Goal: Check status: Check status

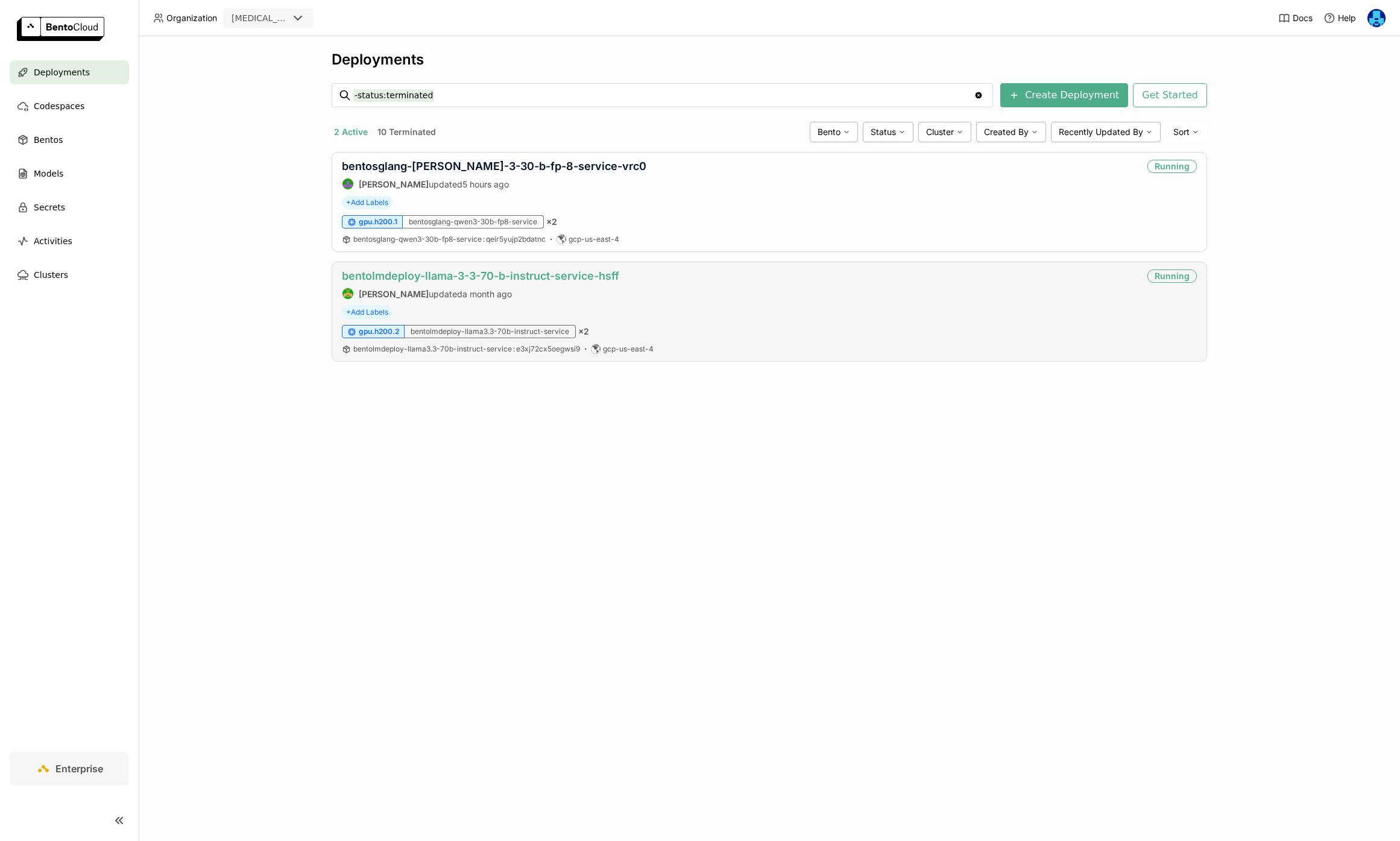
click at [523, 277] on link "bentolmdeploy-llama-3-3-70-b-instruct-service-hsff" at bounding box center [480, 276] width 278 height 13
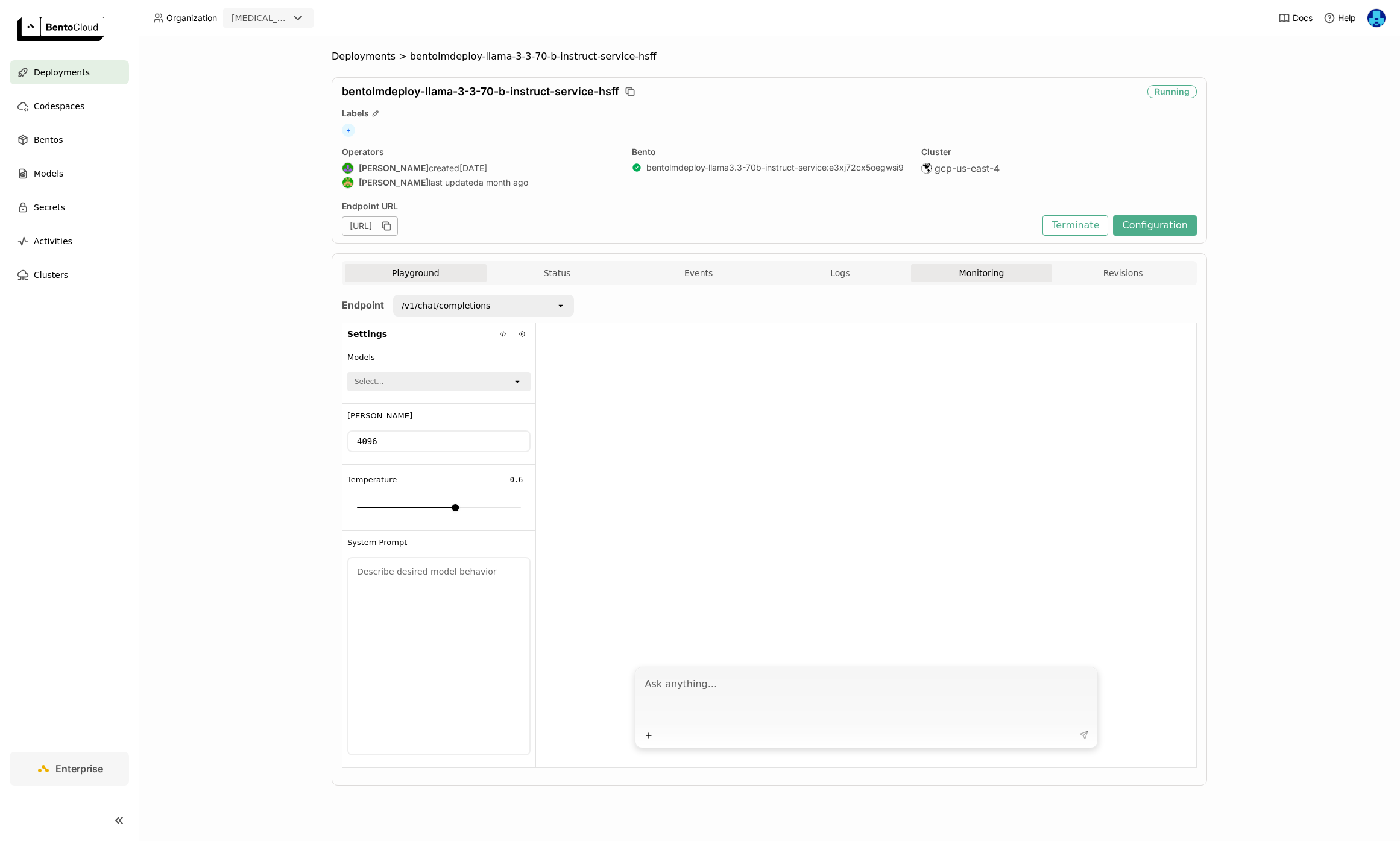
click at [990, 266] on button "Monitoring" at bounding box center [981, 273] width 141 height 18
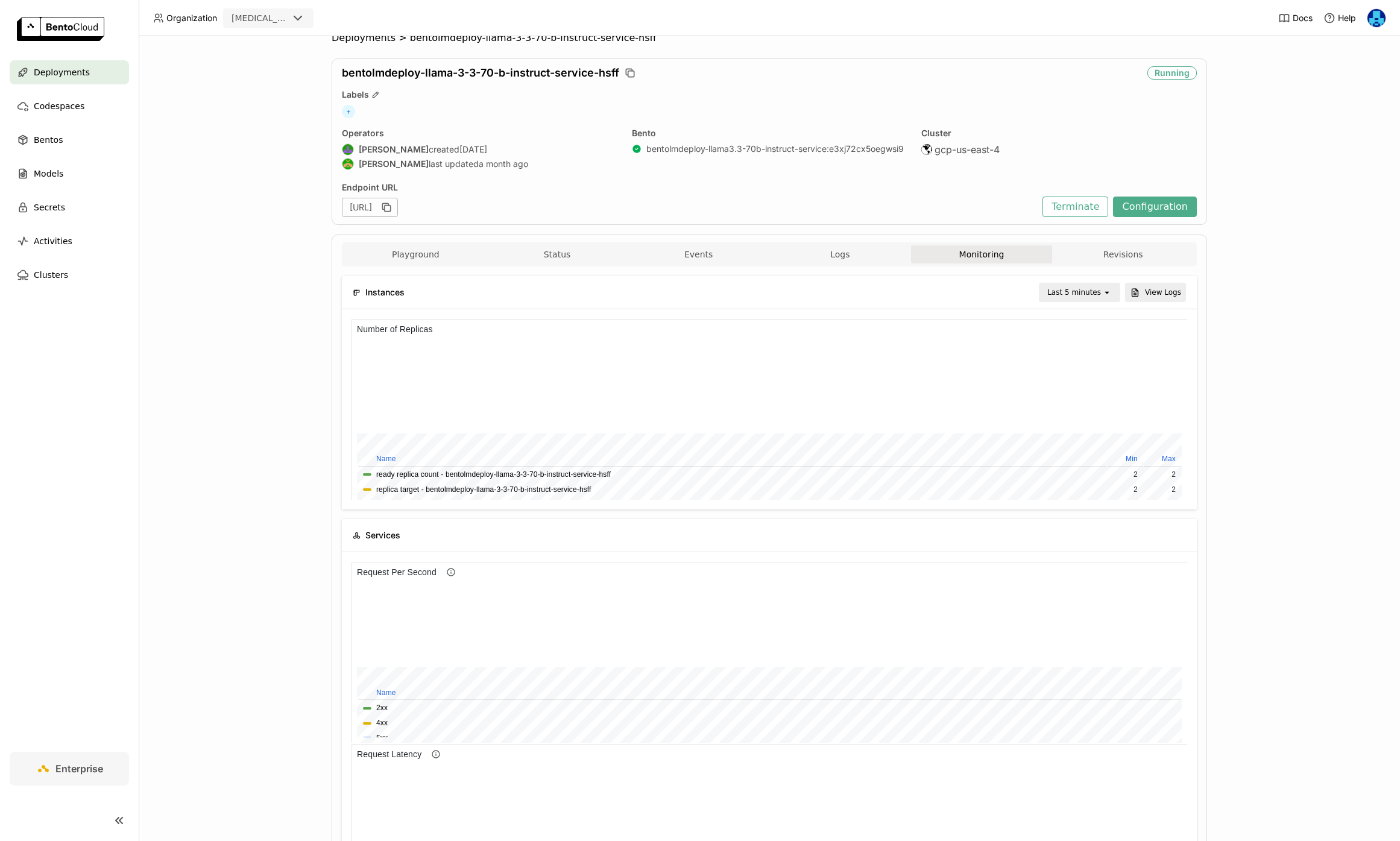
scroll to position [24, 0]
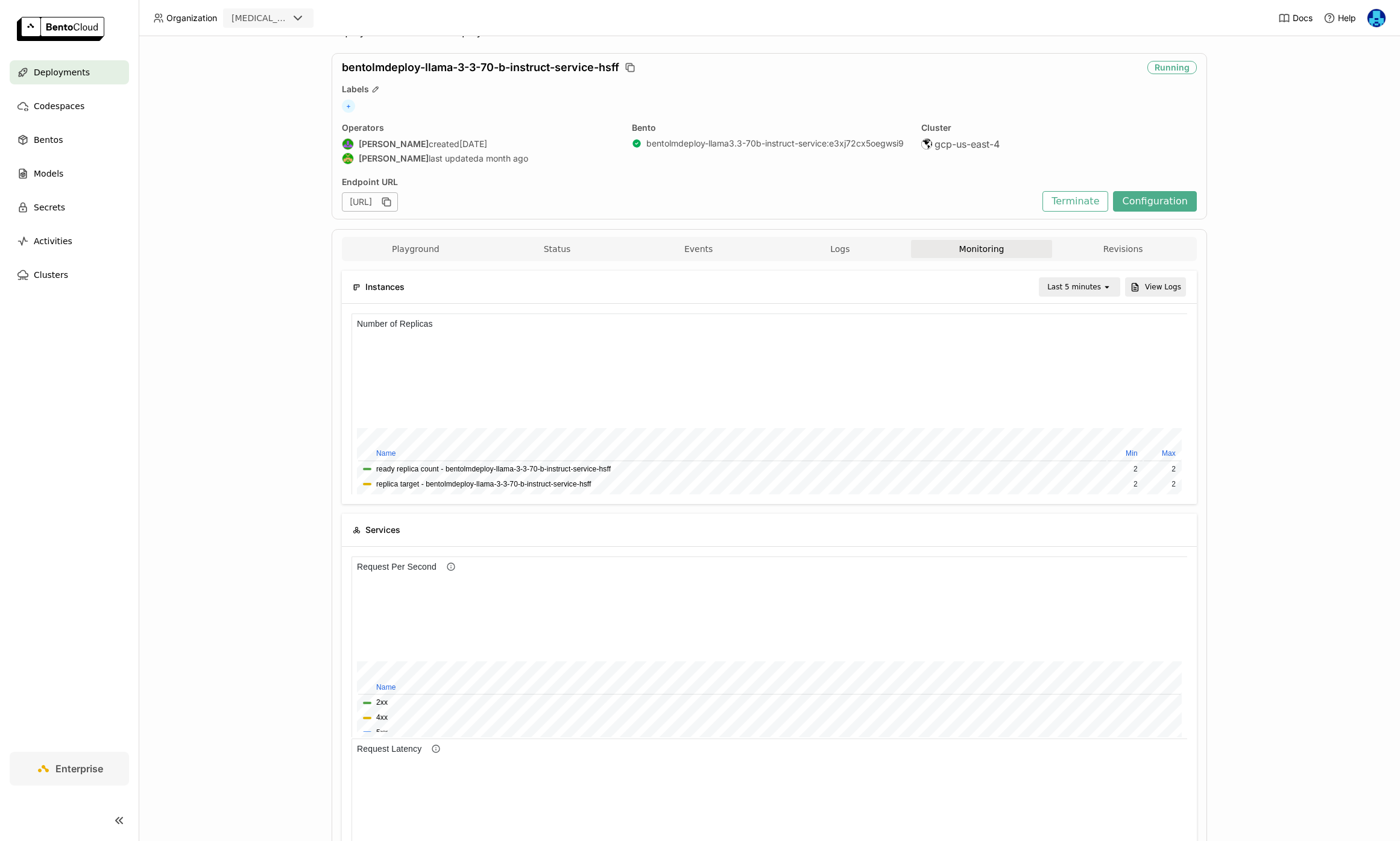
click at [1099, 291] on div "Last 5 minutes" at bounding box center [1074, 287] width 53 height 12
click at [1086, 398] on div "Last 6 hours" at bounding box center [1081, 401] width 58 height 12
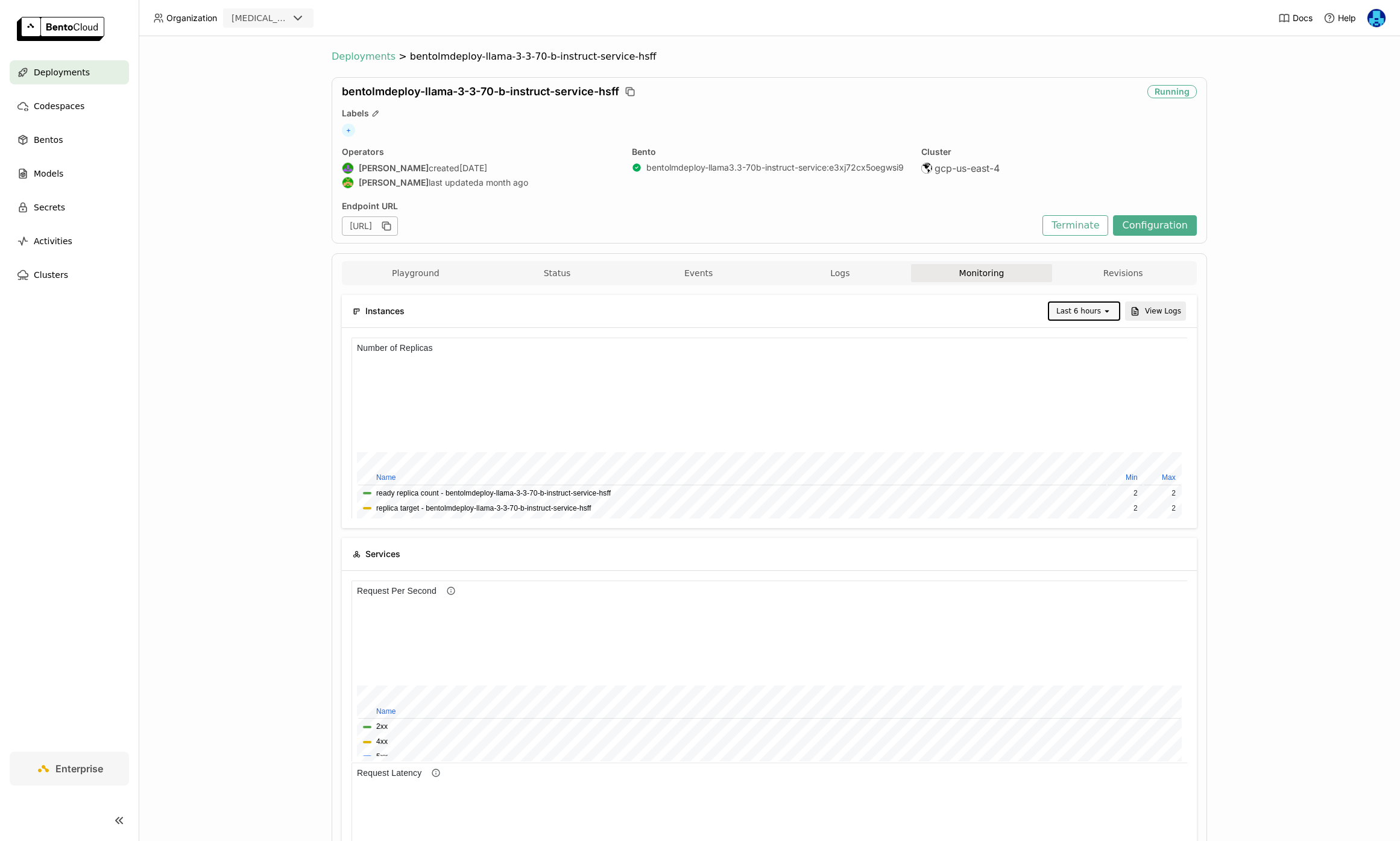
click at [367, 58] on span "Deployments" at bounding box center [364, 56] width 64 height 12
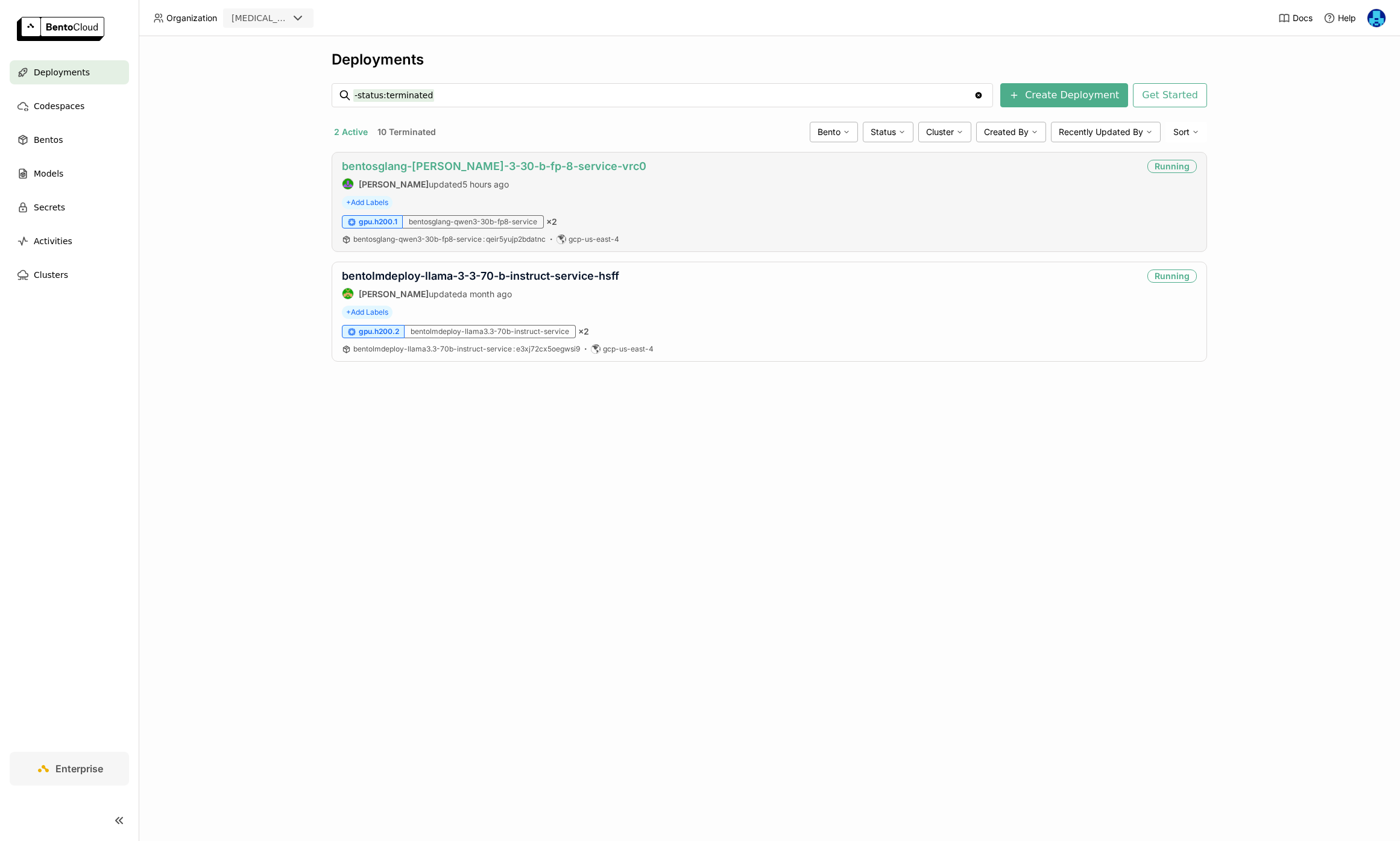
click at [506, 160] on link "bentosglang-[PERSON_NAME]-3-30-b-fp-8-service-vrc0" at bounding box center [494, 166] width 304 height 13
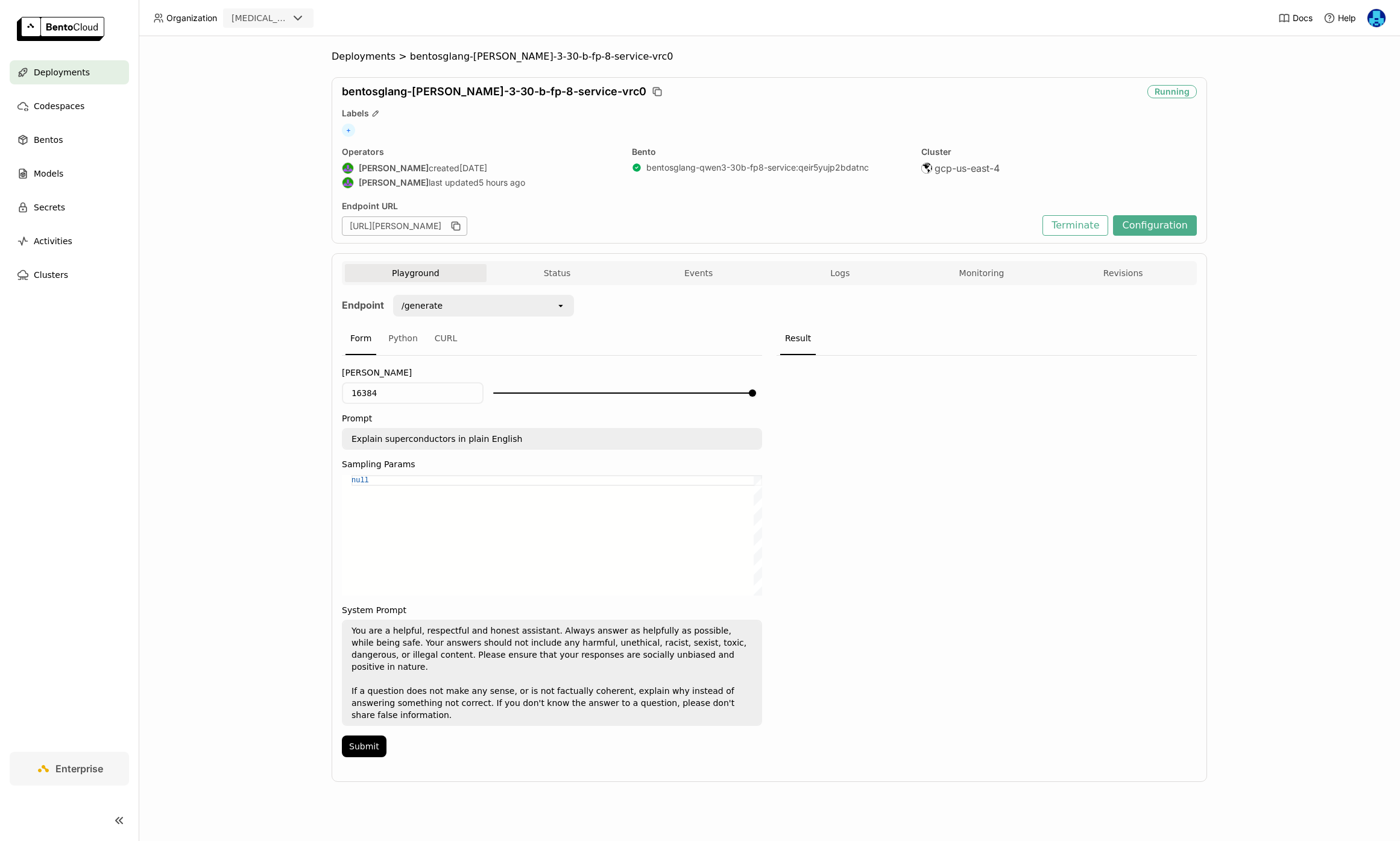
click at [987, 270] on button "Monitoring" at bounding box center [981, 273] width 141 height 18
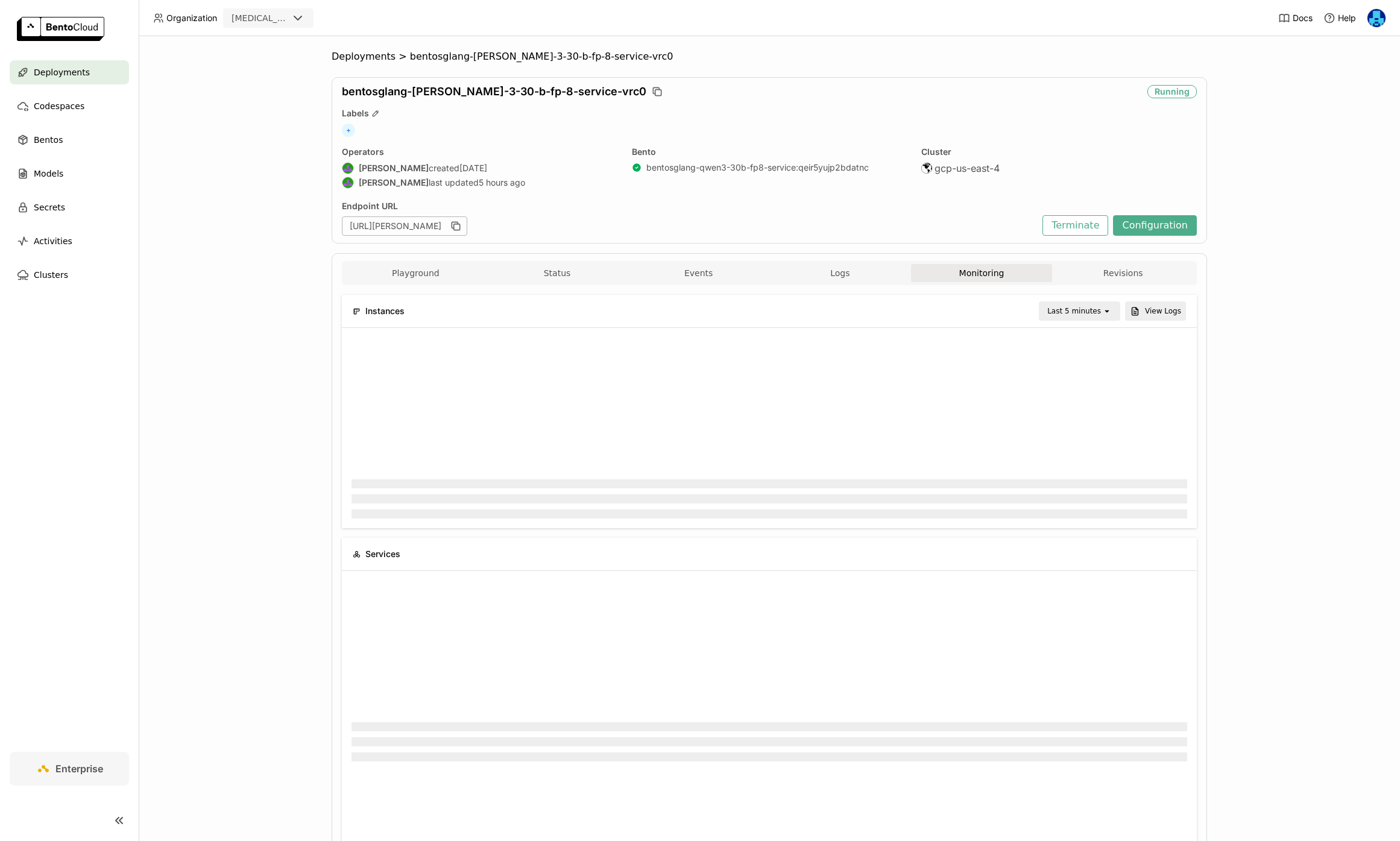
click at [1092, 316] on div "Last 5 minutes" at bounding box center [1074, 311] width 53 height 12
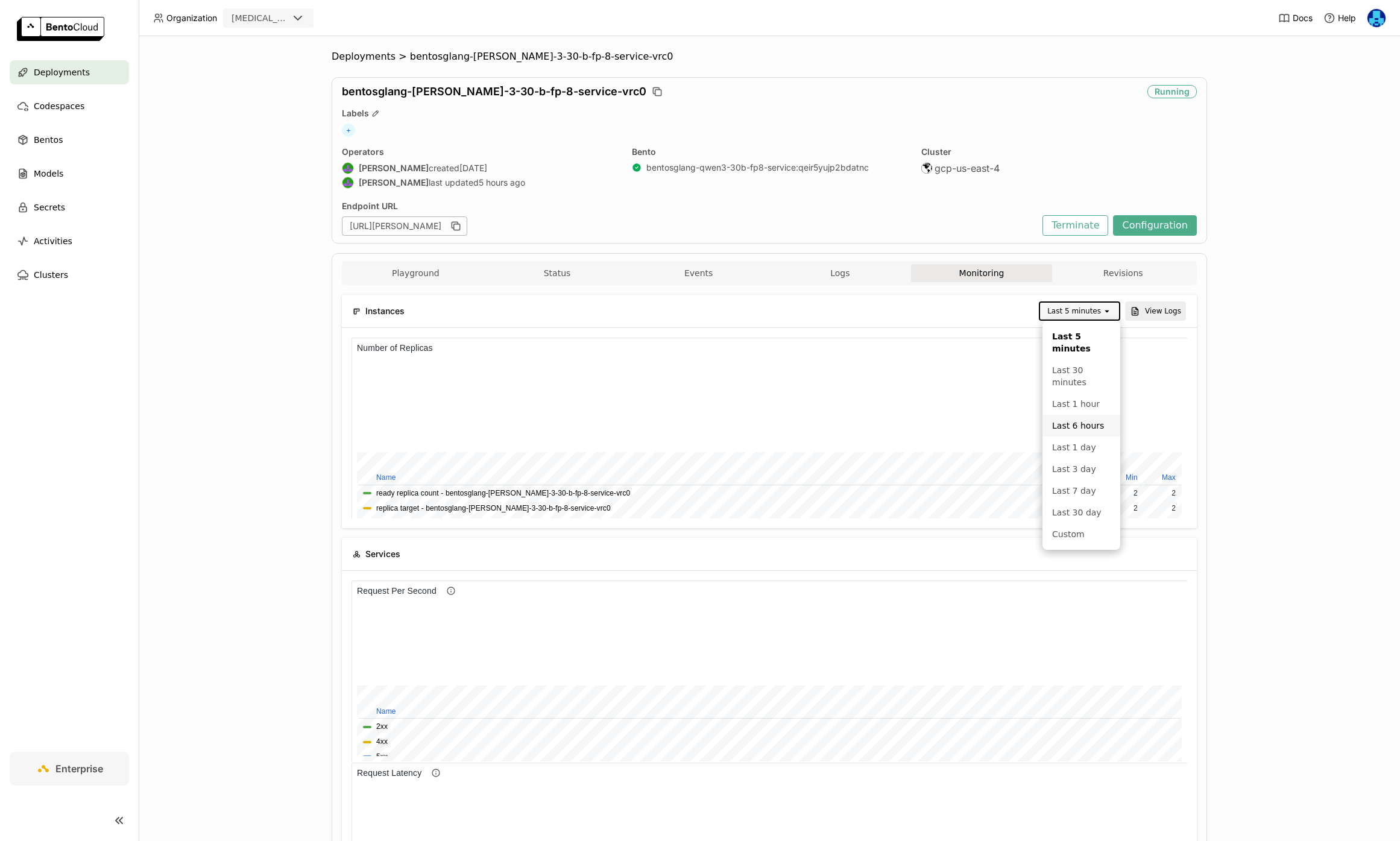
click at [1083, 427] on div "Last 6 hours" at bounding box center [1081, 426] width 58 height 12
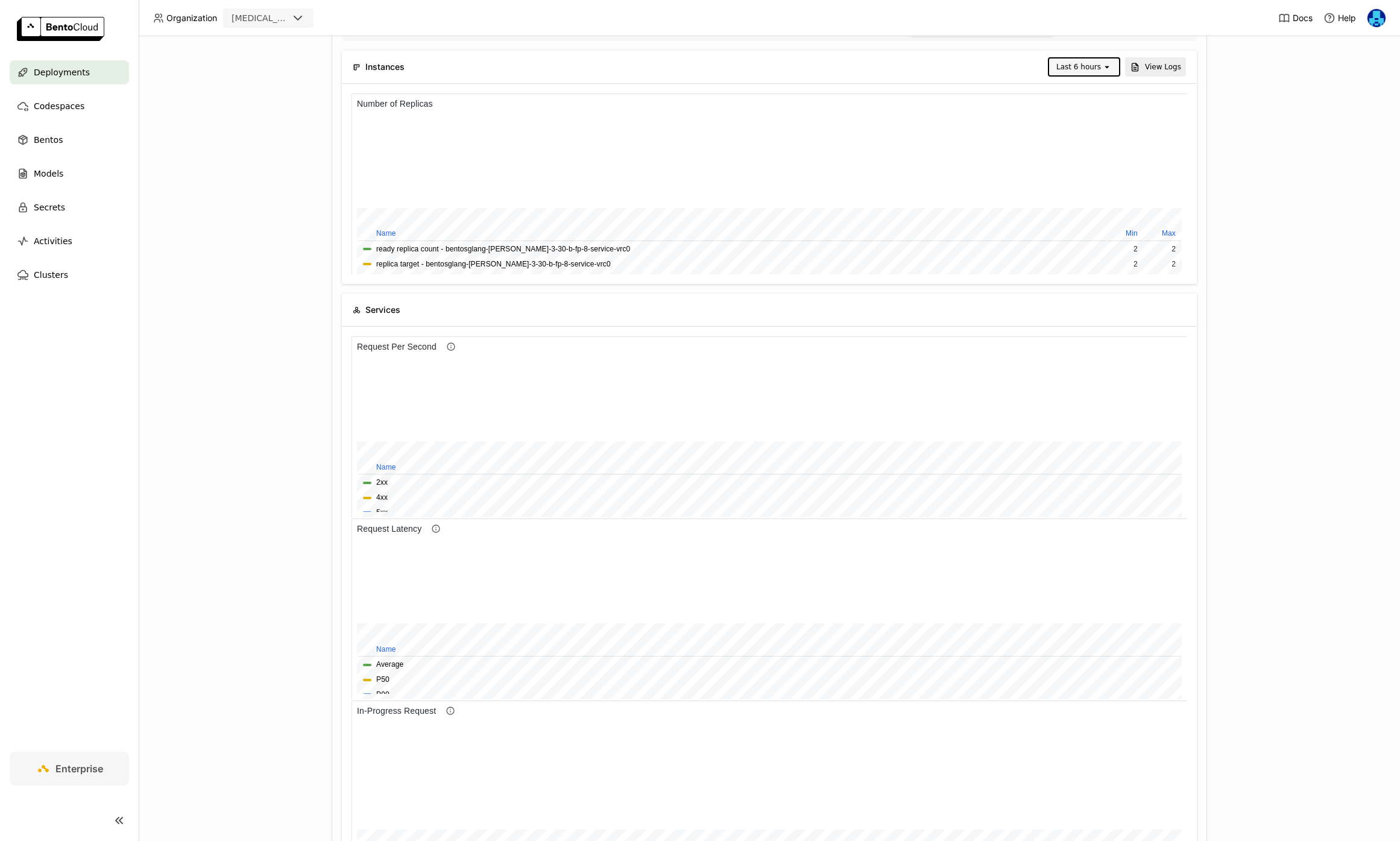
click at [1091, 69] on div "Last 6 hours" at bounding box center [1078, 67] width 44 height 12
click at [1077, 135] on div "Last 30 minutes" at bounding box center [1085, 131] width 50 height 24
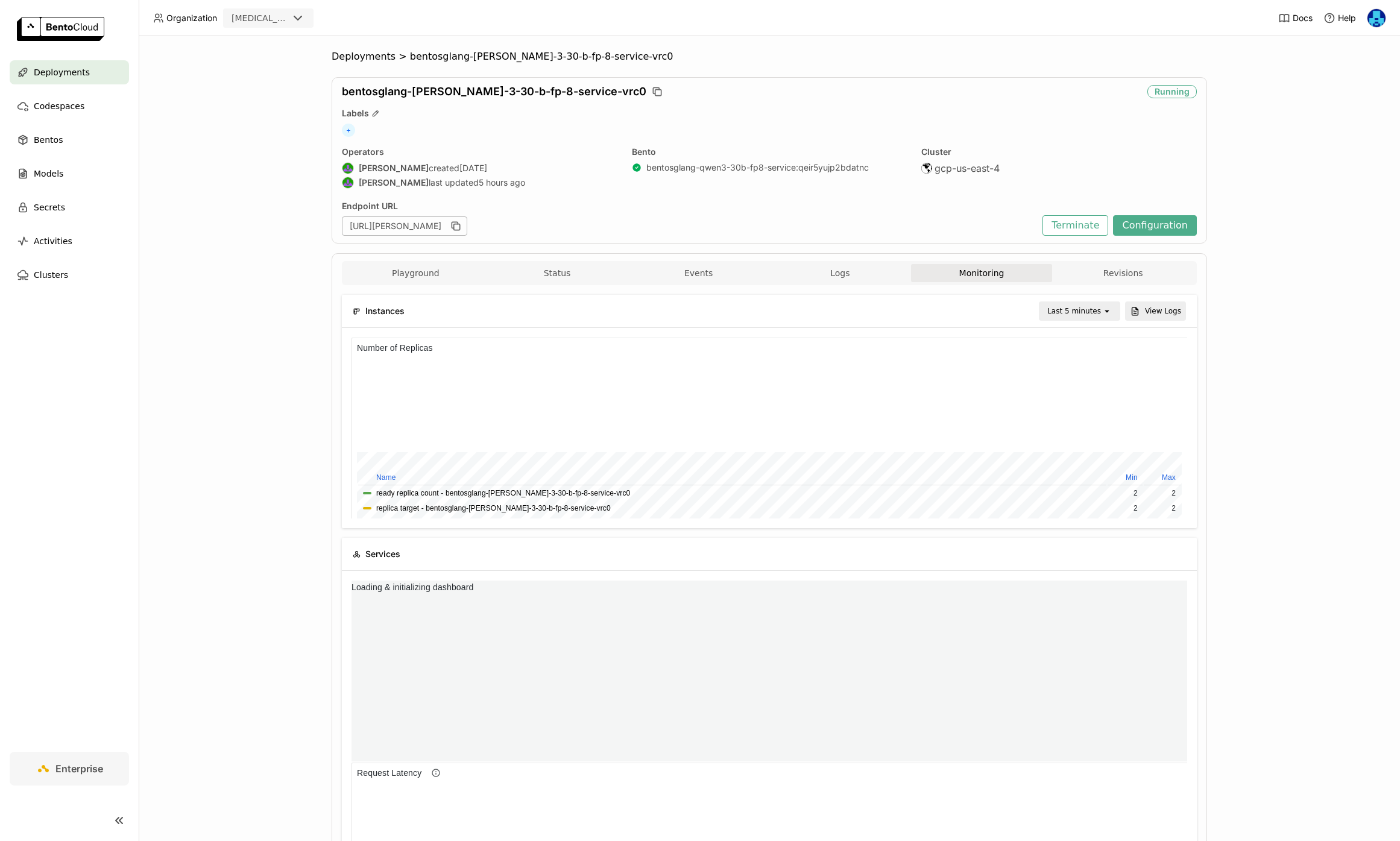
scroll to position [181, 278]
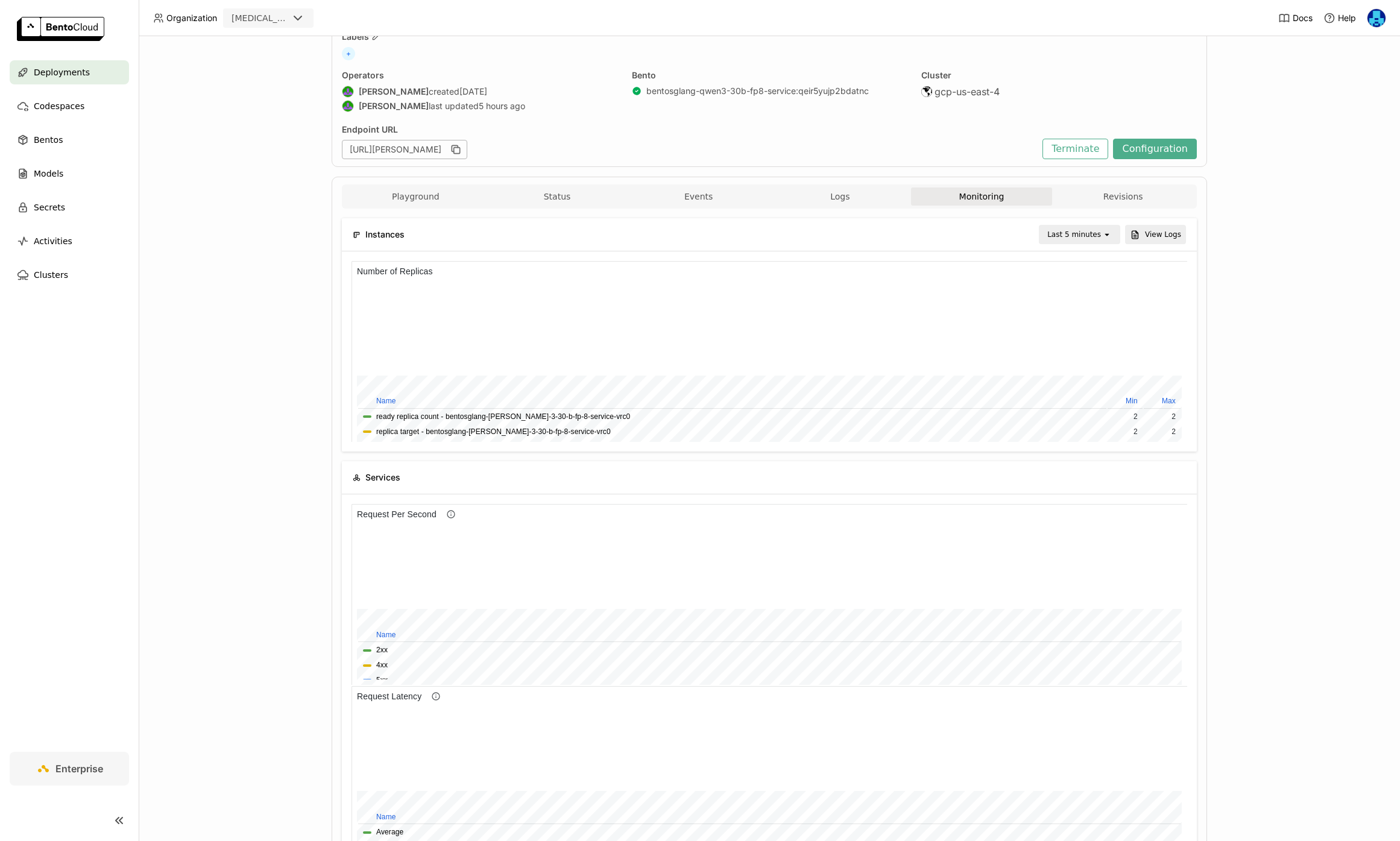
click at [1107, 241] on div "open" at bounding box center [1111, 234] width 17 height 17
click at [1083, 309] on div "Last 30 minutes" at bounding box center [1081, 299] width 58 height 24
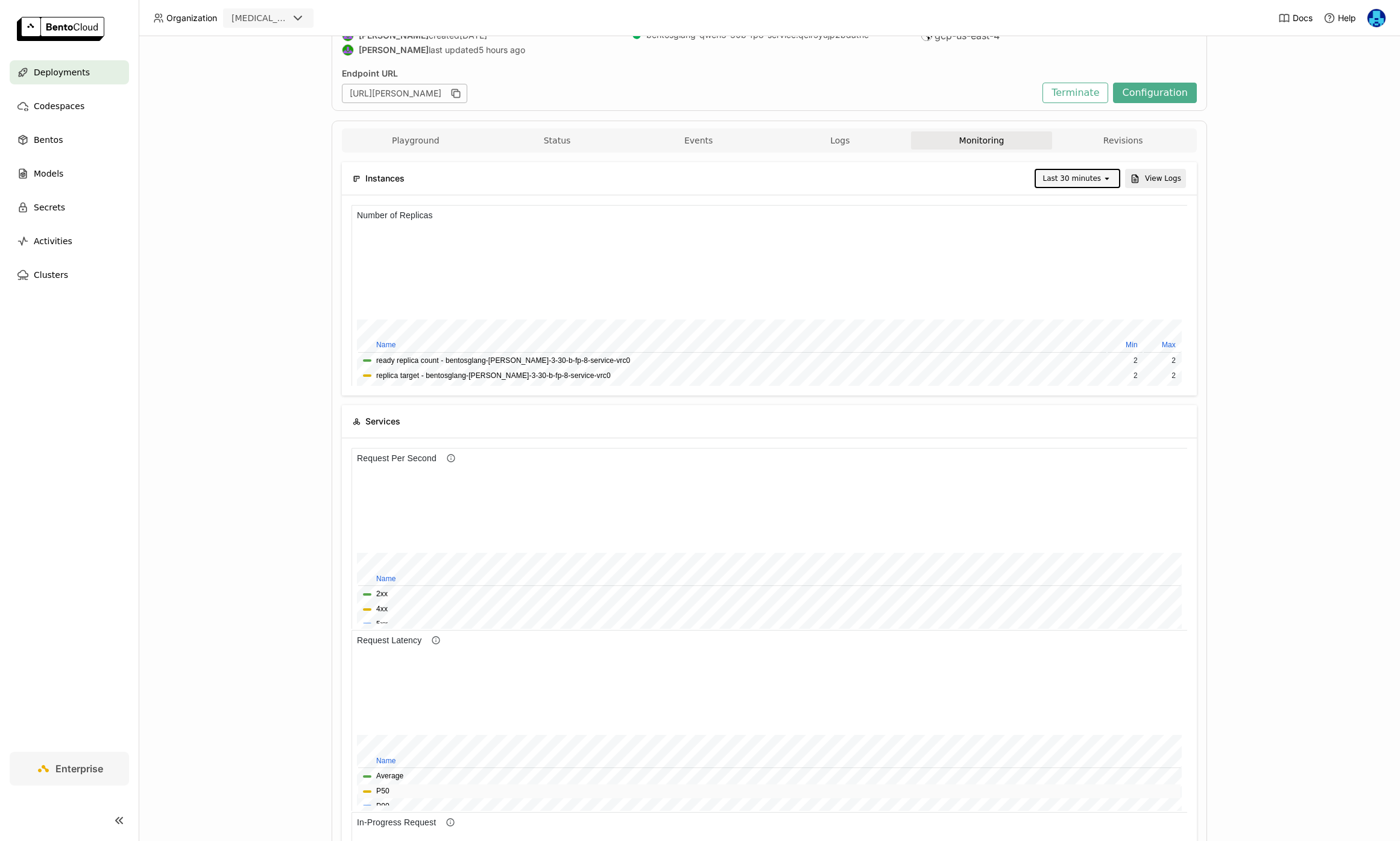
scroll to position [0, 0]
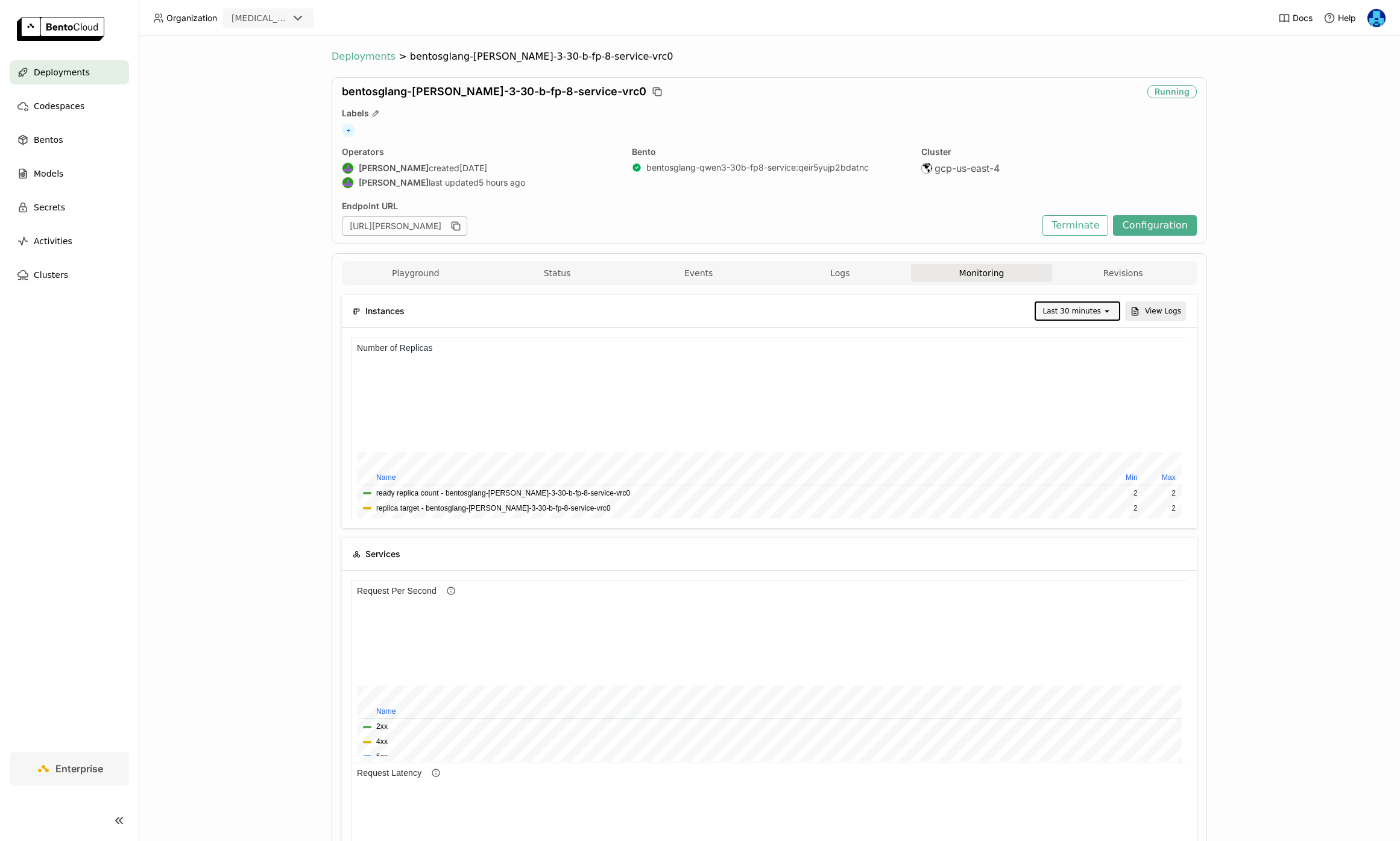
click at [363, 55] on span "Deployments" at bounding box center [364, 56] width 64 height 12
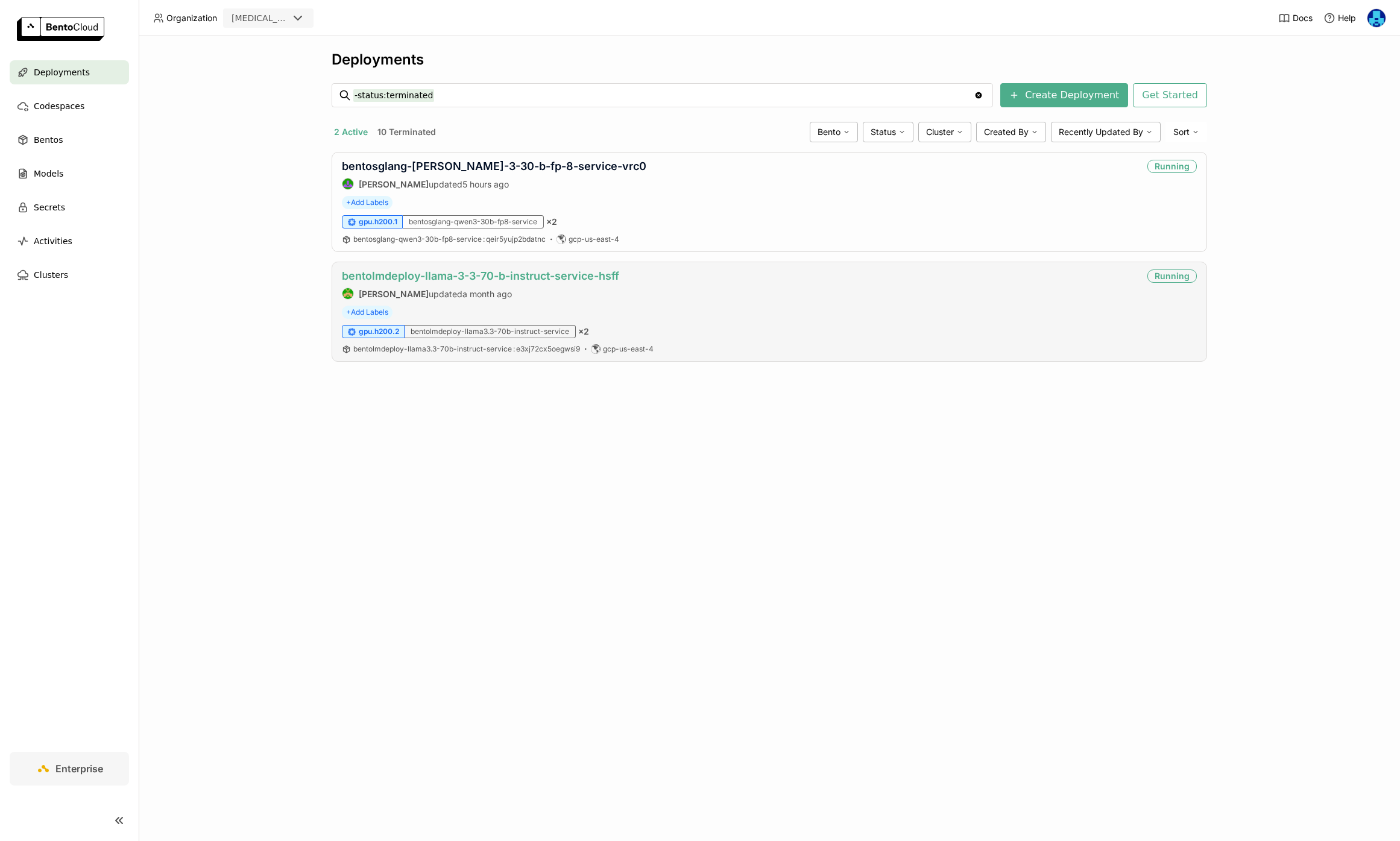
click at [504, 281] on link "bentolmdeploy-llama-3-3-70-b-instruct-service-hsff" at bounding box center [480, 276] width 278 height 13
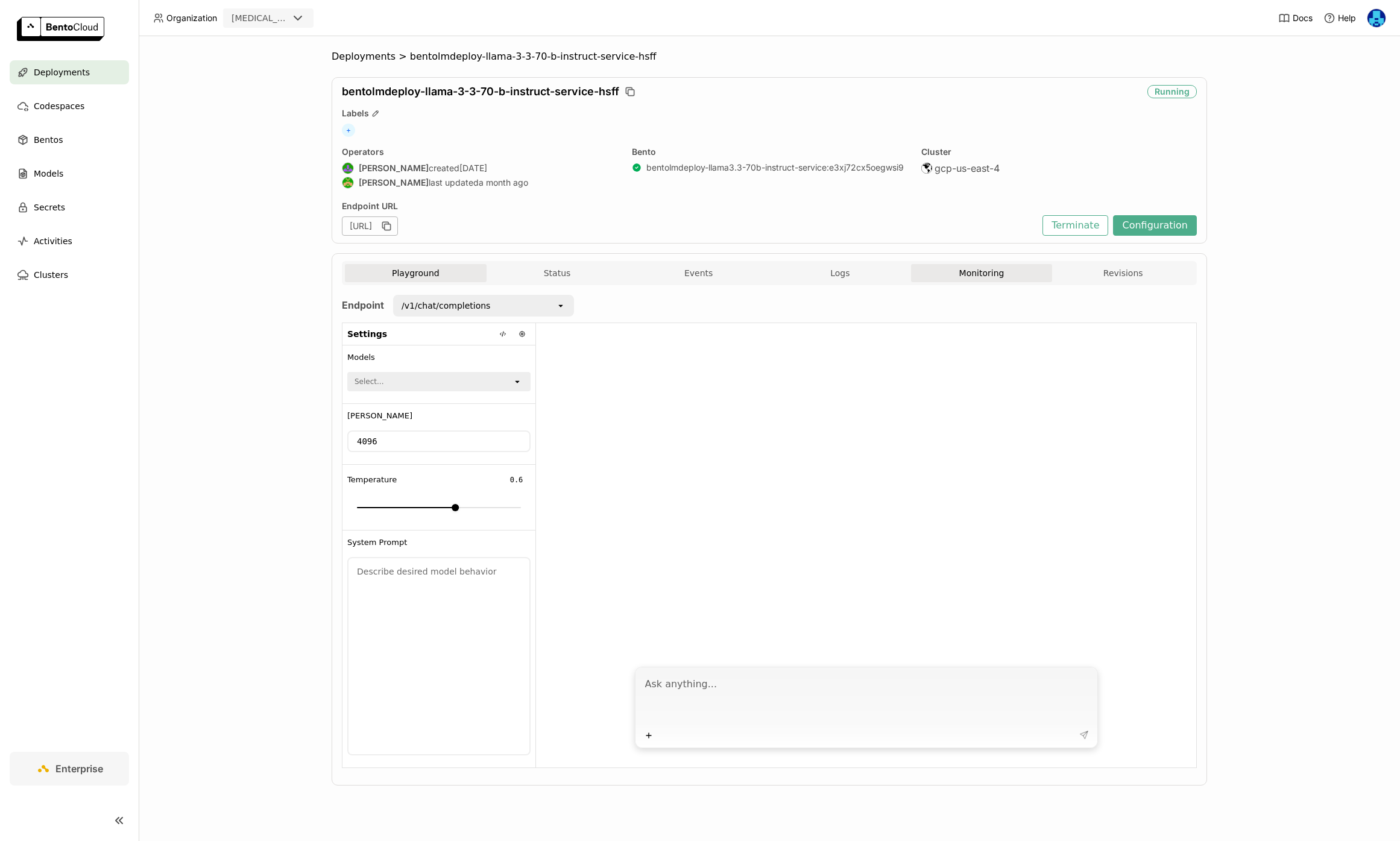
click at [1002, 277] on button "Monitoring" at bounding box center [981, 273] width 141 height 18
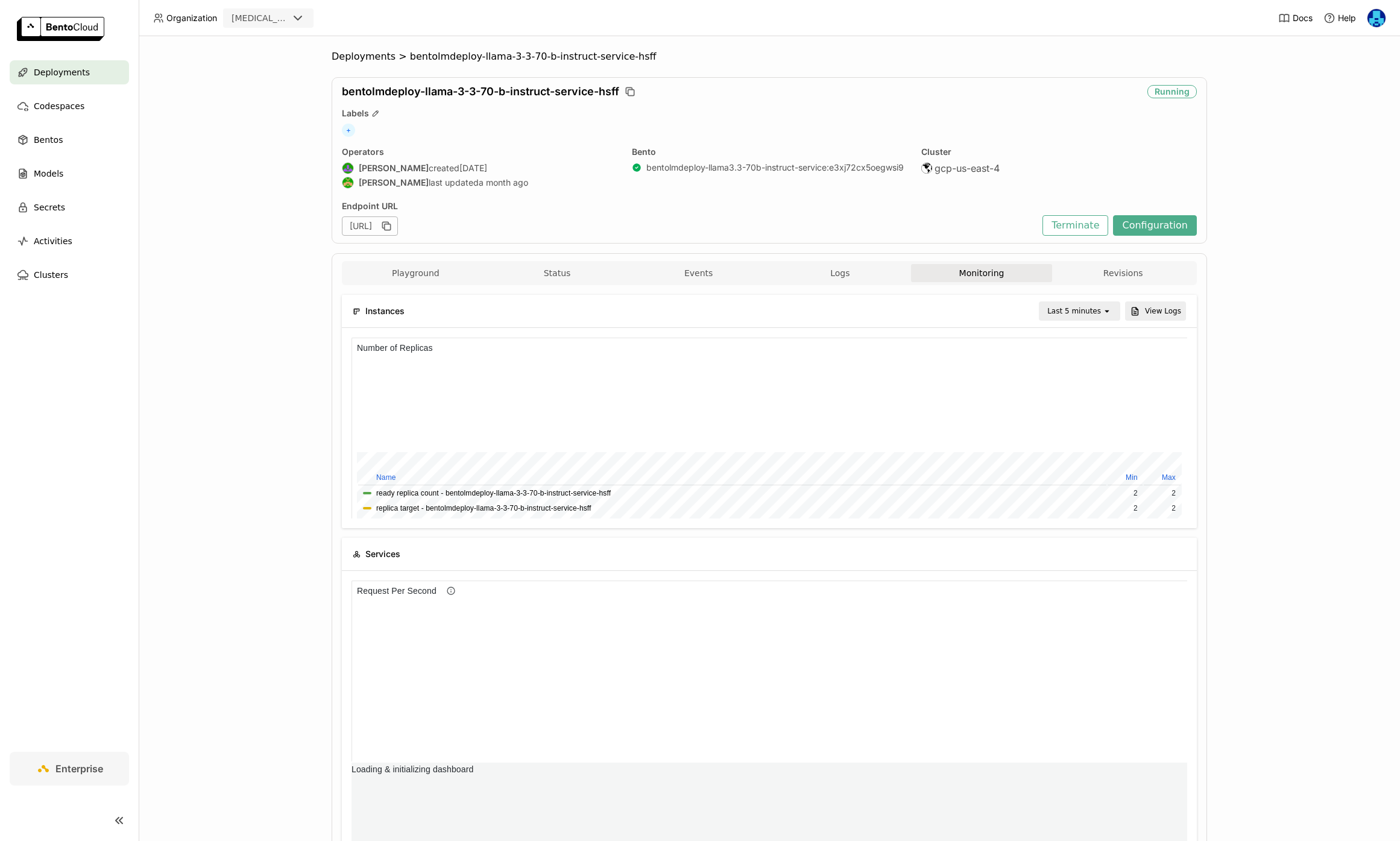
scroll to position [181, 836]
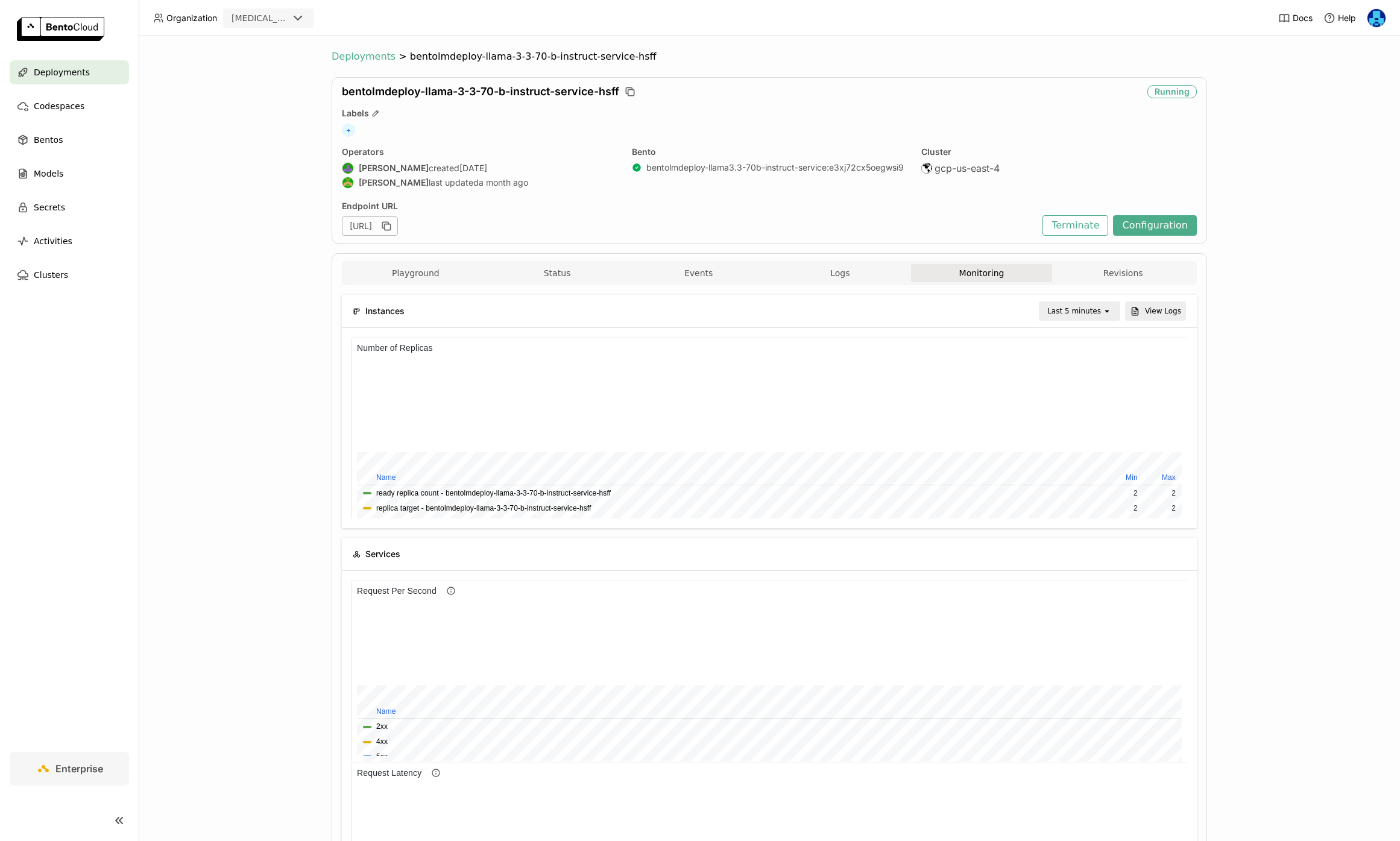
click at [365, 50] on span "Deployments" at bounding box center [364, 56] width 64 height 12
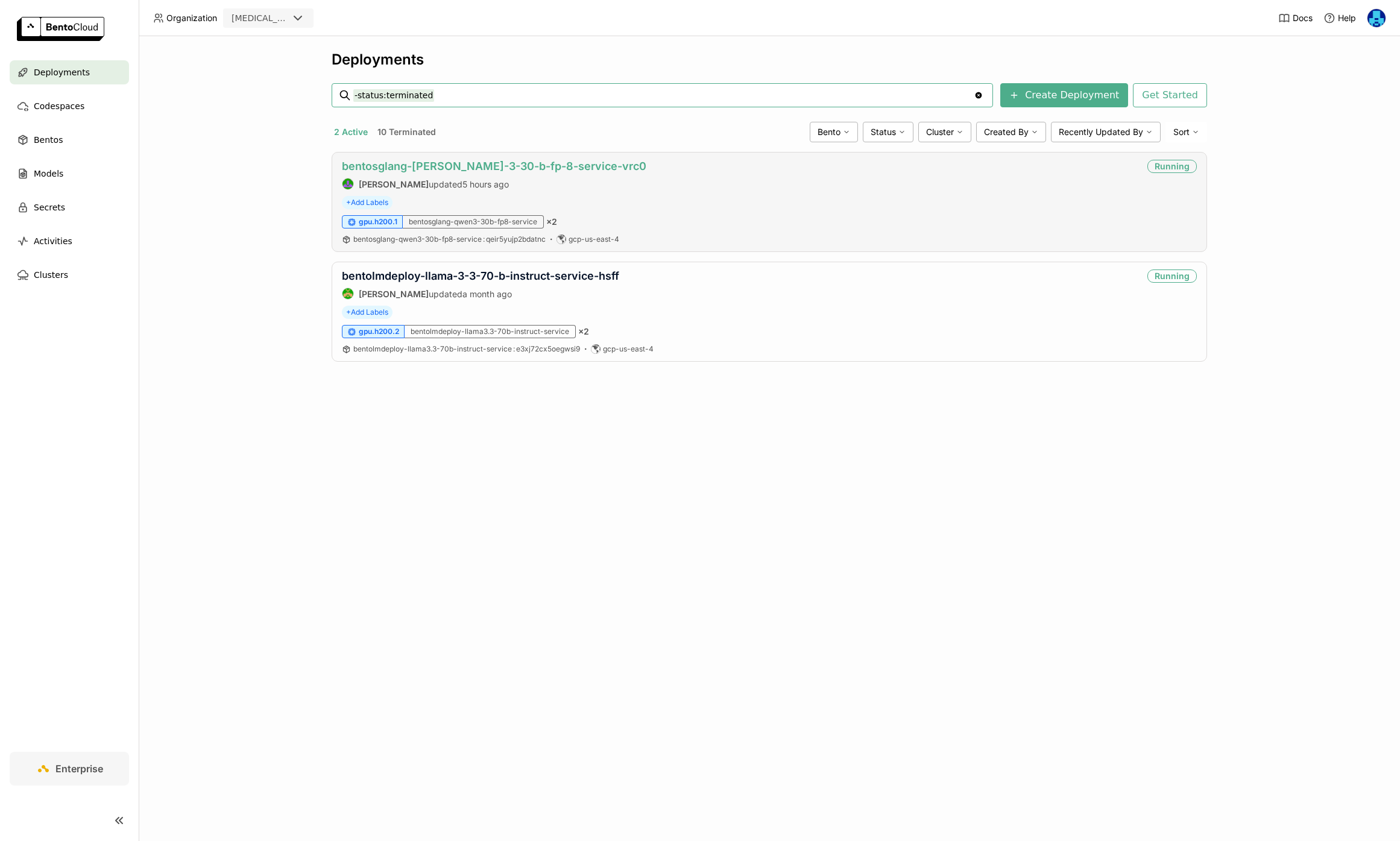
click at [548, 173] on link "bentosglang-[PERSON_NAME]-3-30-b-fp-8-service-vrc0" at bounding box center [494, 166] width 304 height 13
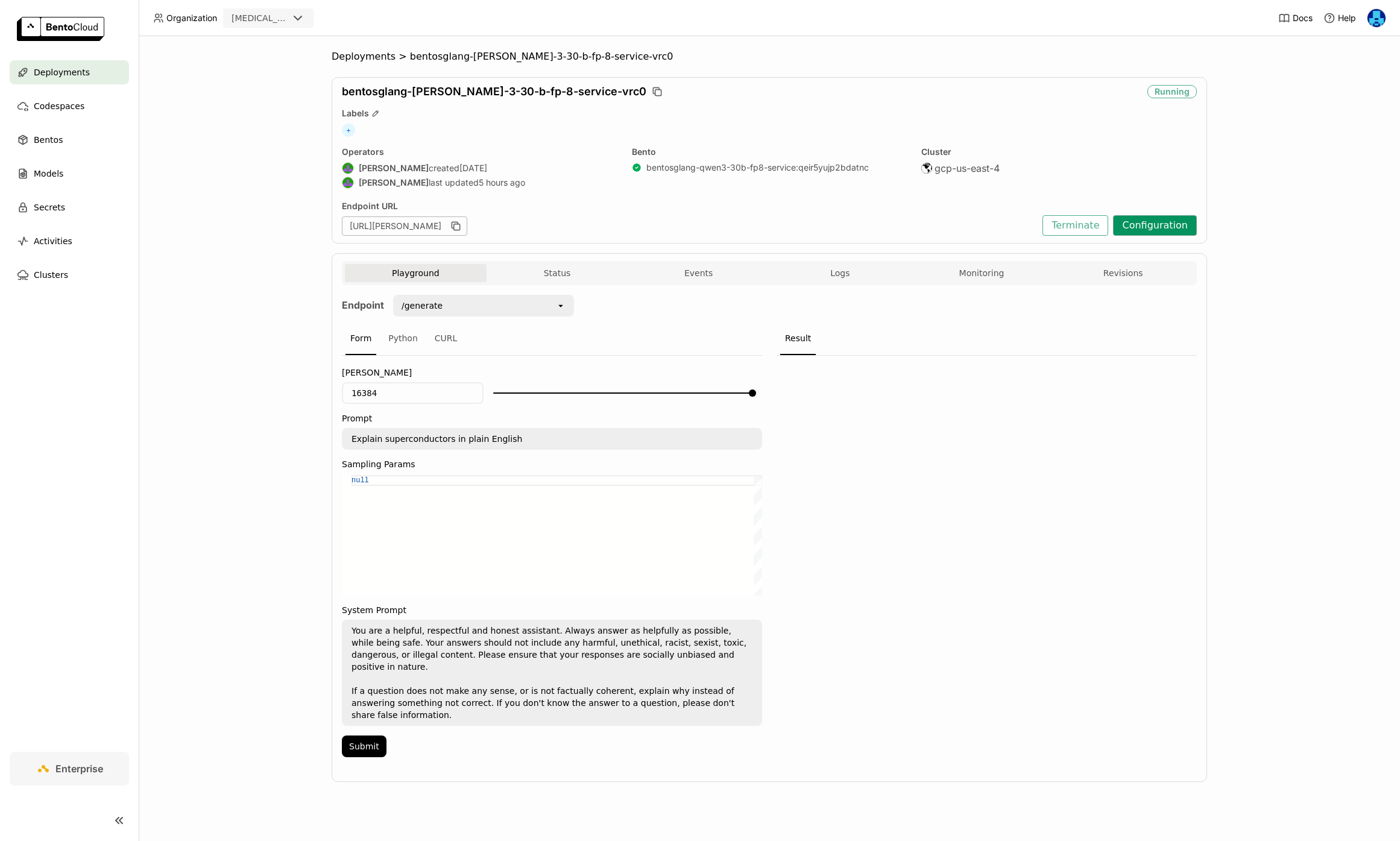
click at [1160, 225] on button "Configuration" at bounding box center [1155, 225] width 84 height 21
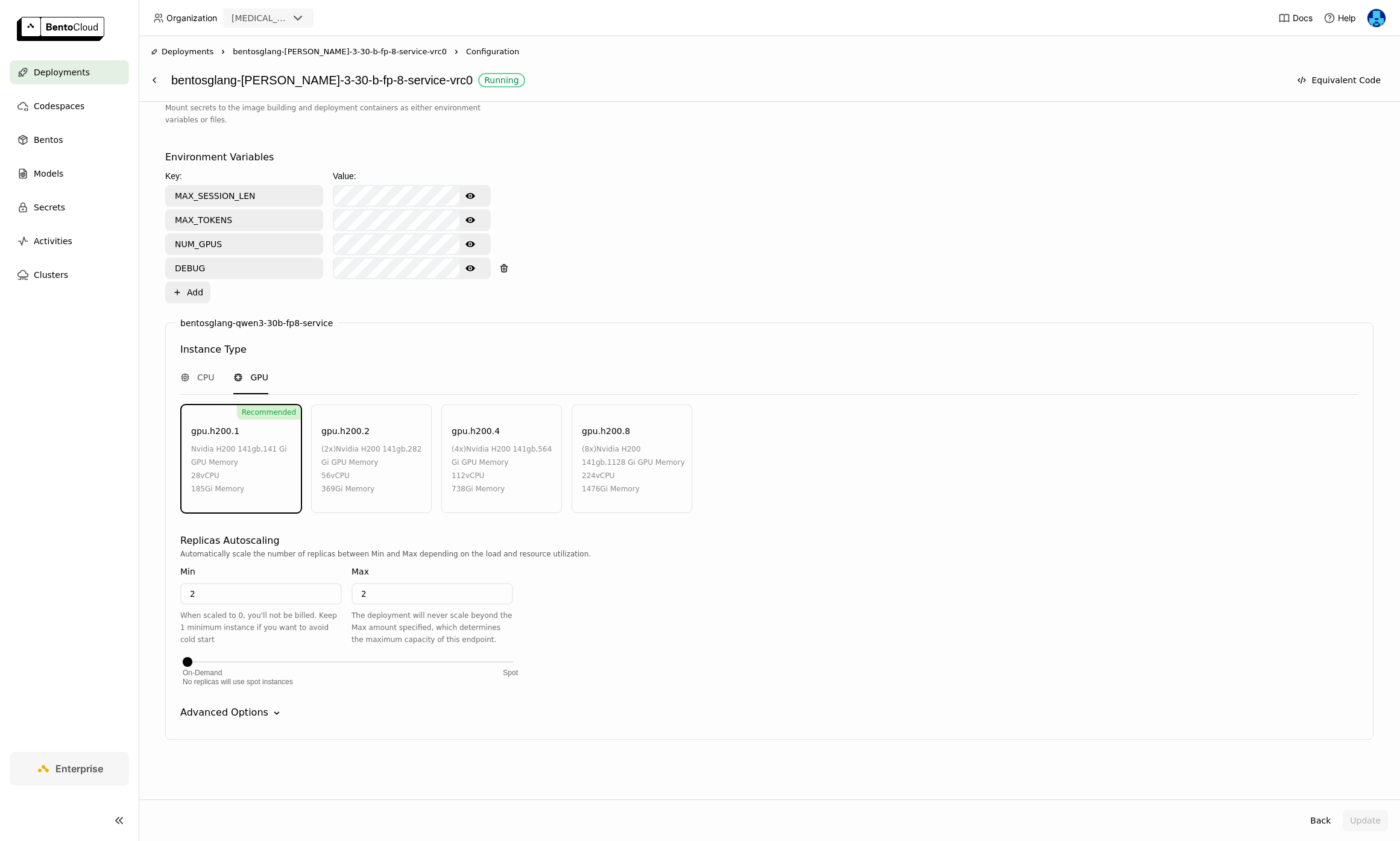
click at [263, 715] on div "Advanced Options Down" at bounding box center [770, 713] width 1179 height 15
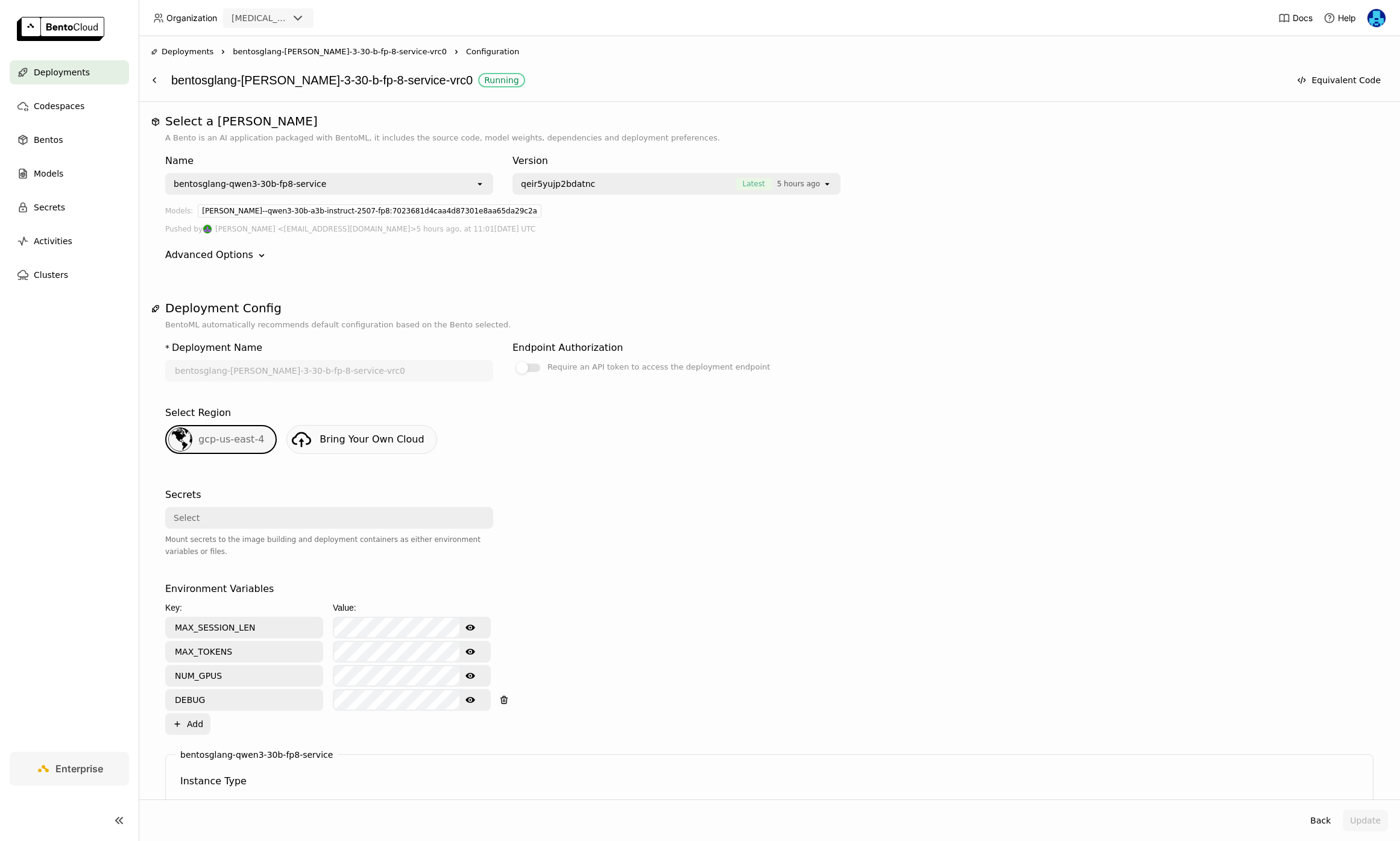
click at [324, 49] on span "bentosglang-[PERSON_NAME]-3-30-b-fp-8-service-vrc0" at bounding box center [340, 51] width 214 height 12
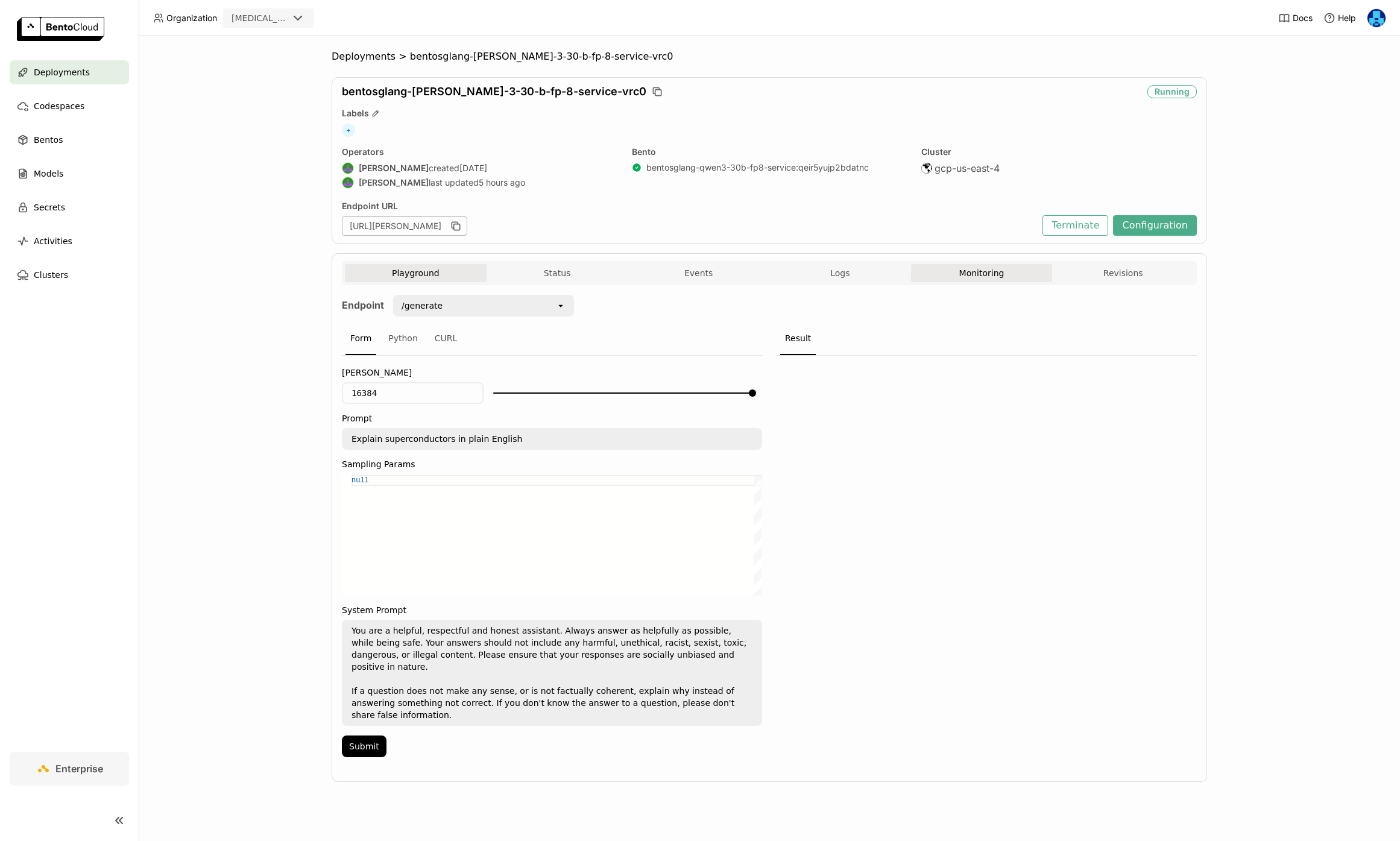
click at [977, 272] on button "Monitoring" at bounding box center [981, 273] width 141 height 18
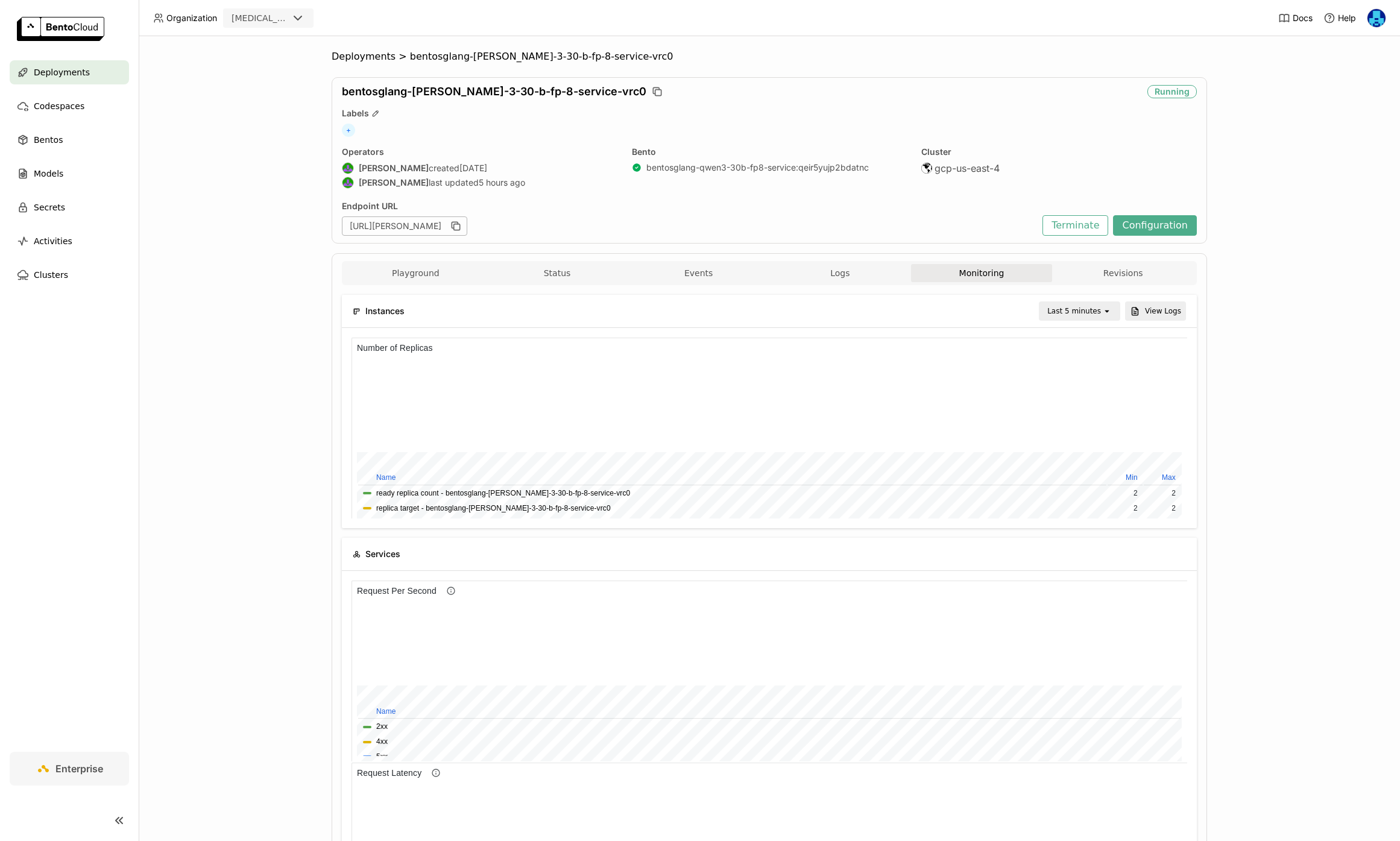
click at [1305, 297] on div "Deployments > bentosglang-qwen-3-30-b-fp-8-service-vrc0 bentosglang-qwen-3-30-b…" at bounding box center [769, 439] width 1262 height 805
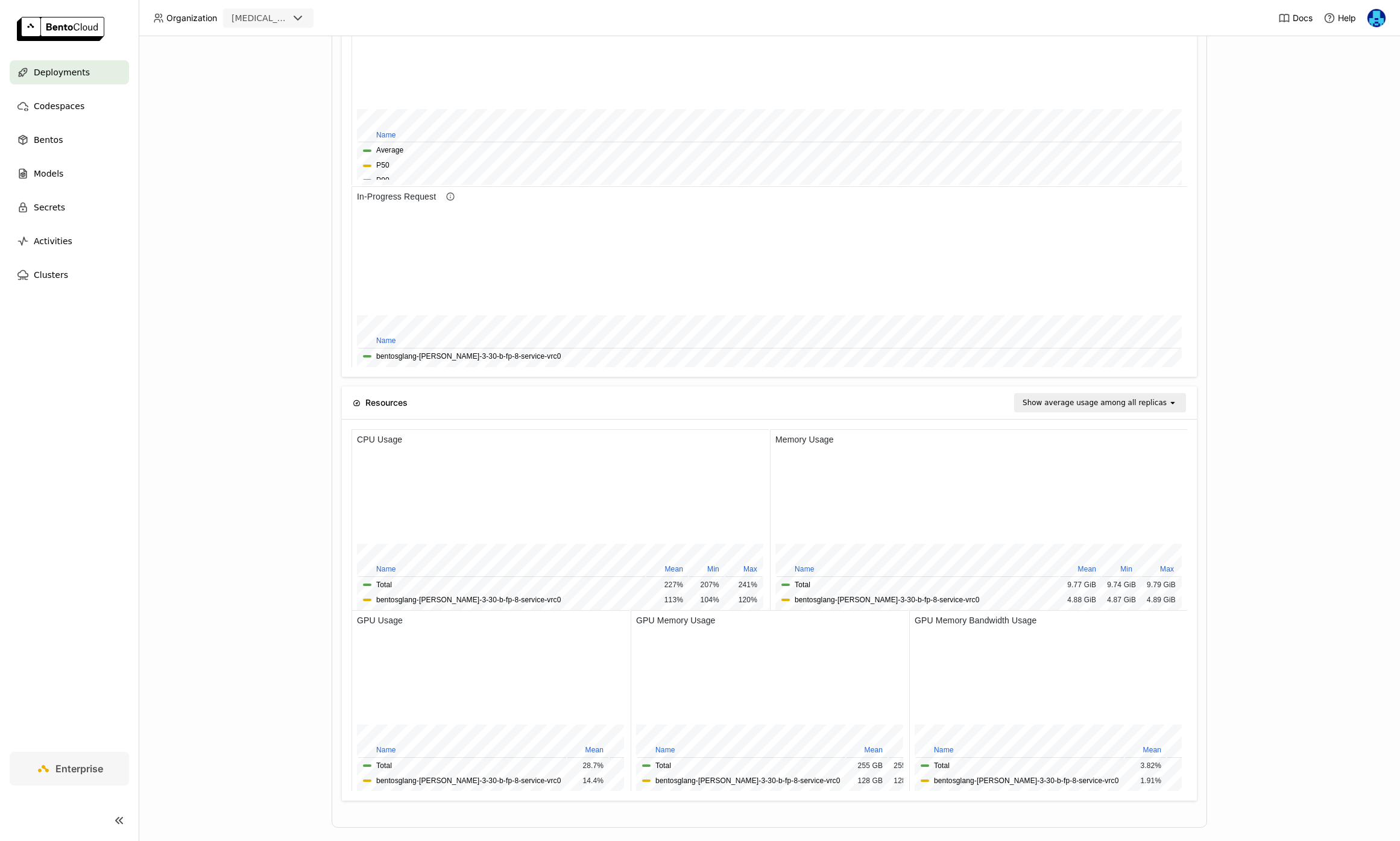
scroll to position [778, 0]
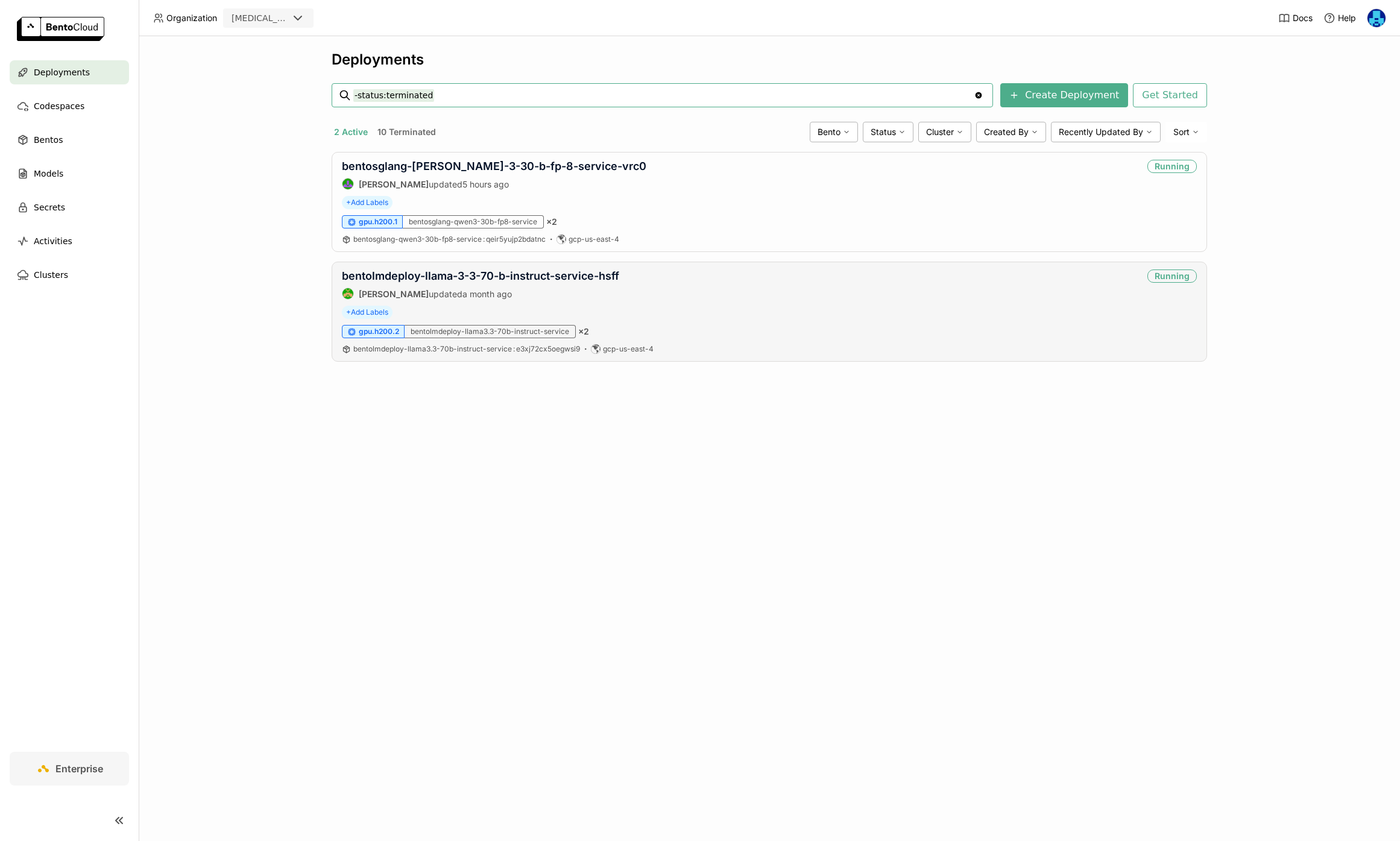
click at [490, 286] on div "bentolmdeploy-llama-3-3-70-b-instruct-service-hsff [PERSON_NAME] updated a mont…" at bounding box center [480, 285] width 278 height 31
click at [500, 278] on link "bentolmdeploy-llama-3-3-70-b-instruct-service-hsff" at bounding box center [480, 276] width 278 height 13
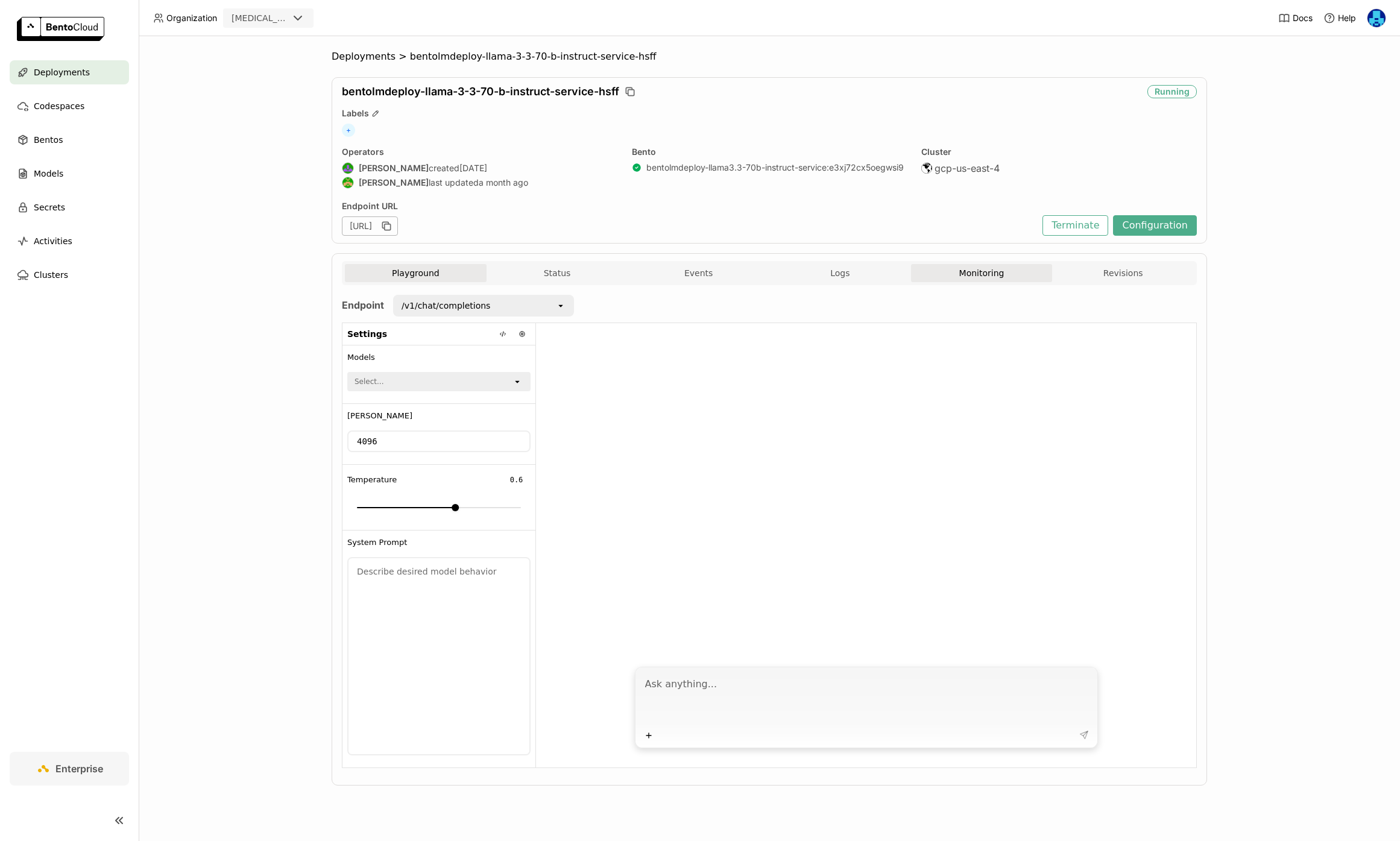
click at [996, 276] on button "Monitoring" at bounding box center [981, 273] width 141 height 18
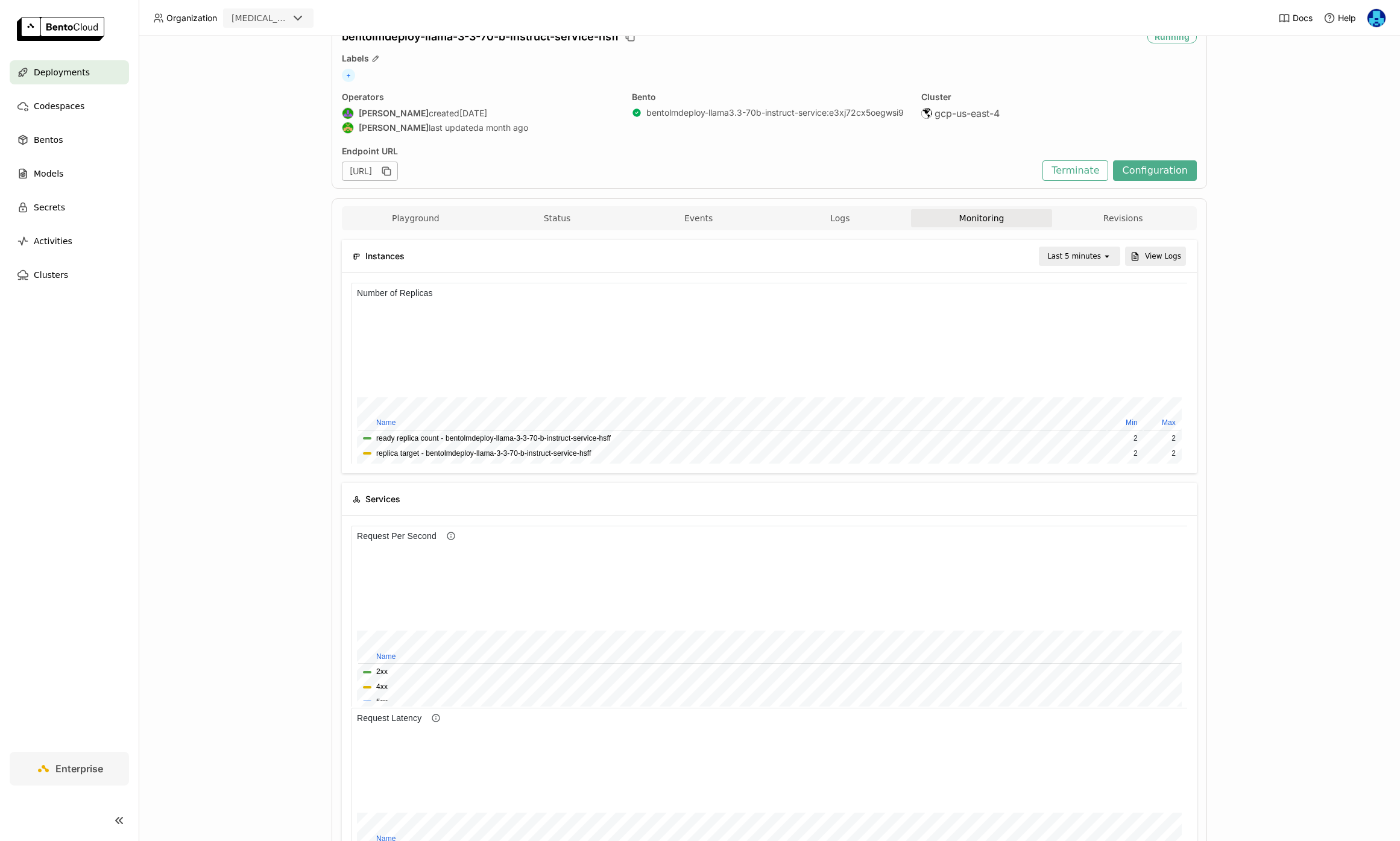
scroll to position [55, 0]
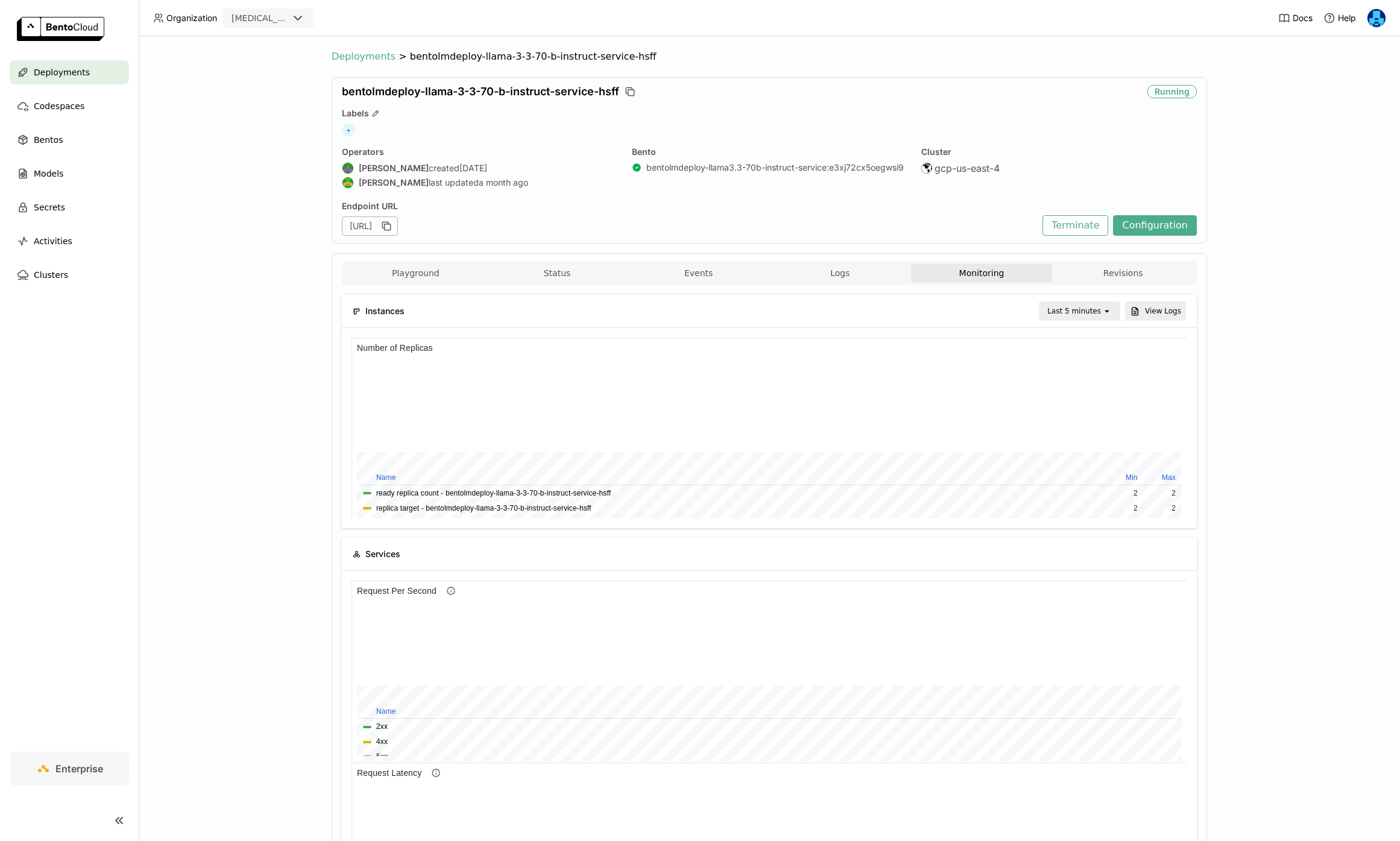
click at [368, 53] on span "Deployments" at bounding box center [364, 56] width 64 height 12
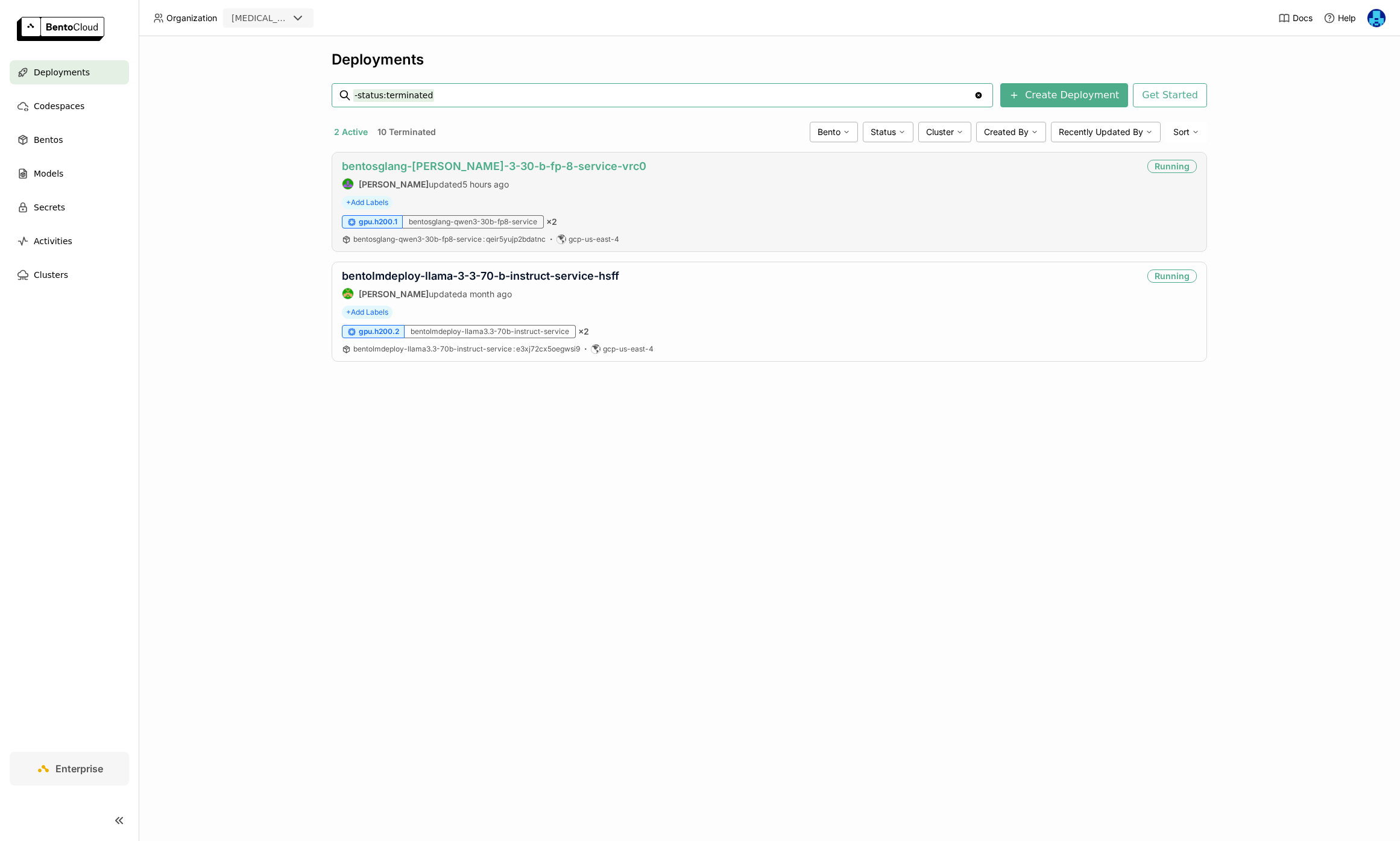
click at [477, 163] on link "bentosglang-[PERSON_NAME]-3-30-b-fp-8-service-vrc0" at bounding box center [494, 166] width 304 height 13
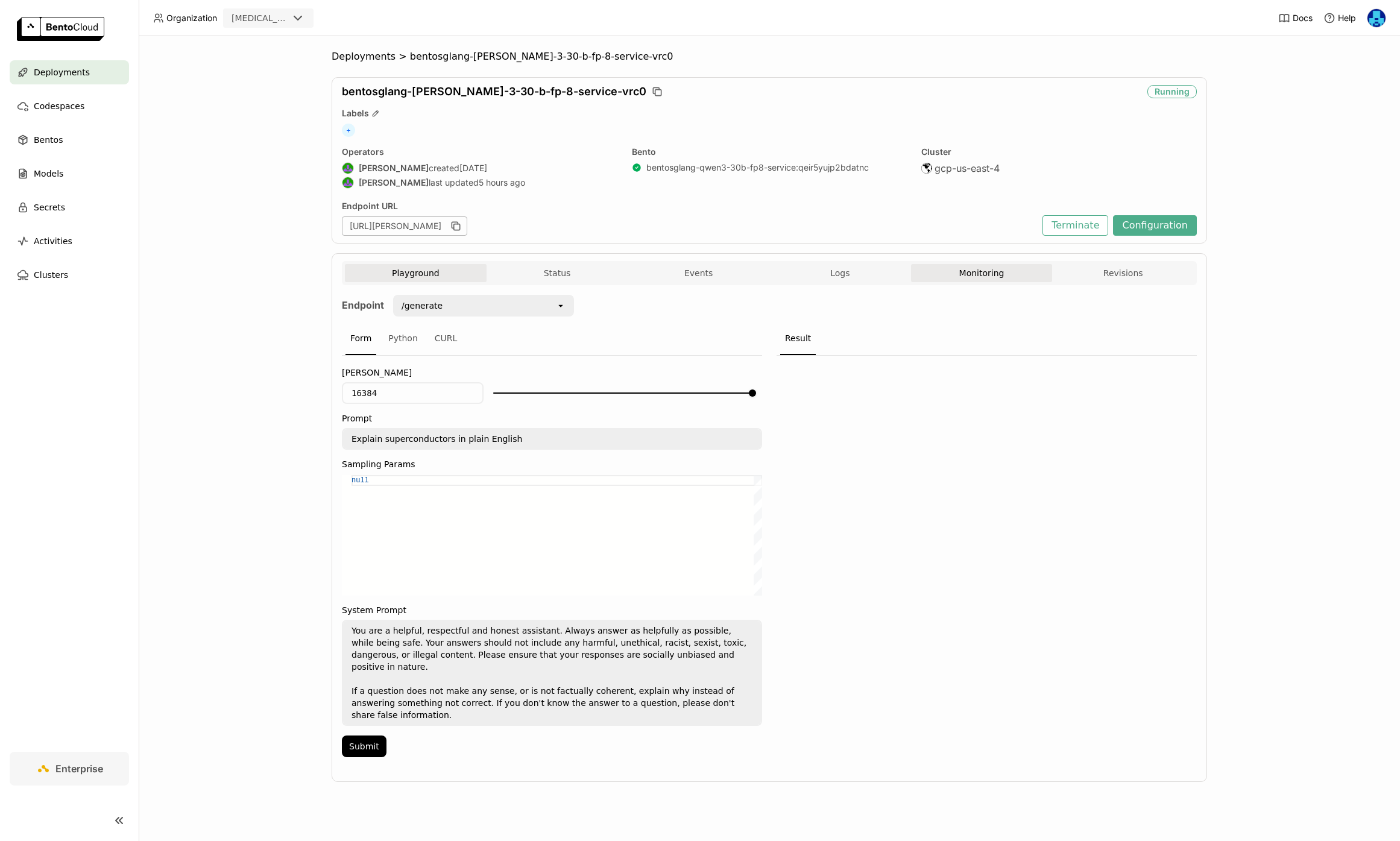
click at [984, 273] on button "Monitoring" at bounding box center [981, 273] width 141 height 18
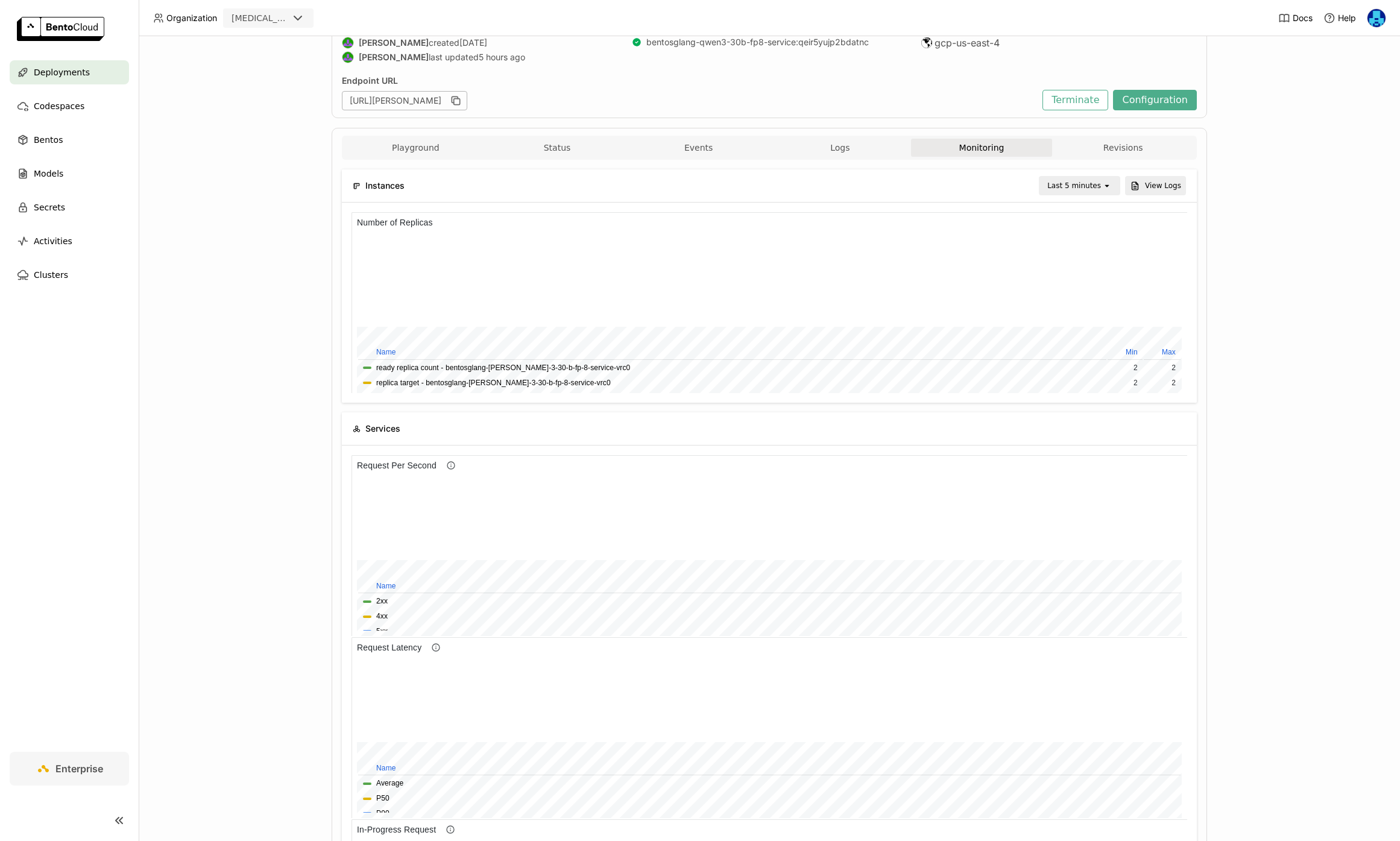
click at [1105, 185] on icon "open" at bounding box center [1108, 186] width 10 height 10
click at [1070, 244] on div "Last 30 minutes" at bounding box center [1081, 251] width 58 height 24
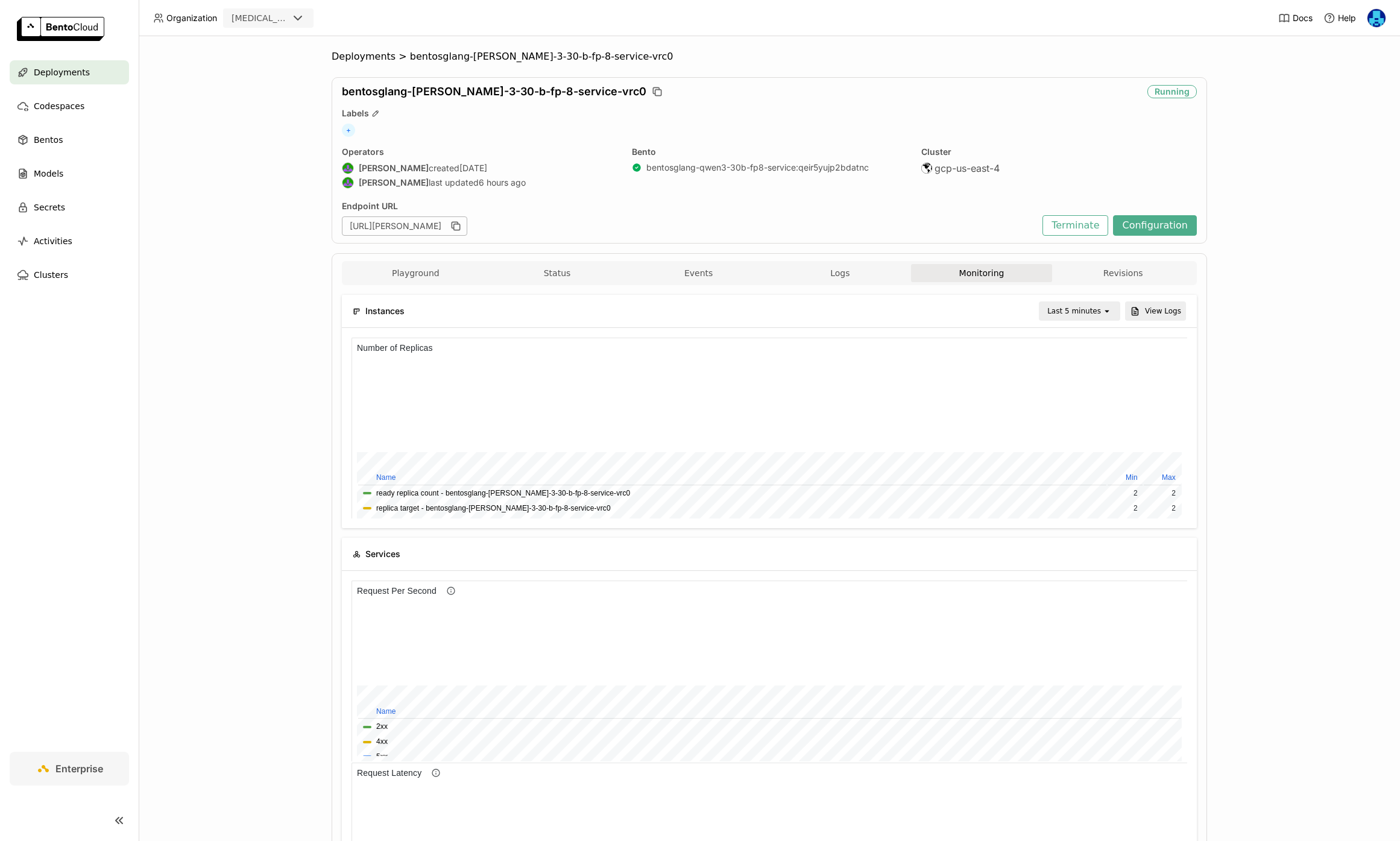
click at [367, 64] on div "Deployments > bentosglang-qwen-3-30-b-fp-8-service-vrc0 bentosglang-qwen-3-30-b…" at bounding box center [770, 827] width 875 height 1555
click at [371, 56] on span "Deployments" at bounding box center [364, 56] width 64 height 12
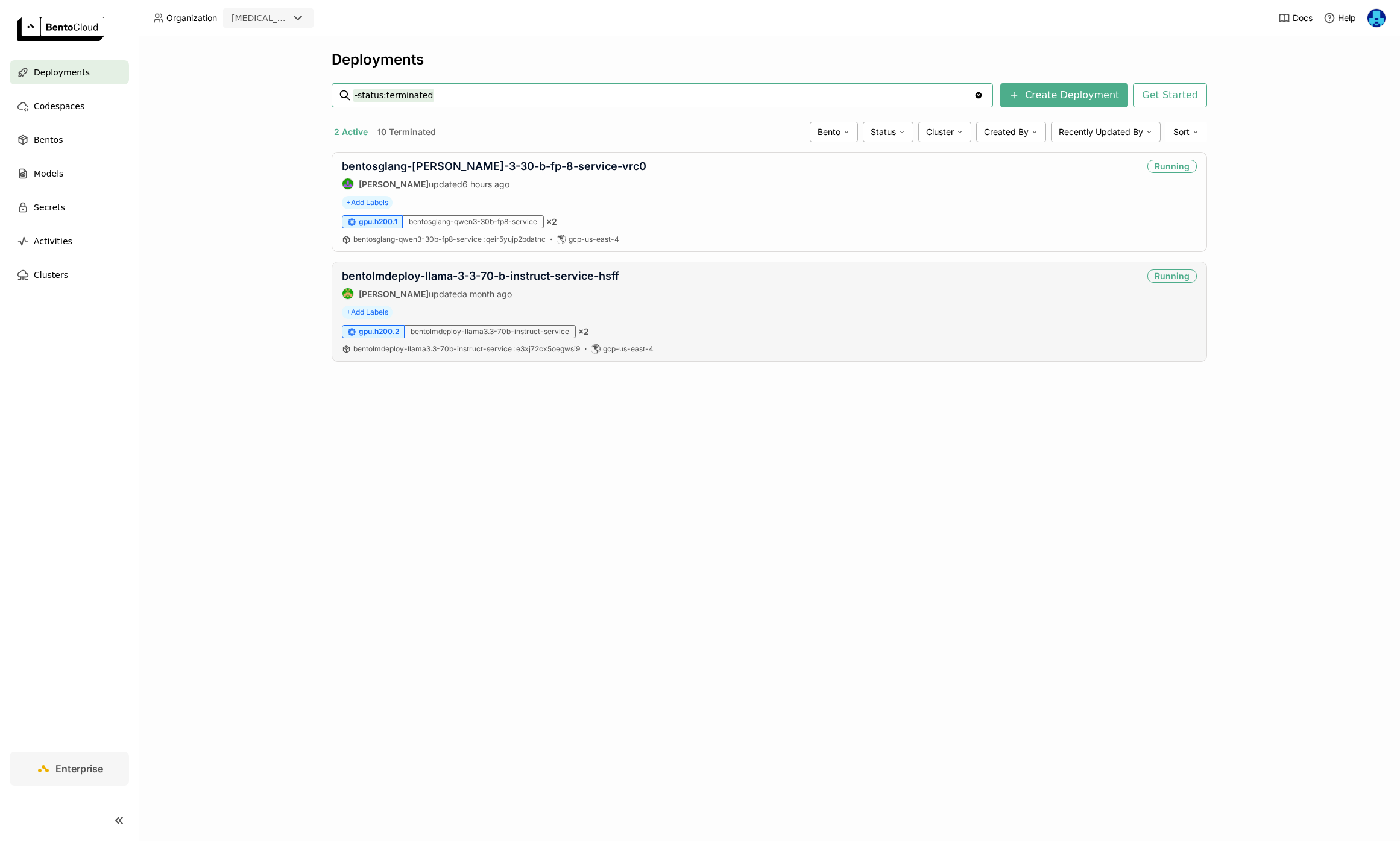
click at [494, 266] on div "bentolmdeploy-llama-3-3-70-b-instruct-service-hsff Steve Guo updated a month ag…" at bounding box center [770, 311] width 875 height 100
click at [494, 274] on link "bentolmdeploy-llama-3-3-70-b-instruct-service-hsff" at bounding box center [480, 276] width 278 height 13
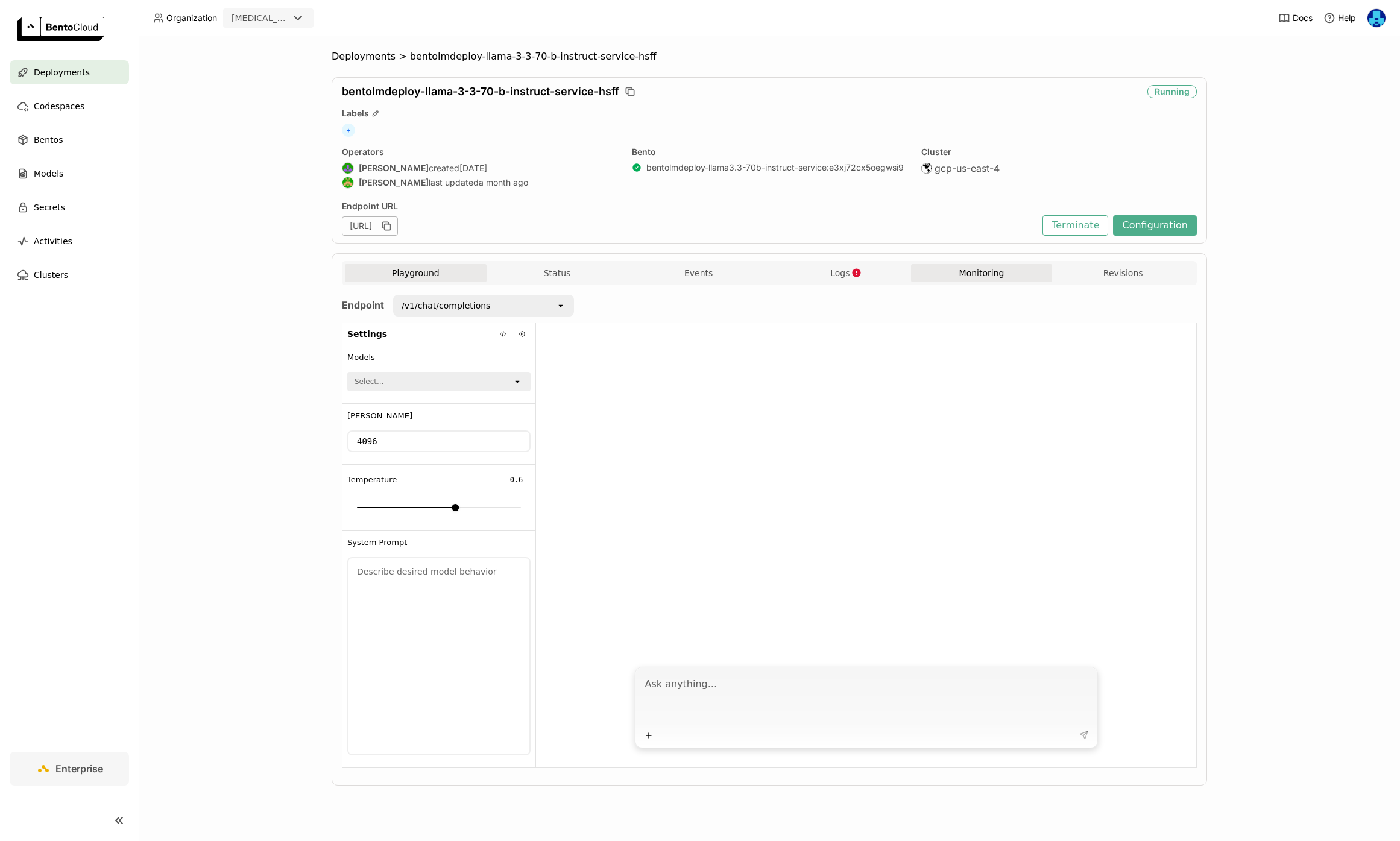
click at [988, 277] on button "Monitoring" at bounding box center [981, 273] width 141 height 18
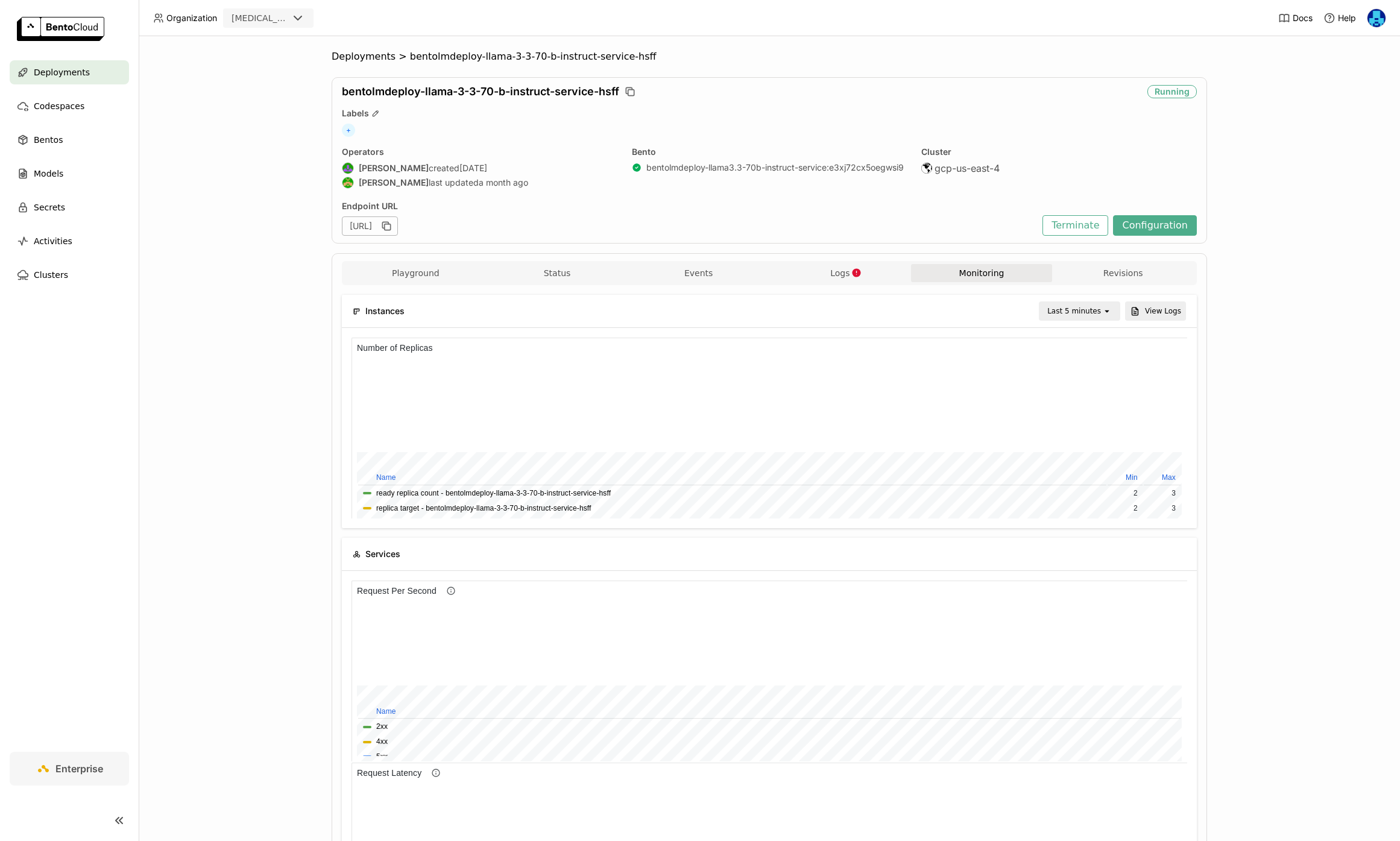
scroll to position [181, 836]
click at [416, 269] on button "Playground" at bounding box center [415, 273] width 141 height 18
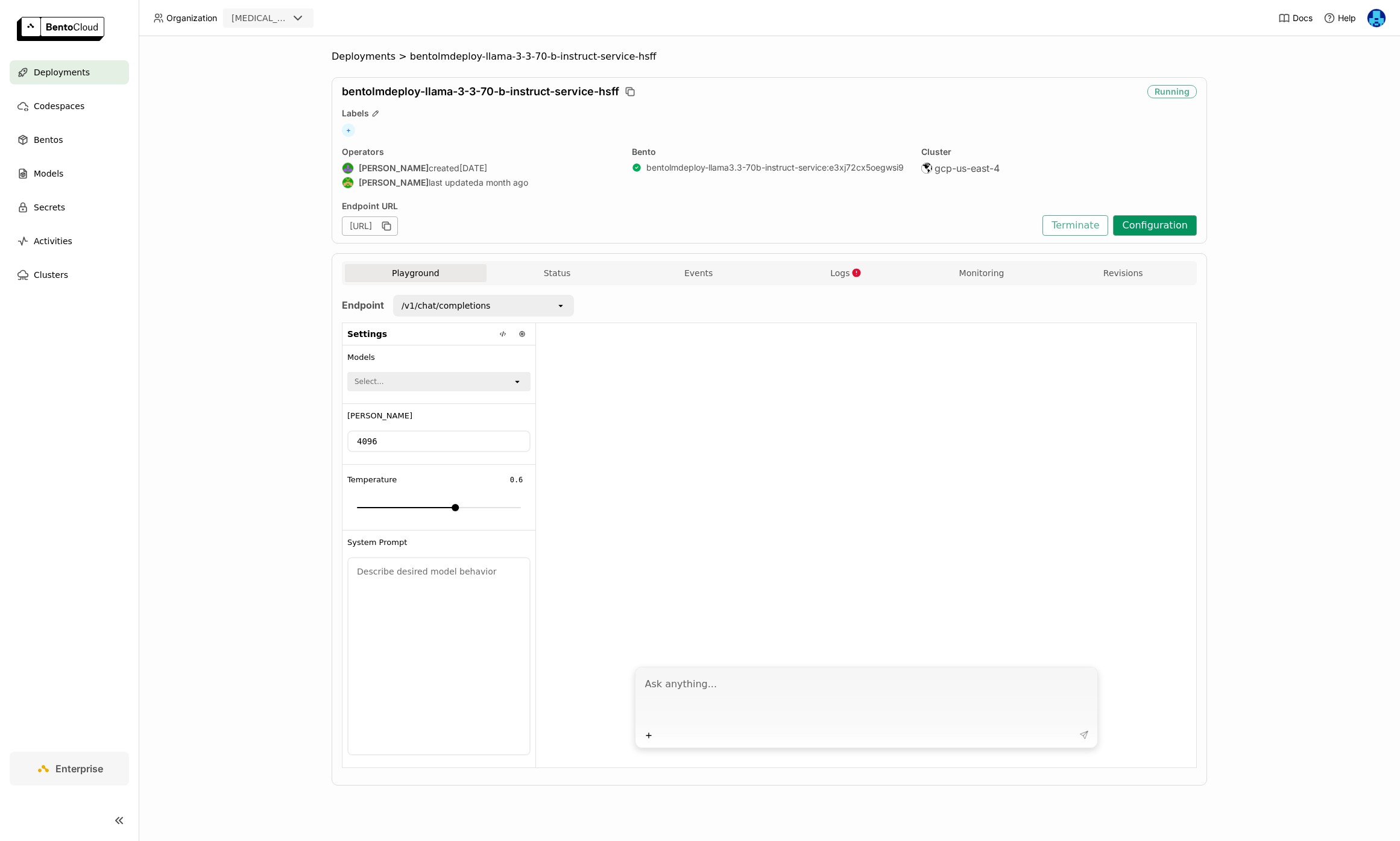
click at [1141, 226] on button "Configuration" at bounding box center [1155, 225] width 84 height 21
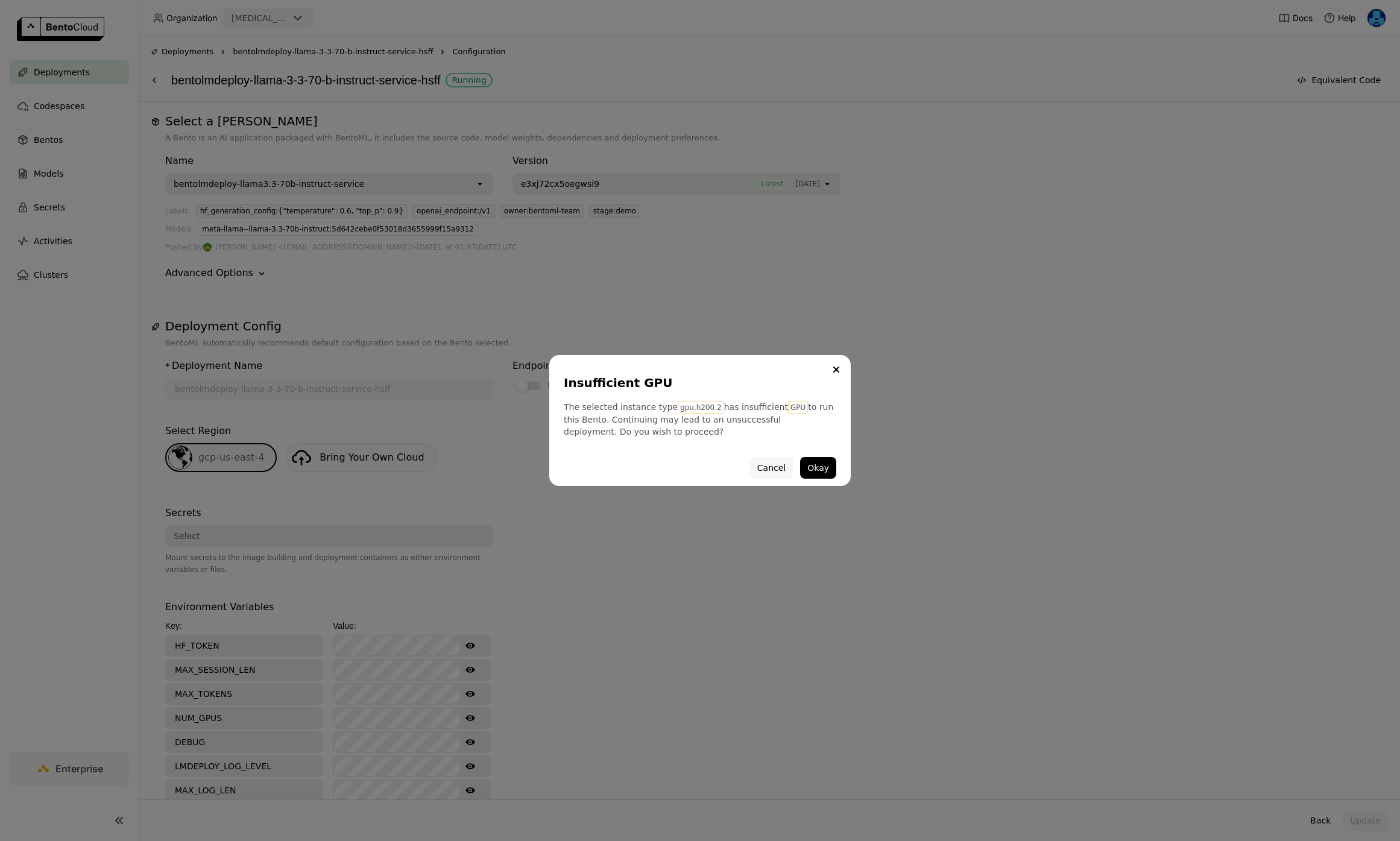
click at [774, 463] on button "Cancel" at bounding box center [771, 468] width 42 height 22
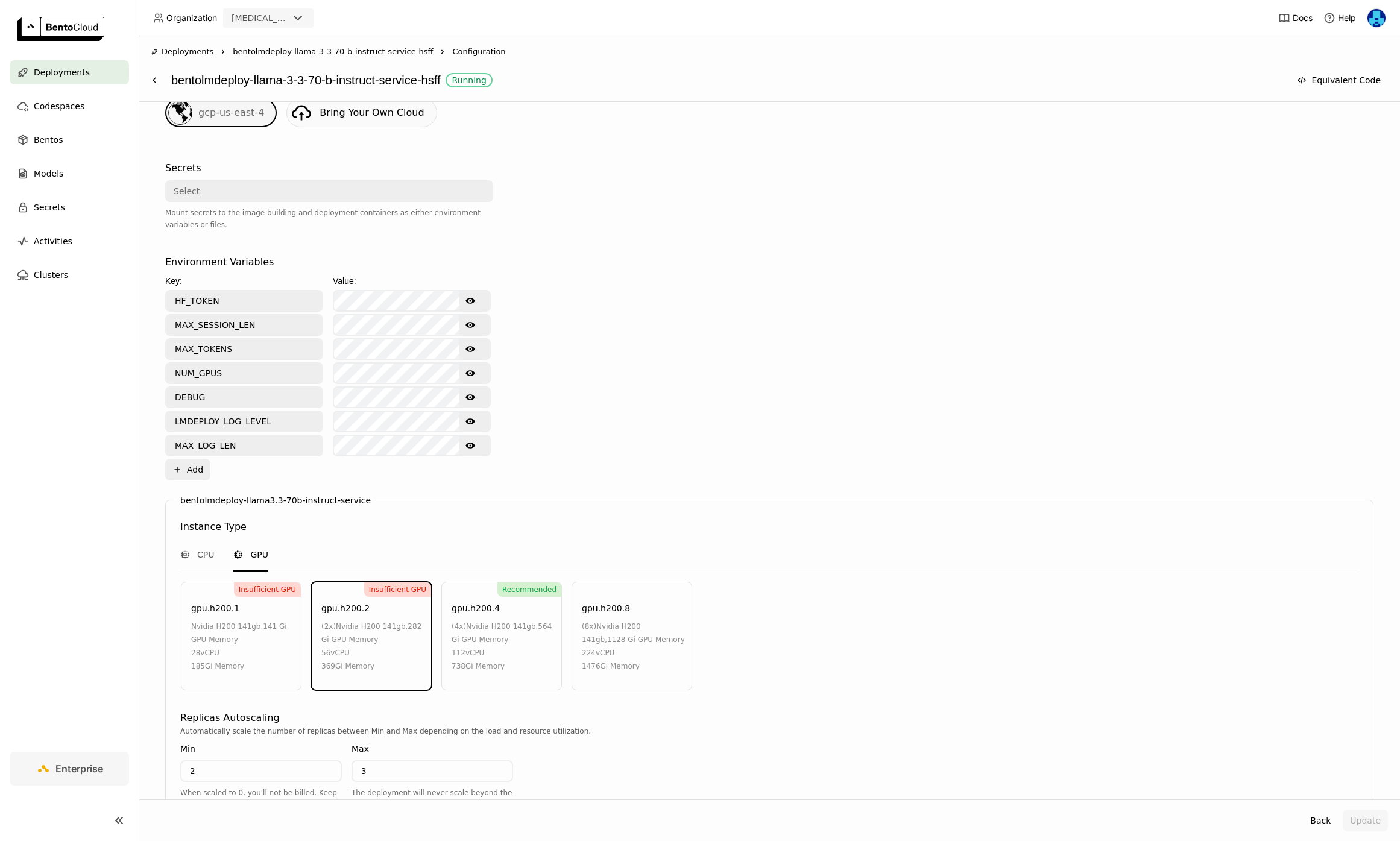
scroll to position [523, 0]
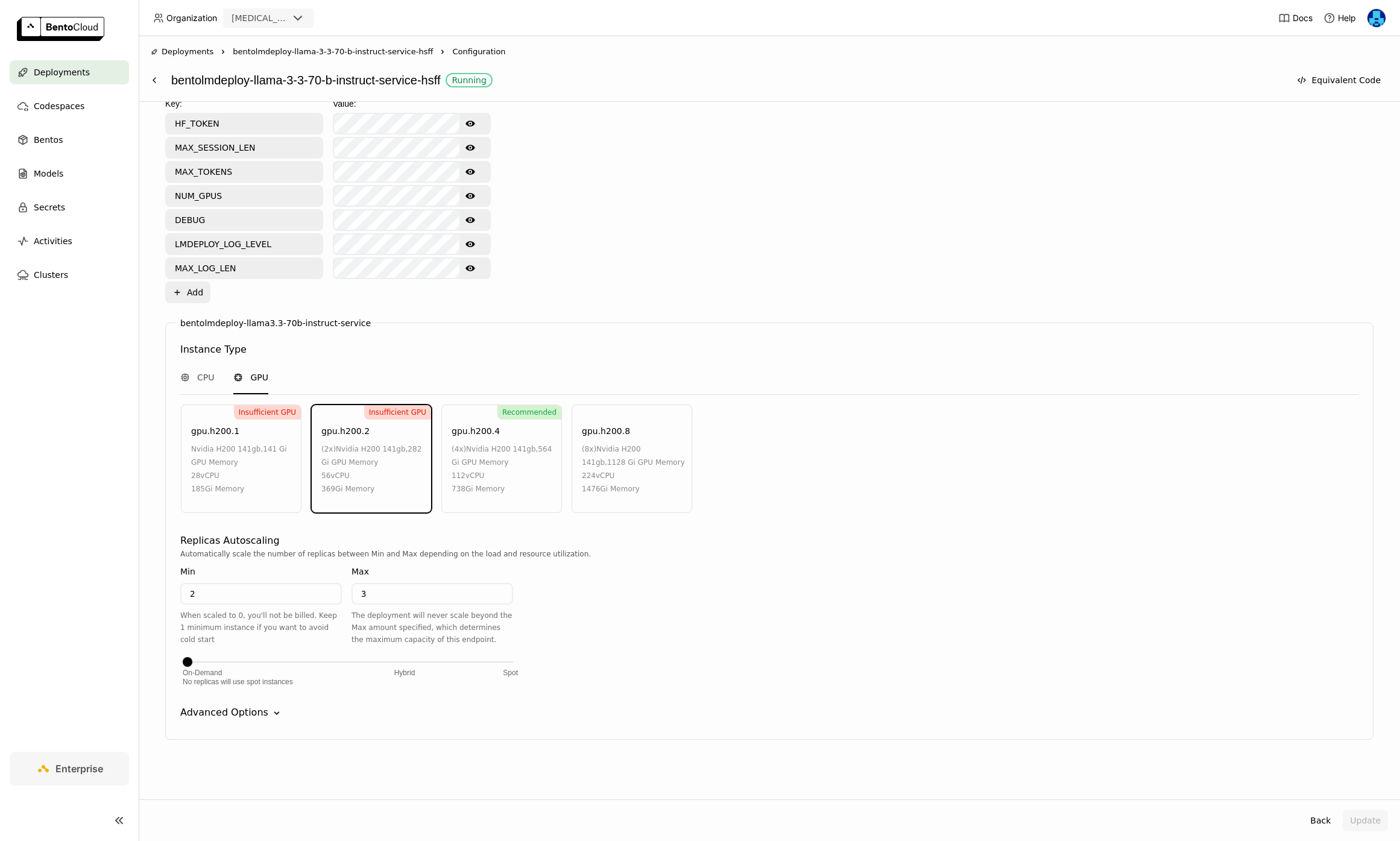
click at [233, 722] on div "bentolmdeploy-llama3.3-70b-instruct-service Instance Type CPU GPU Insufficient …" at bounding box center [769, 532] width 1208 height 417
click at [251, 714] on div "Advanced Options" at bounding box center [224, 713] width 88 height 15
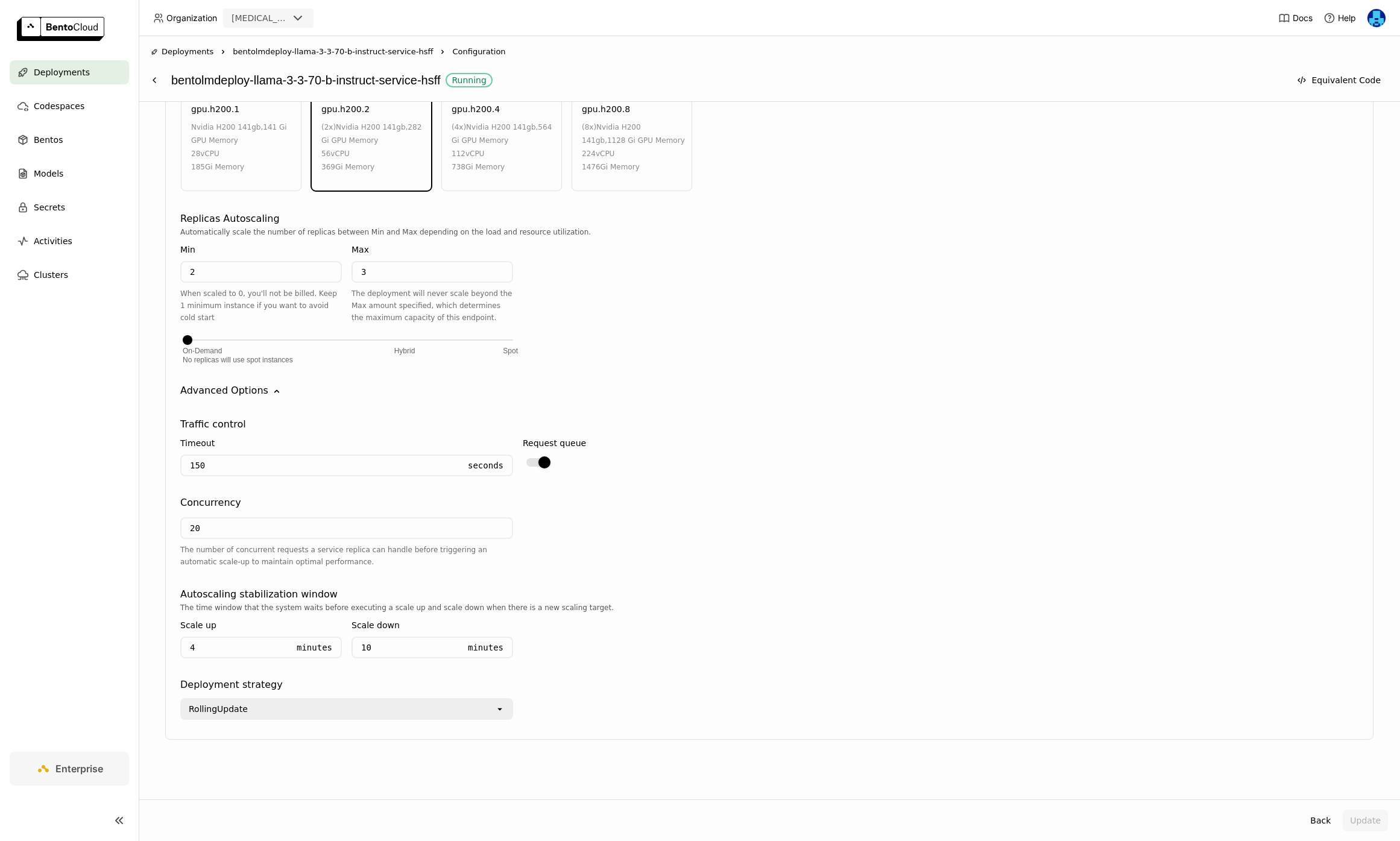
click at [677, 582] on div "Traffic control Timeout 150 Seconds Request queue Concurrency 20 The number of …" at bounding box center [770, 559] width 1179 height 322
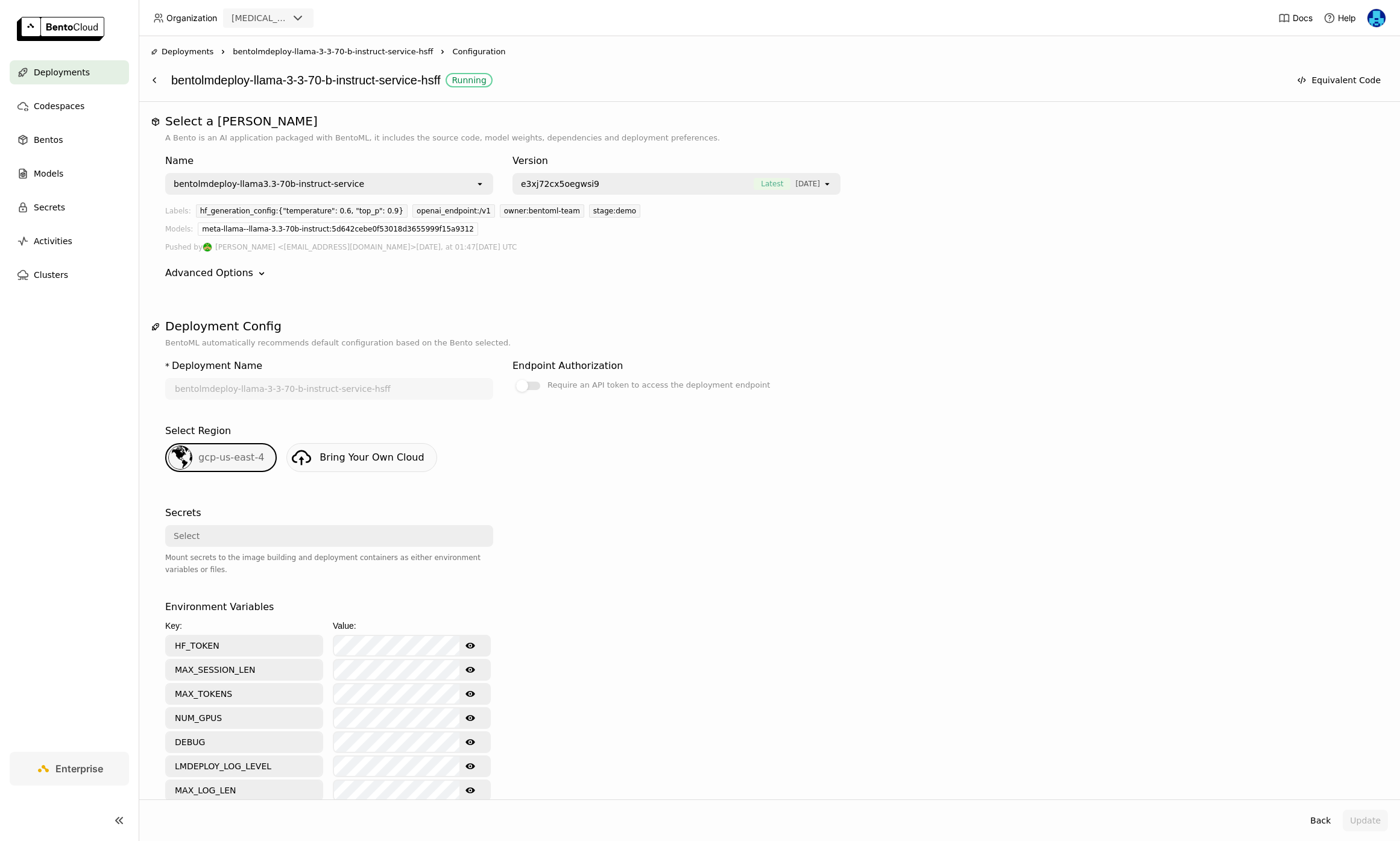
click at [345, 55] on span "bentolmdeploy-llama-3-3-70-b-instruct-service-hsff" at bounding box center [333, 51] width 201 height 12
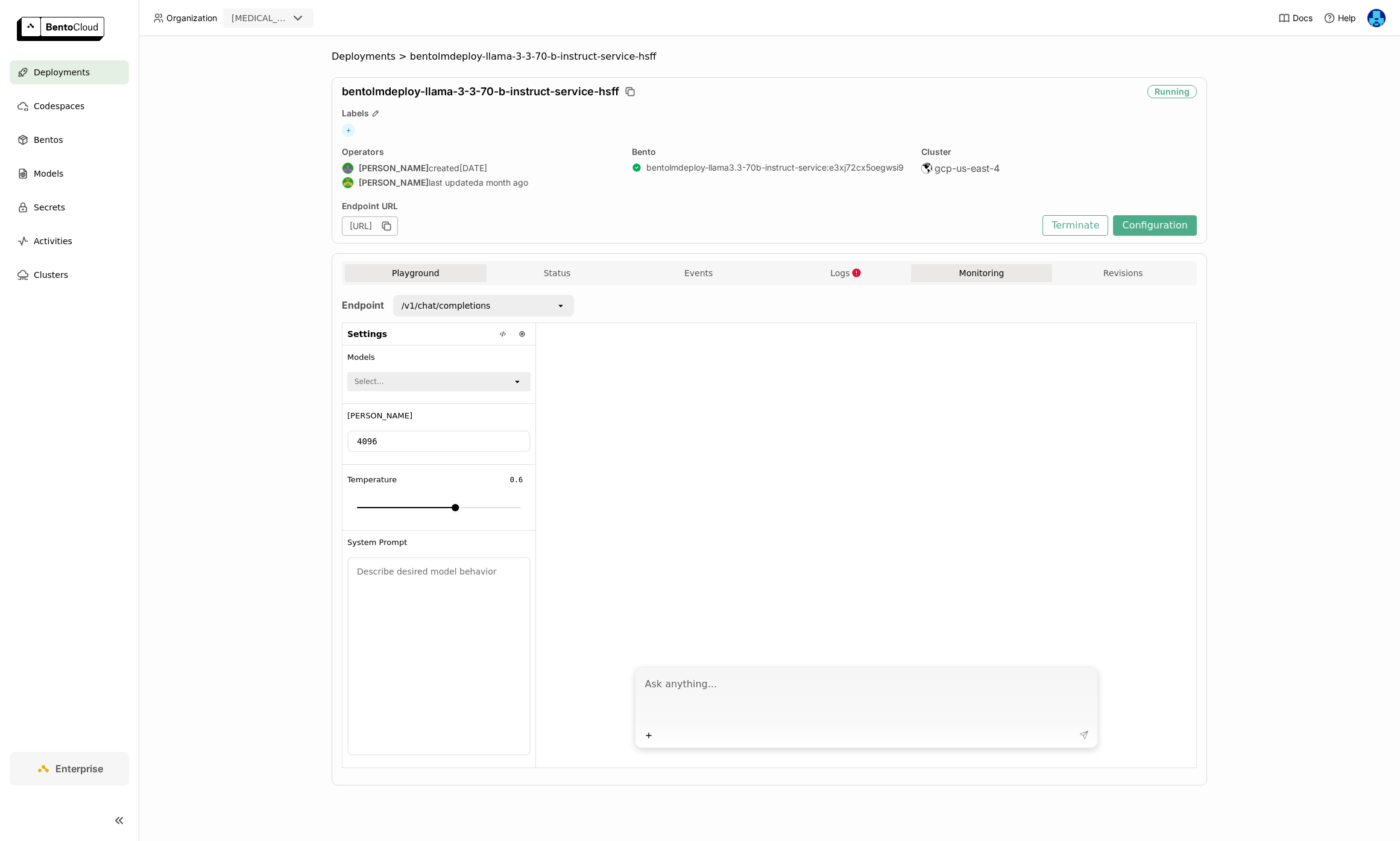
click at [995, 276] on button "Monitoring" at bounding box center [981, 273] width 141 height 18
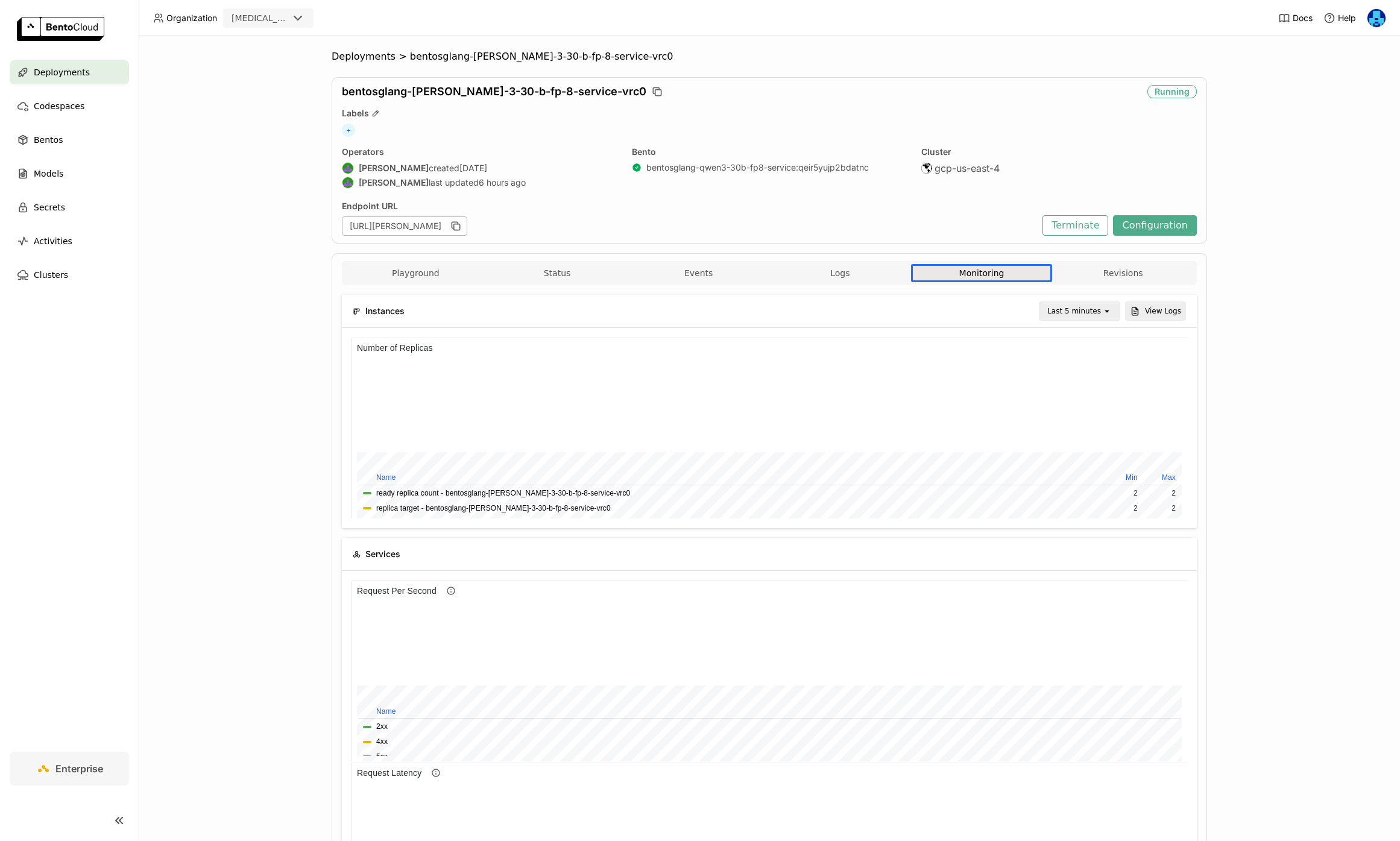
scroll to position [516, 0]
click at [1086, 309] on div "Last 5 minutes" at bounding box center [1074, 311] width 53 height 12
click at [1079, 377] on div "Last 30 minutes" at bounding box center [1081, 377] width 58 height 24
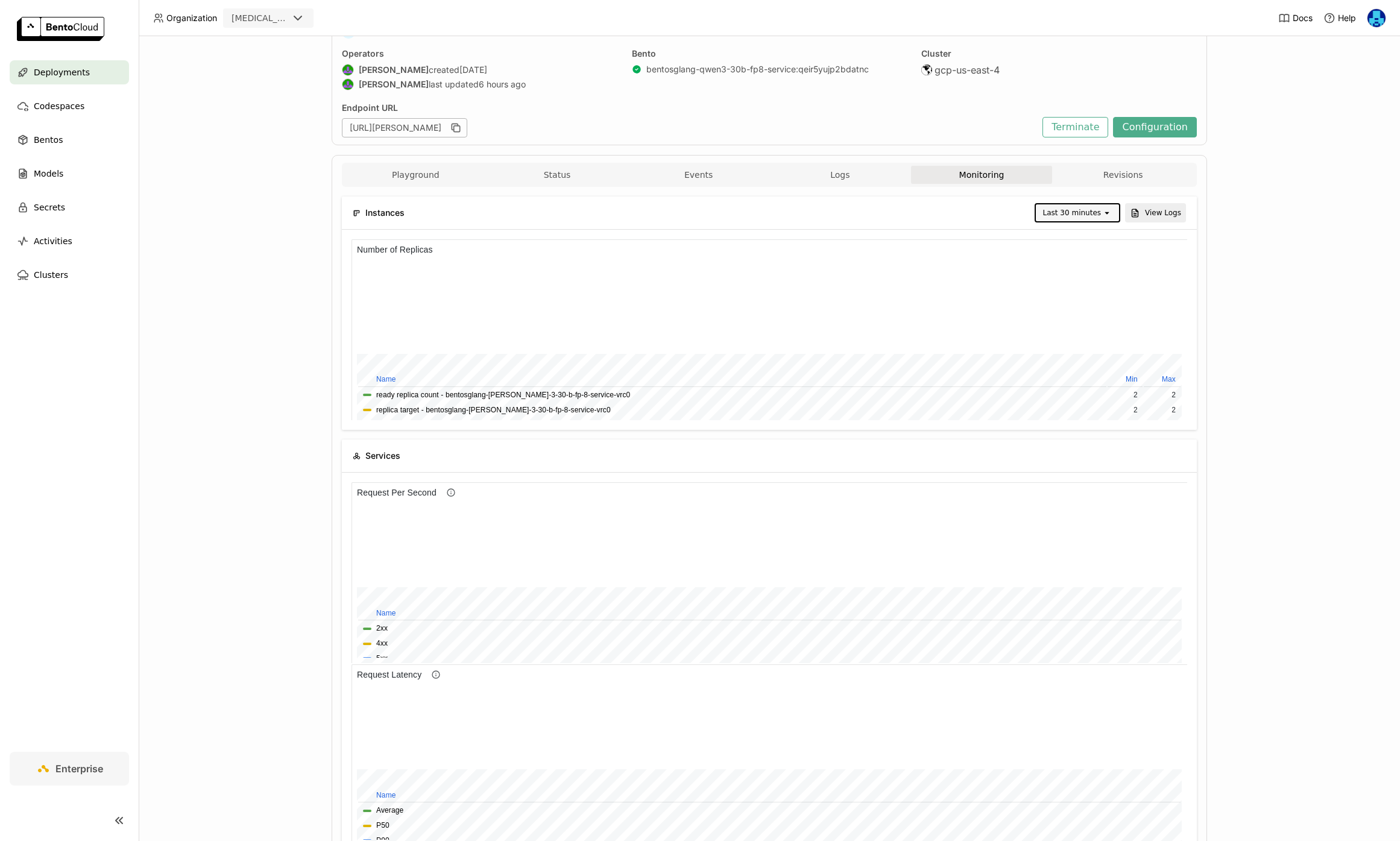
click at [1102, 209] on div "Last 30 minutes" at bounding box center [1072, 212] width 58 height 12
click at [1082, 293] on div "Last 1 hour" at bounding box center [1080, 294] width 63 height 12
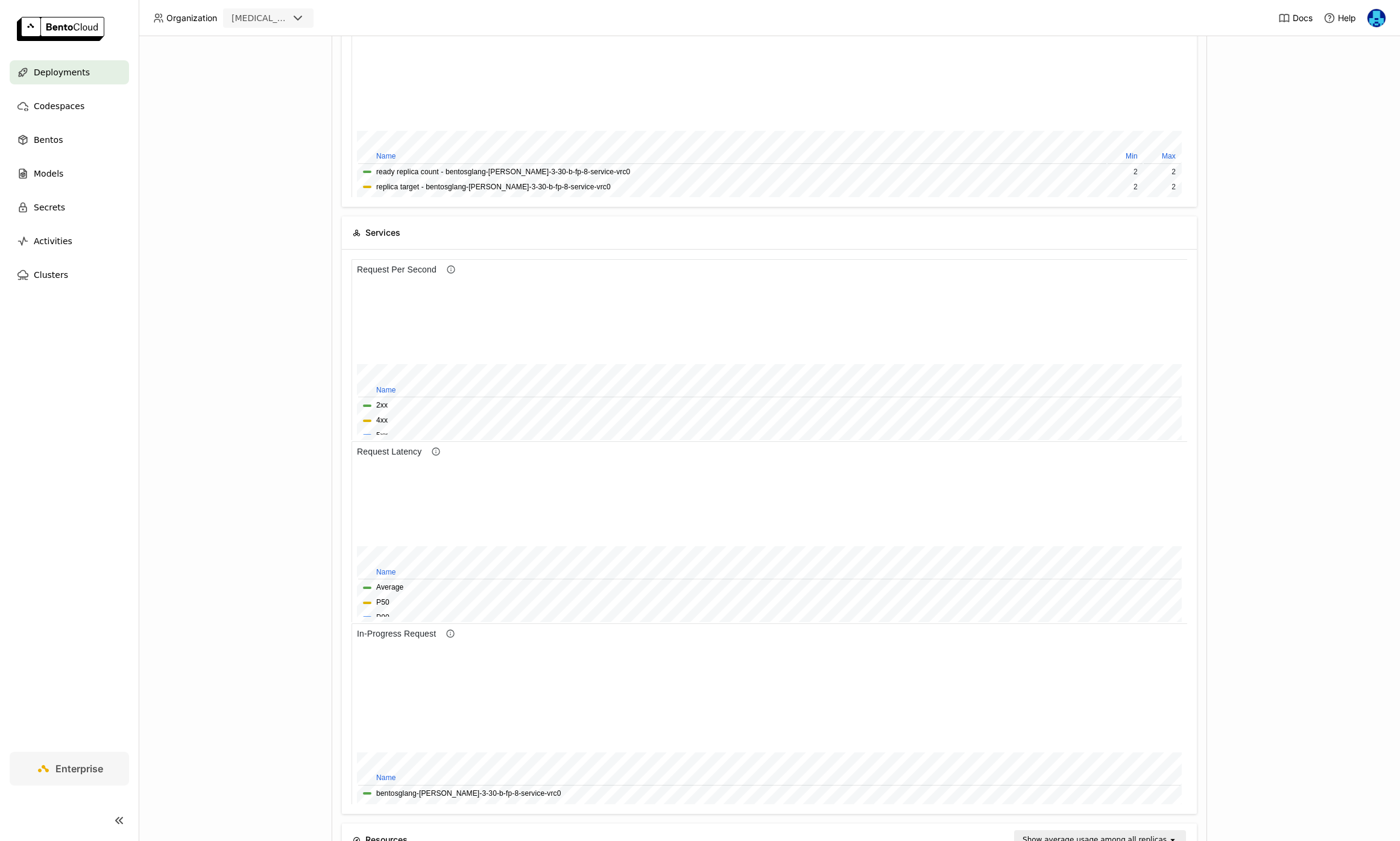
scroll to position [182, 0]
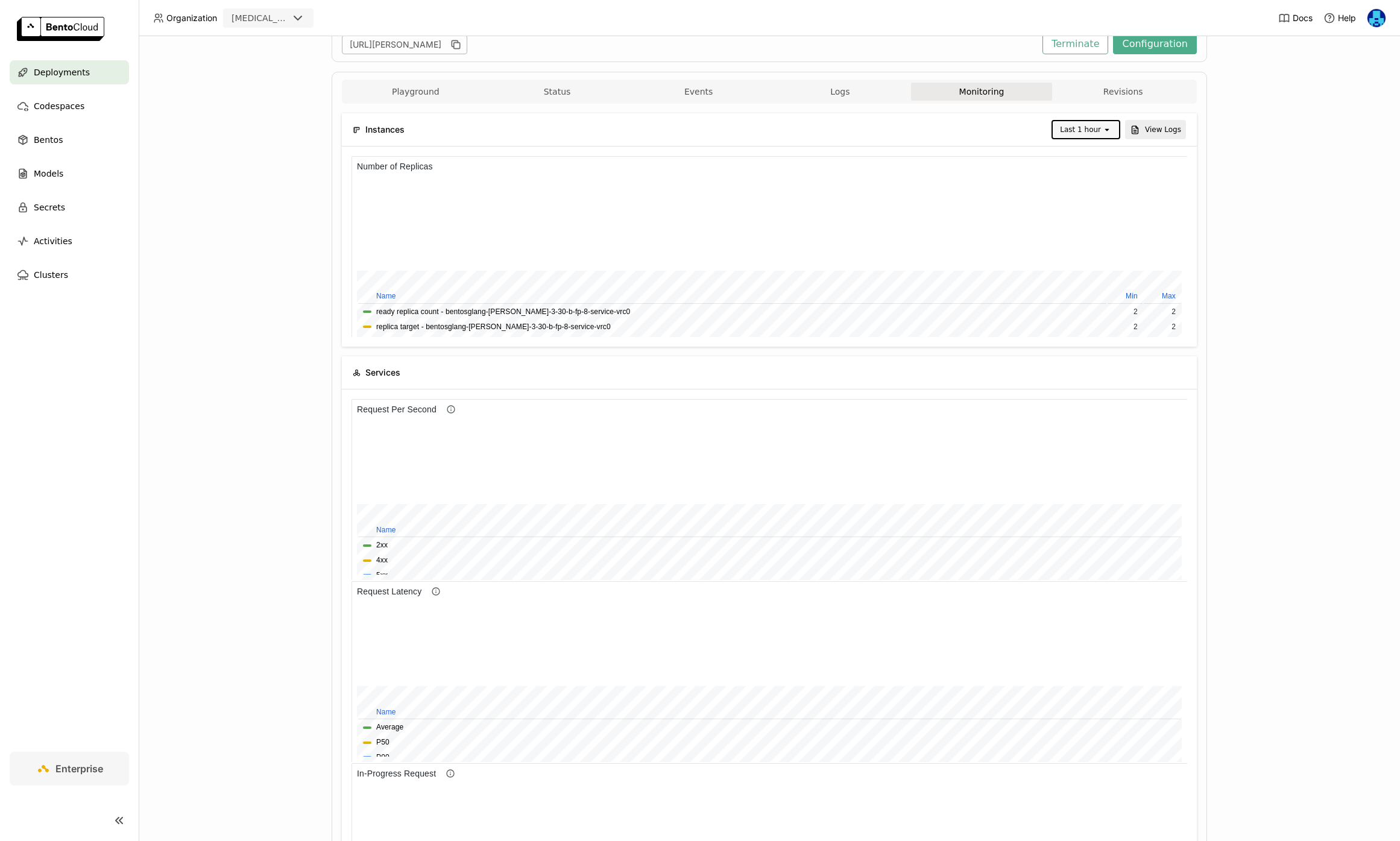
click at [1112, 128] on div "open" at bounding box center [1111, 129] width 17 height 17
click at [1089, 205] on div "Last 30 minutes" at bounding box center [1088, 195] width 47 height 24
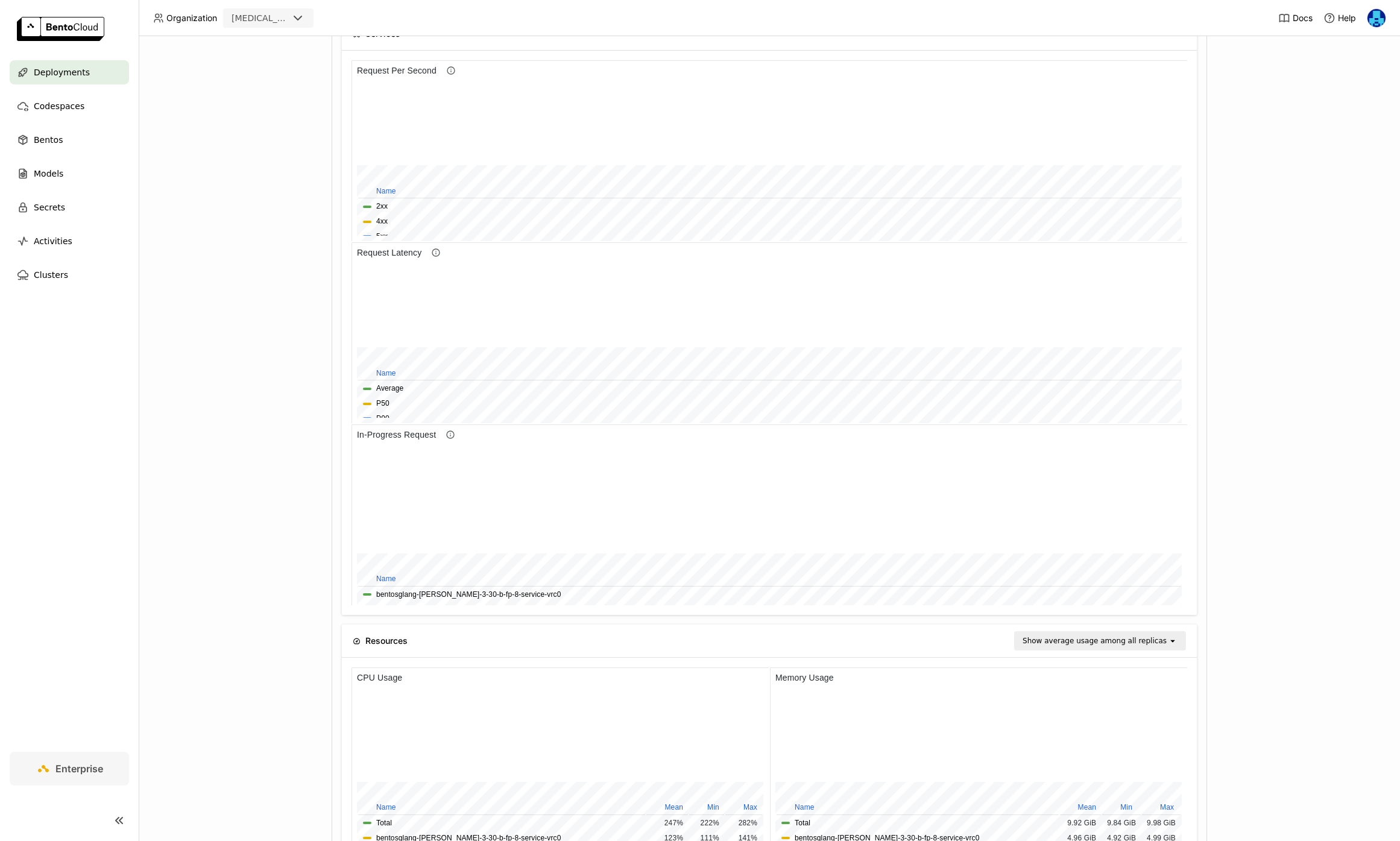
scroll to position [456, 0]
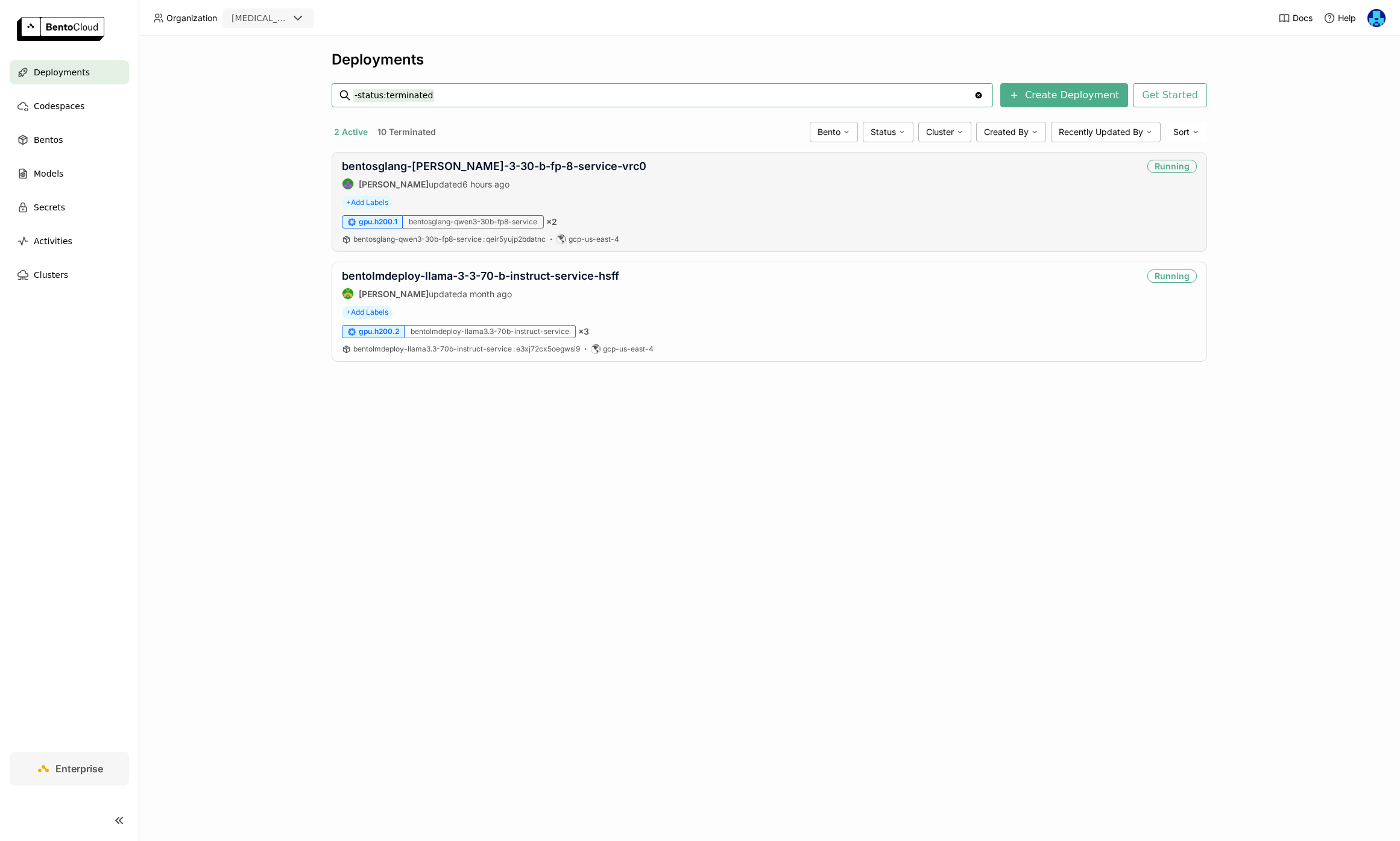
click at [469, 159] on div "bentosglang-[PERSON_NAME]-3-30-b-fp-8-service-vrc0 [PERSON_NAME] updated 6 hour…" at bounding box center [770, 202] width 875 height 100
click at [473, 165] on link "bentosglang-[PERSON_NAME]-3-30-b-fp-8-service-vrc0" at bounding box center [494, 166] width 304 height 13
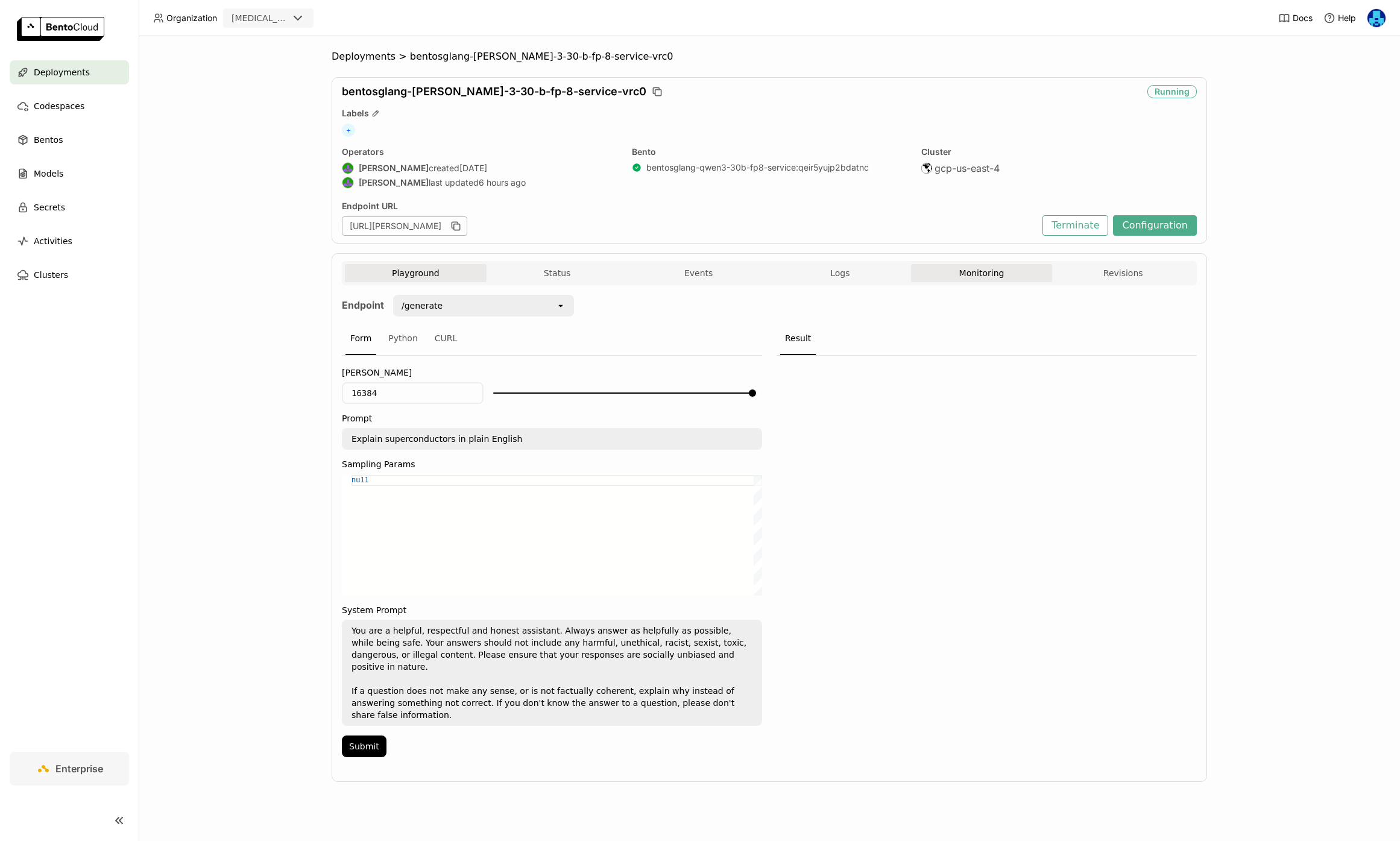
click at [980, 273] on button "Monitoring" at bounding box center [981, 273] width 141 height 18
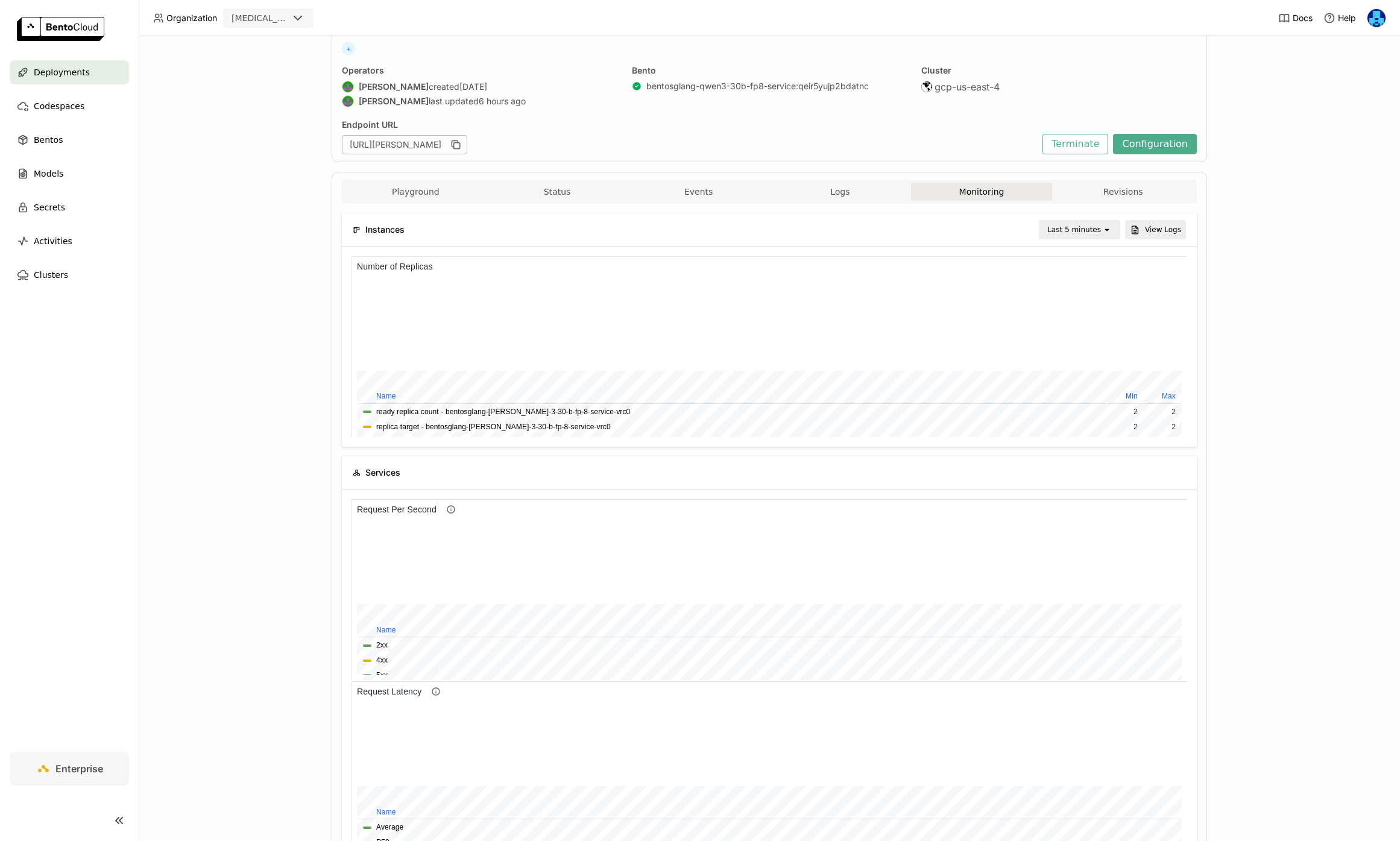
scroll to position [84, 0]
click at [1088, 223] on div "Last 5 minutes" at bounding box center [1074, 227] width 53 height 12
click at [1086, 299] on div "Last 30 minutes" at bounding box center [1081, 293] width 58 height 24
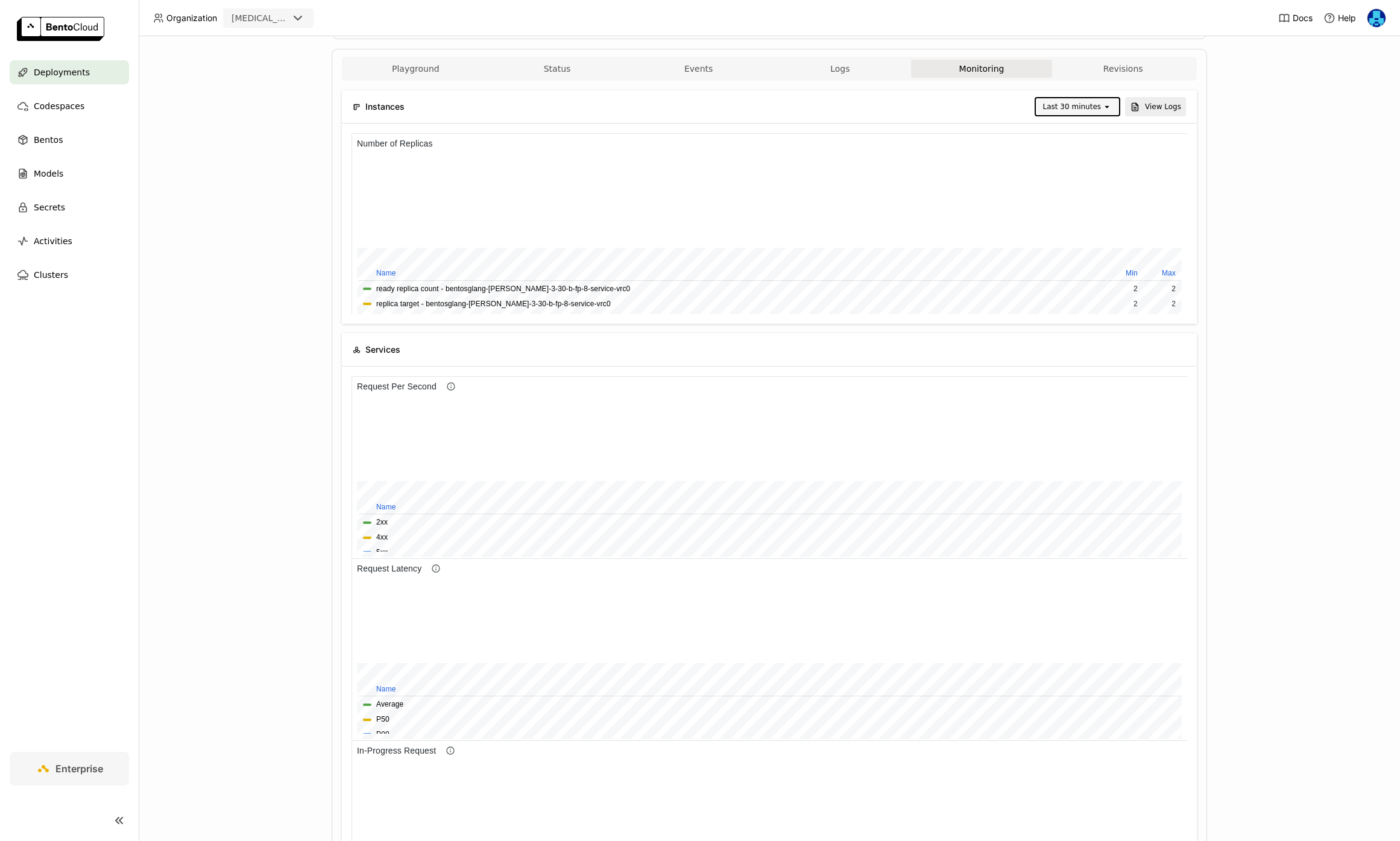
scroll to position [207, 0]
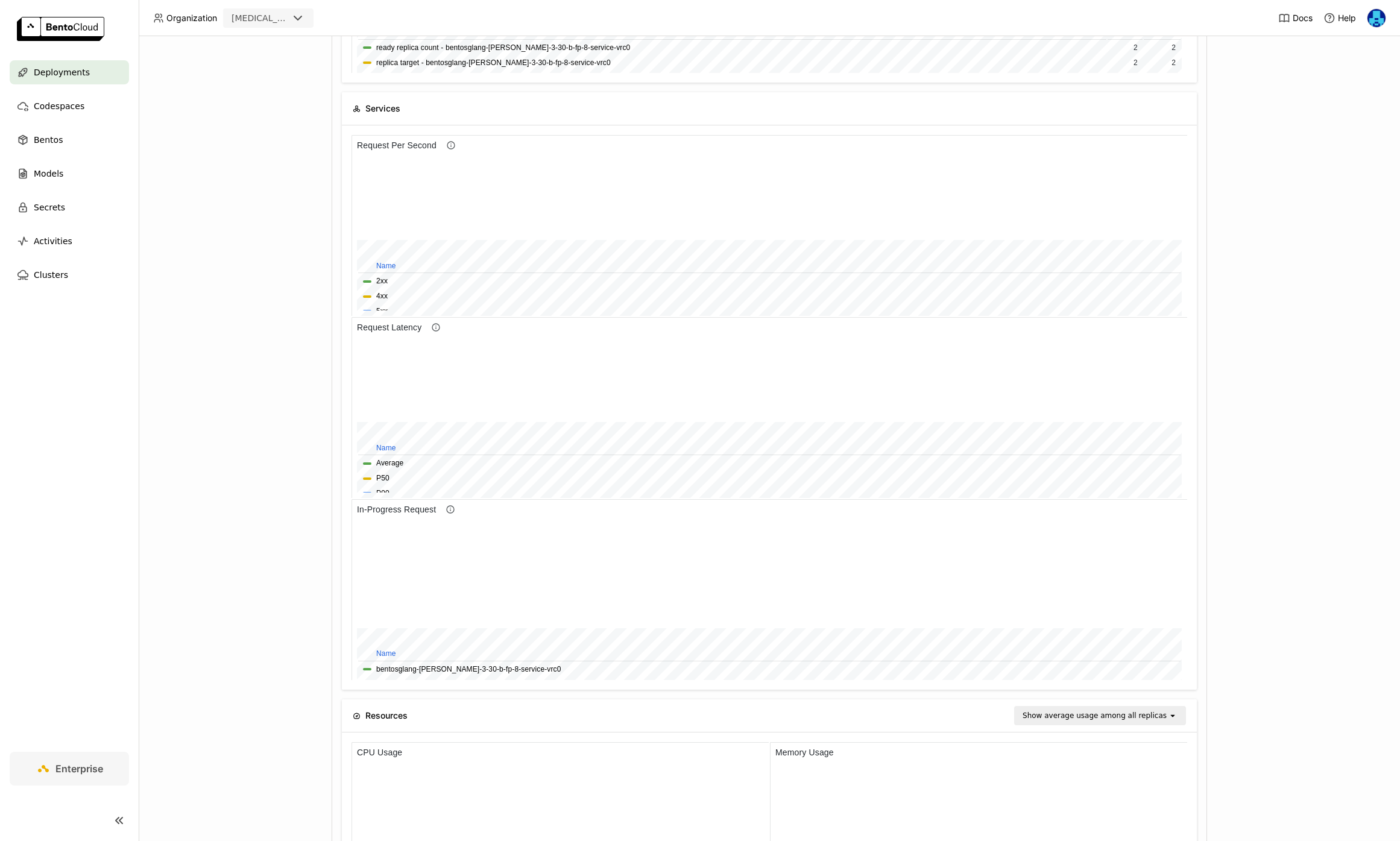
scroll to position [181, 278]
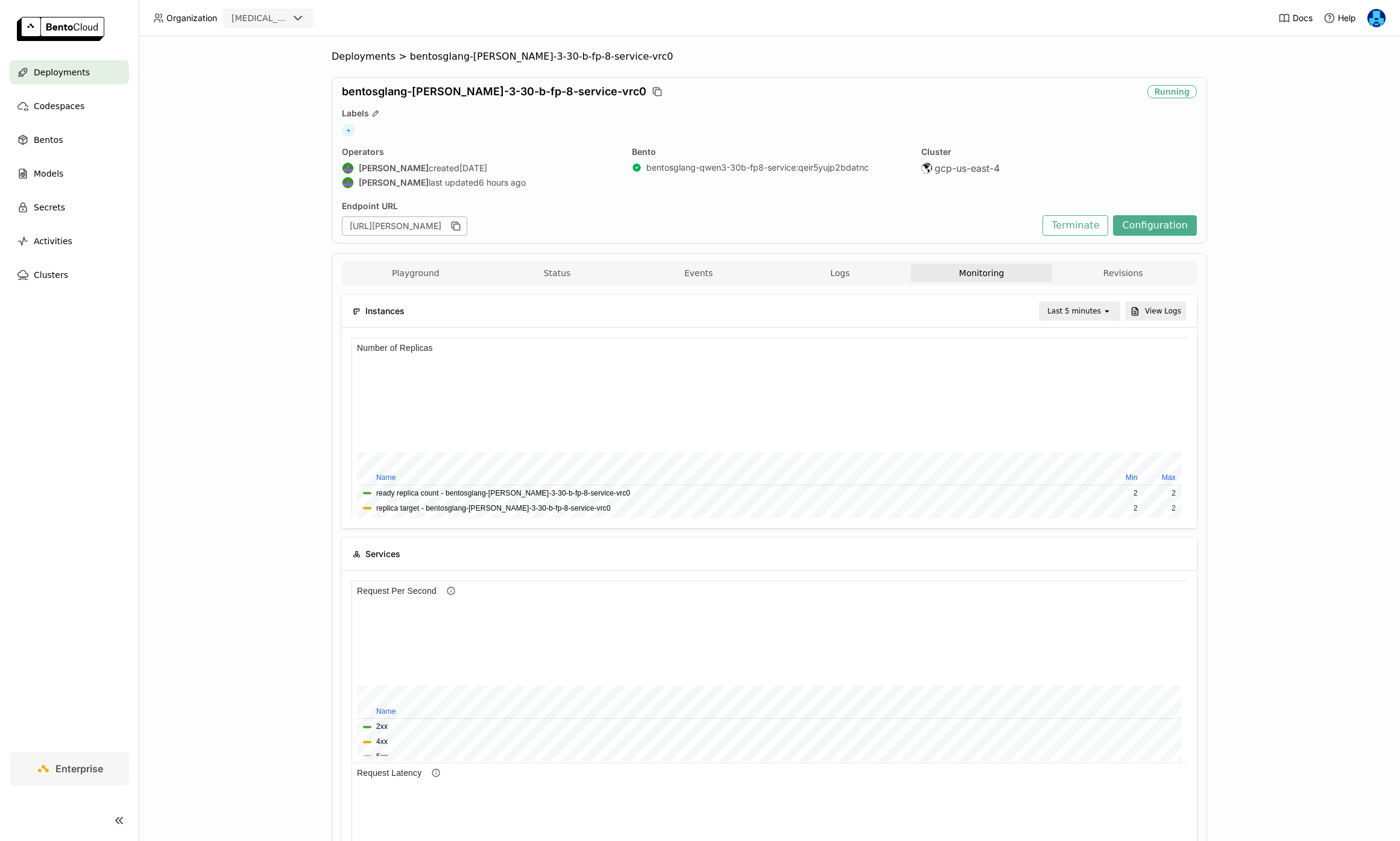
click at [1091, 312] on div "Last 5 minutes" at bounding box center [1074, 311] width 53 height 12
click at [1075, 378] on div "Last 30 minutes" at bounding box center [1081, 377] width 58 height 24
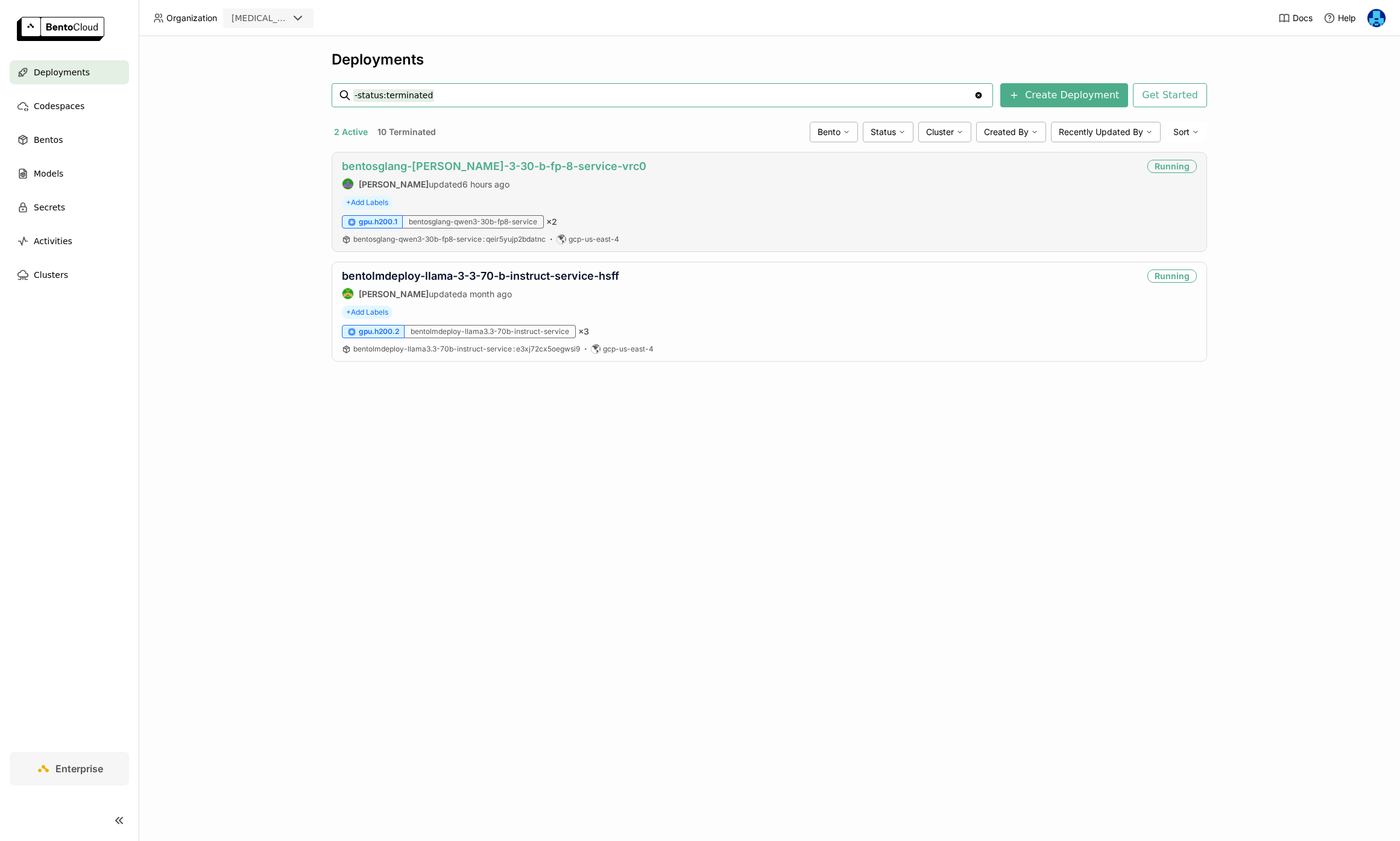
click at [475, 172] on link "bentosglang-[PERSON_NAME]-3-30-b-fp-8-service-vrc0" at bounding box center [494, 166] width 304 height 13
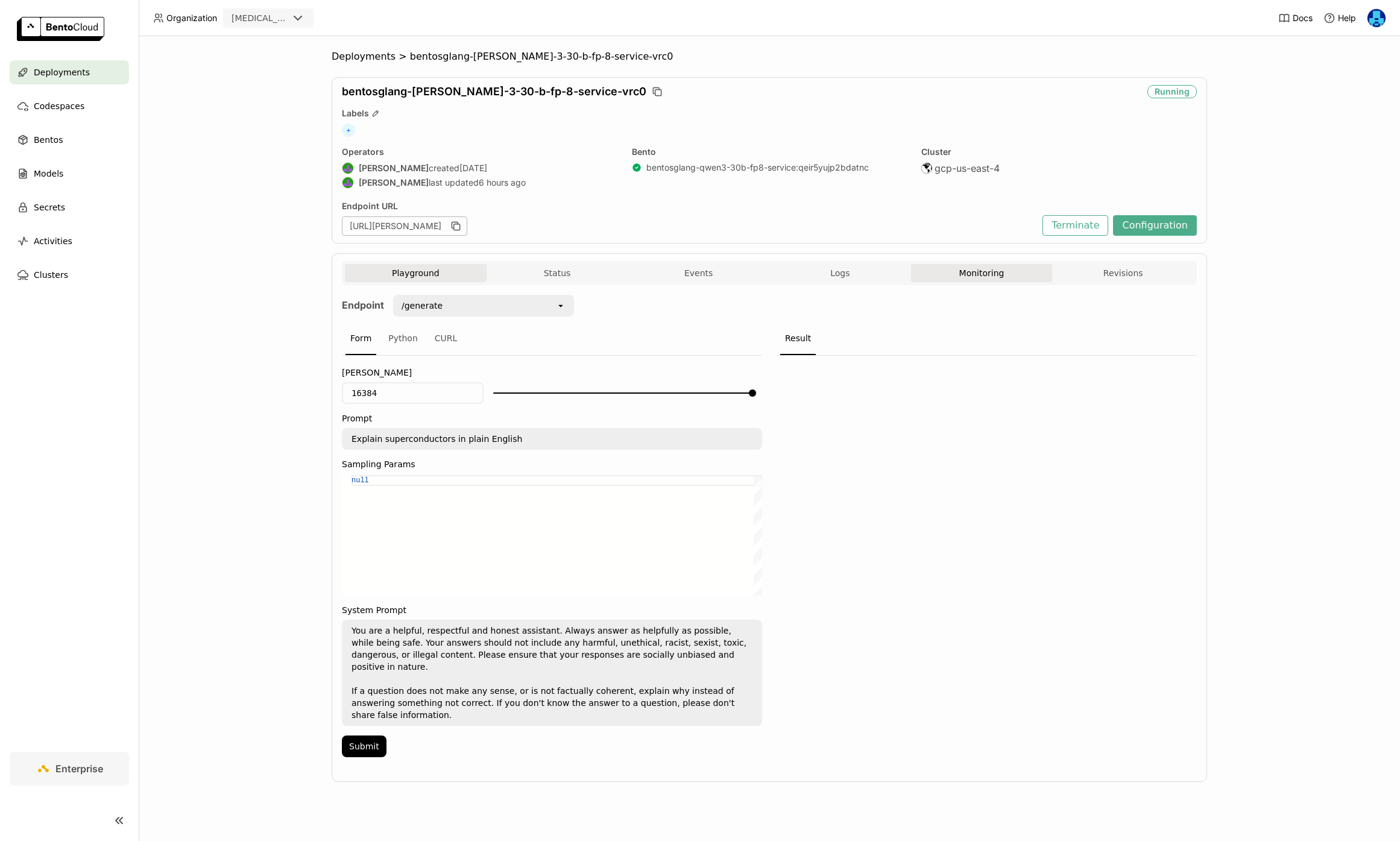
click at [984, 274] on button "Monitoring" at bounding box center [981, 273] width 141 height 18
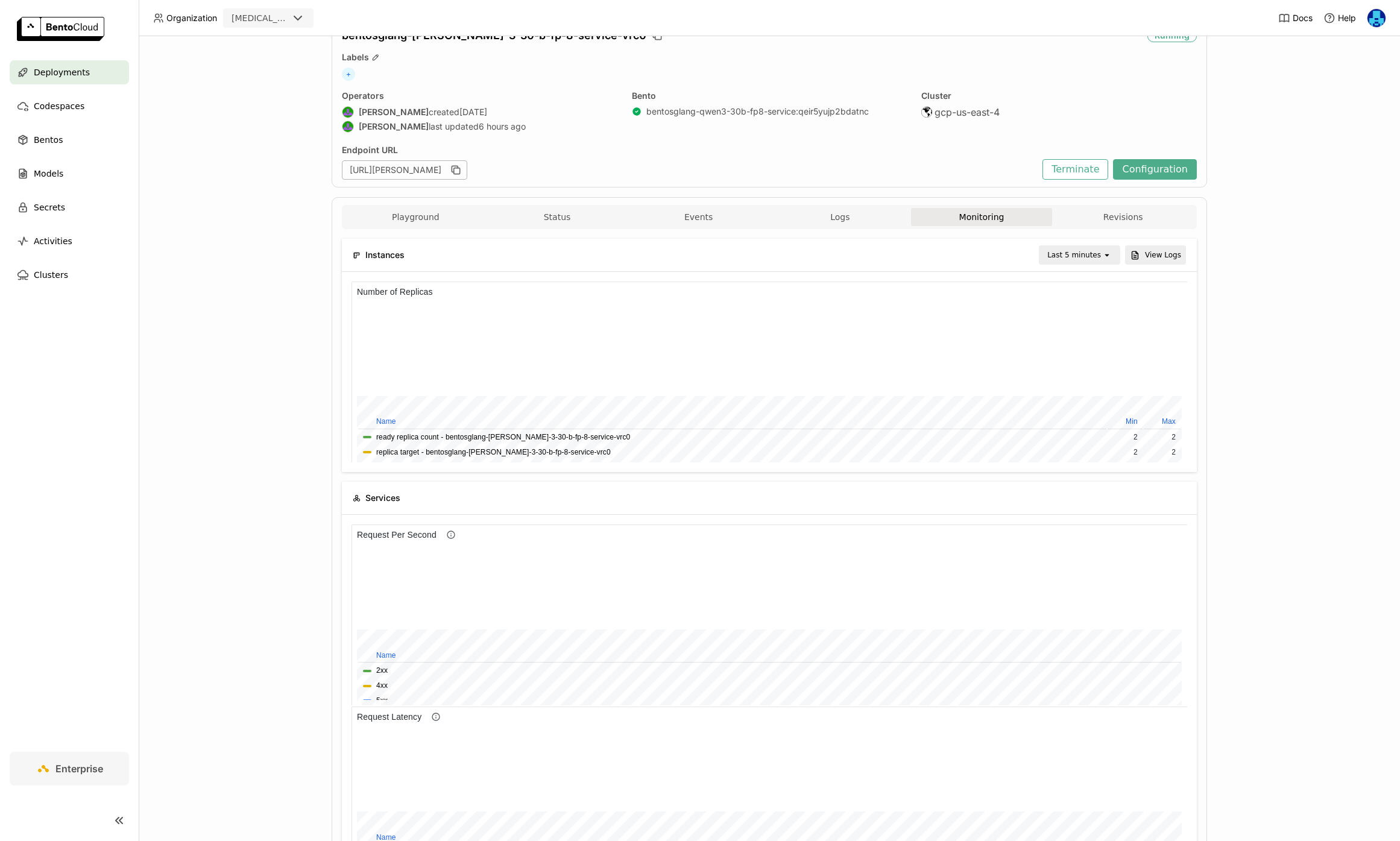
scroll to position [135, 0]
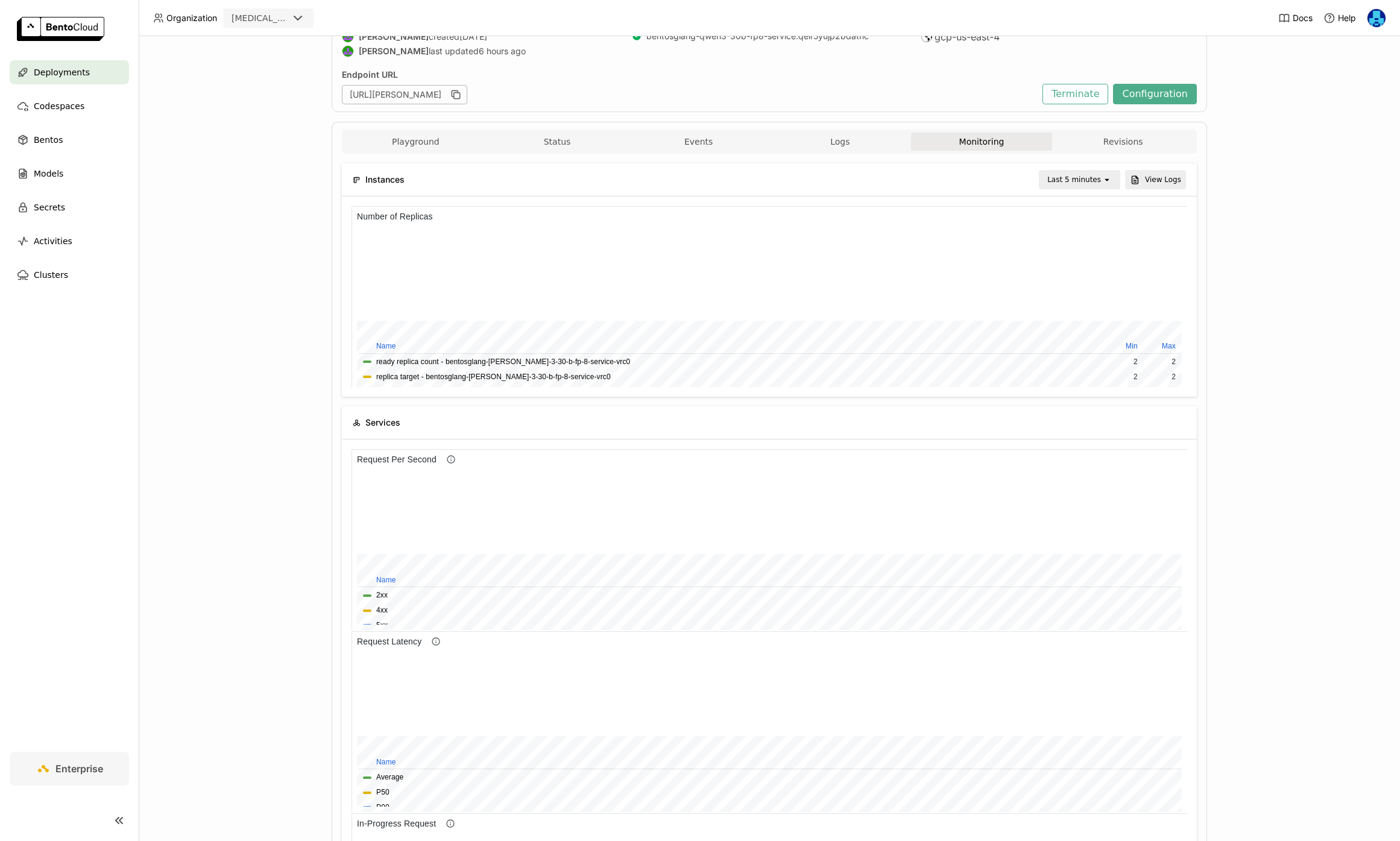
click at [1092, 188] on div "Last 5 minutes" at bounding box center [1071, 179] width 62 height 17
click at [1081, 242] on div "Last 30 minutes" at bounding box center [1081, 245] width 58 height 24
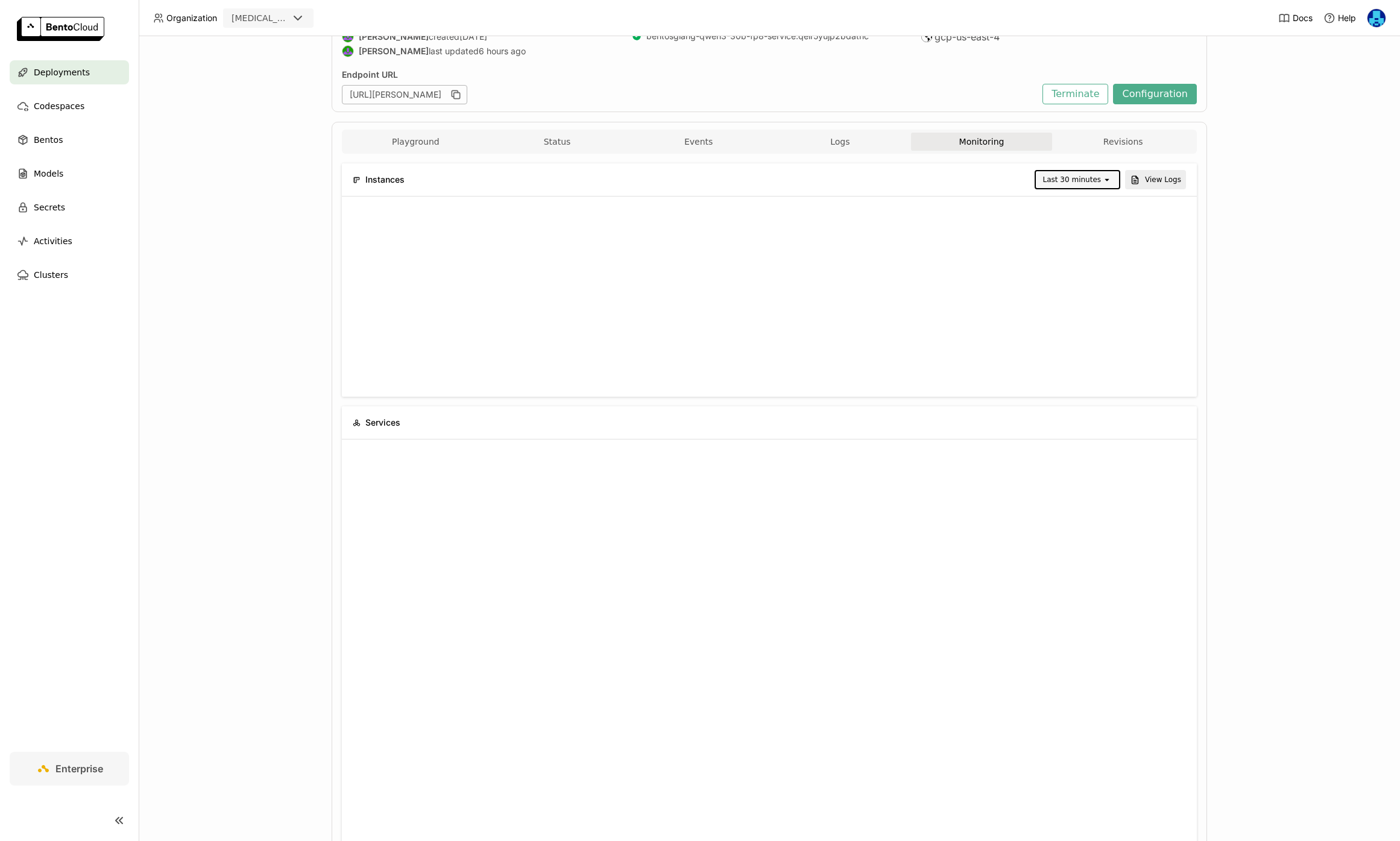
click at [1101, 180] on div "Last 30 minutes" at bounding box center [1072, 180] width 58 height 12
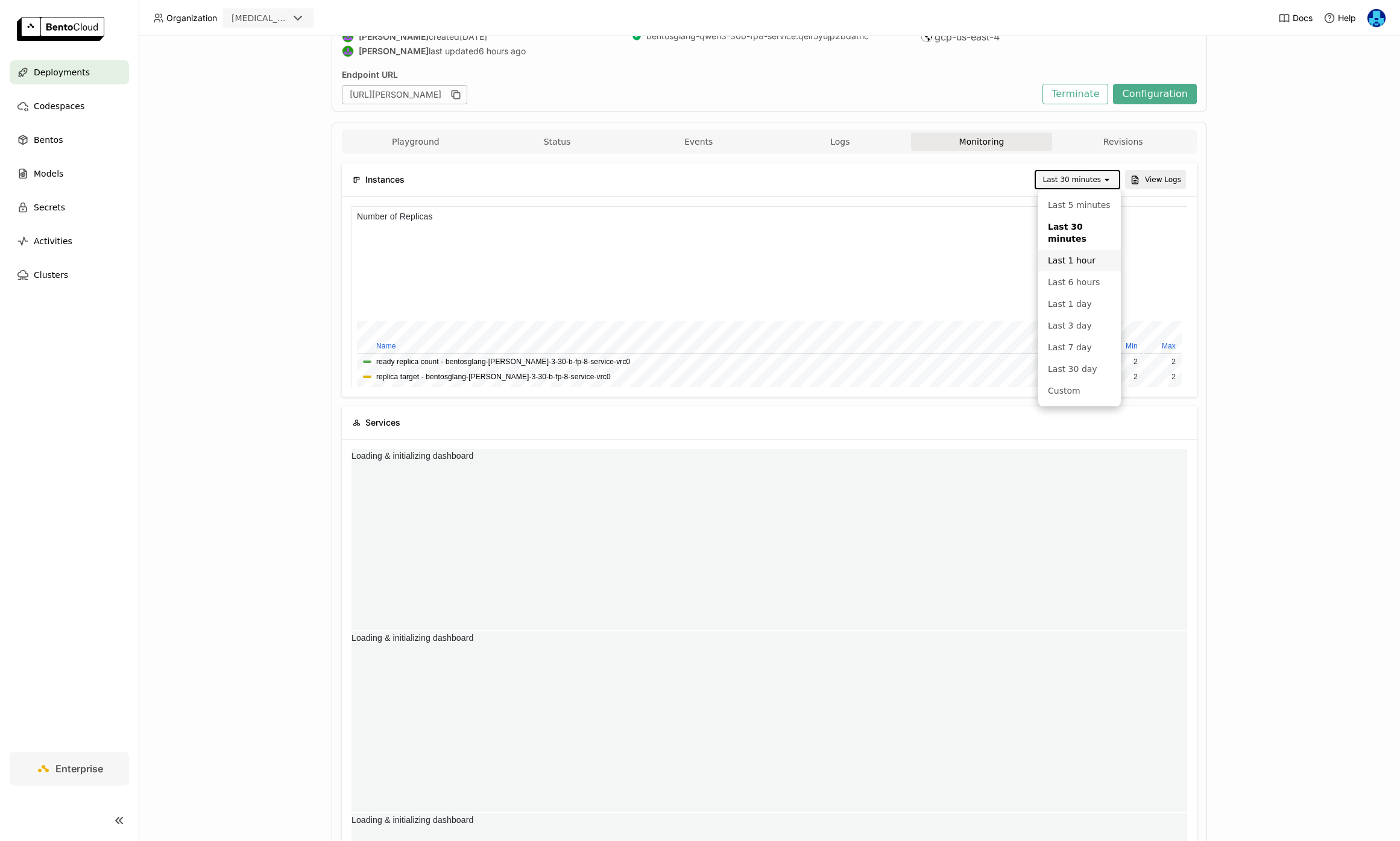
click at [1094, 256] on div "Last 1 hour" at bounding box center [1080, 261] width 63 height 12
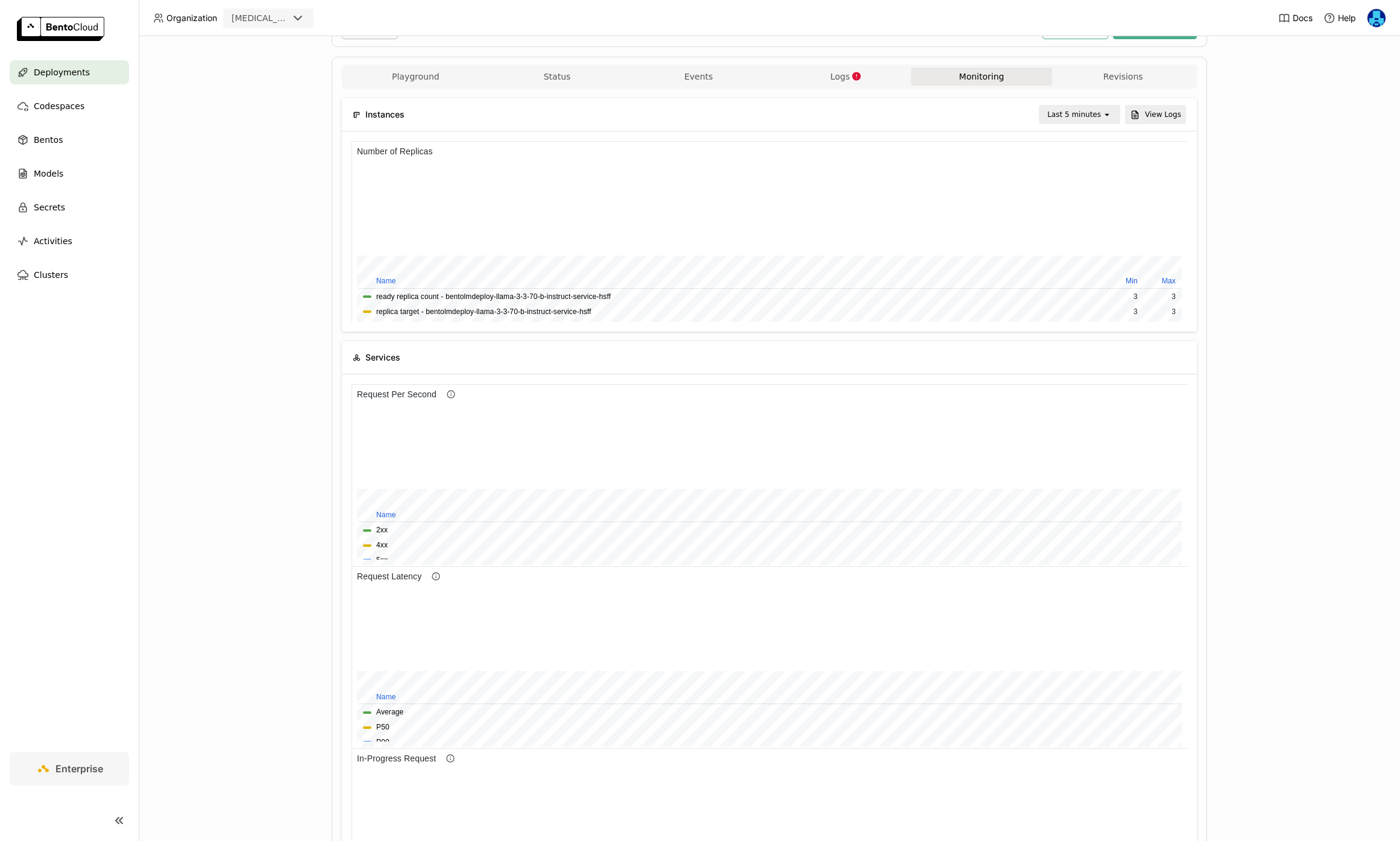
scroll to position [250, 0]
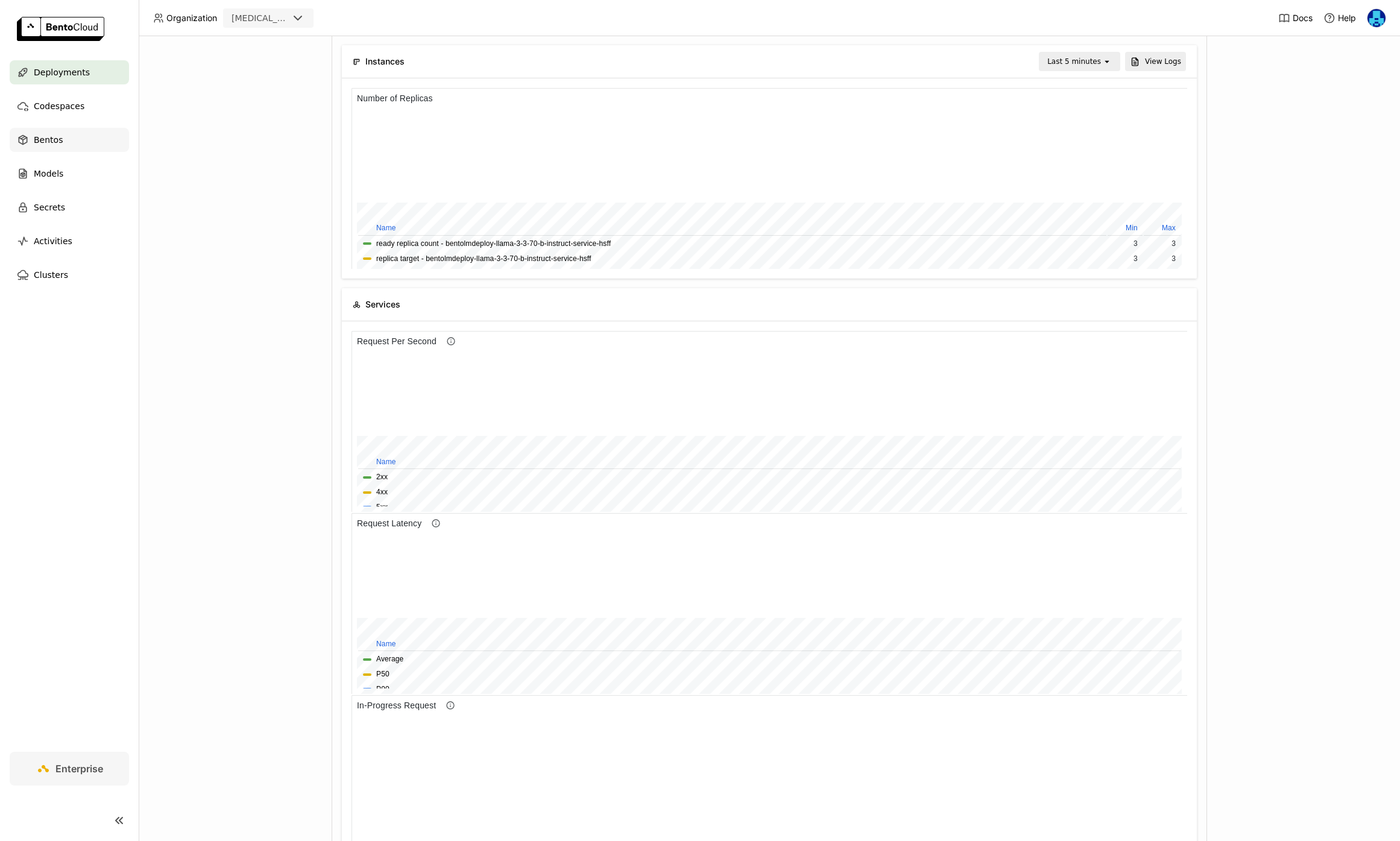
click at [1105, 266] on div at bounding box center [770, 178] width 856 height 201
click at [1094, 275] on div "Instances Last 5 minutes open View Logs Services Resources Show average usage a…" at bounding box center [770, 682] width 856 height 1294
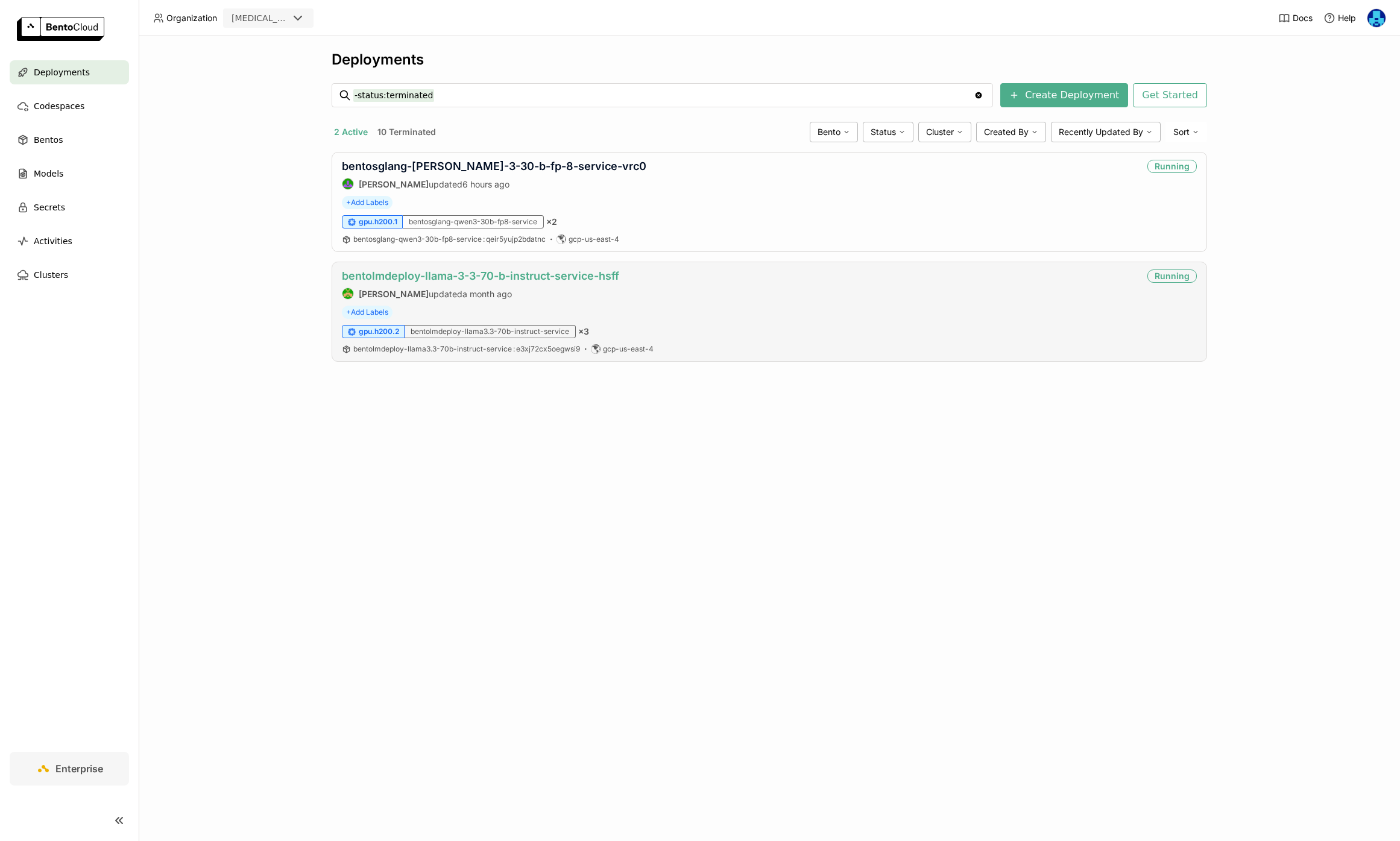
click at [492, 281] on link "bentolmdeploy-llama-3-3-70-b-instruct-service-hsff" at bounding box center [480, 276] width 278 height 13
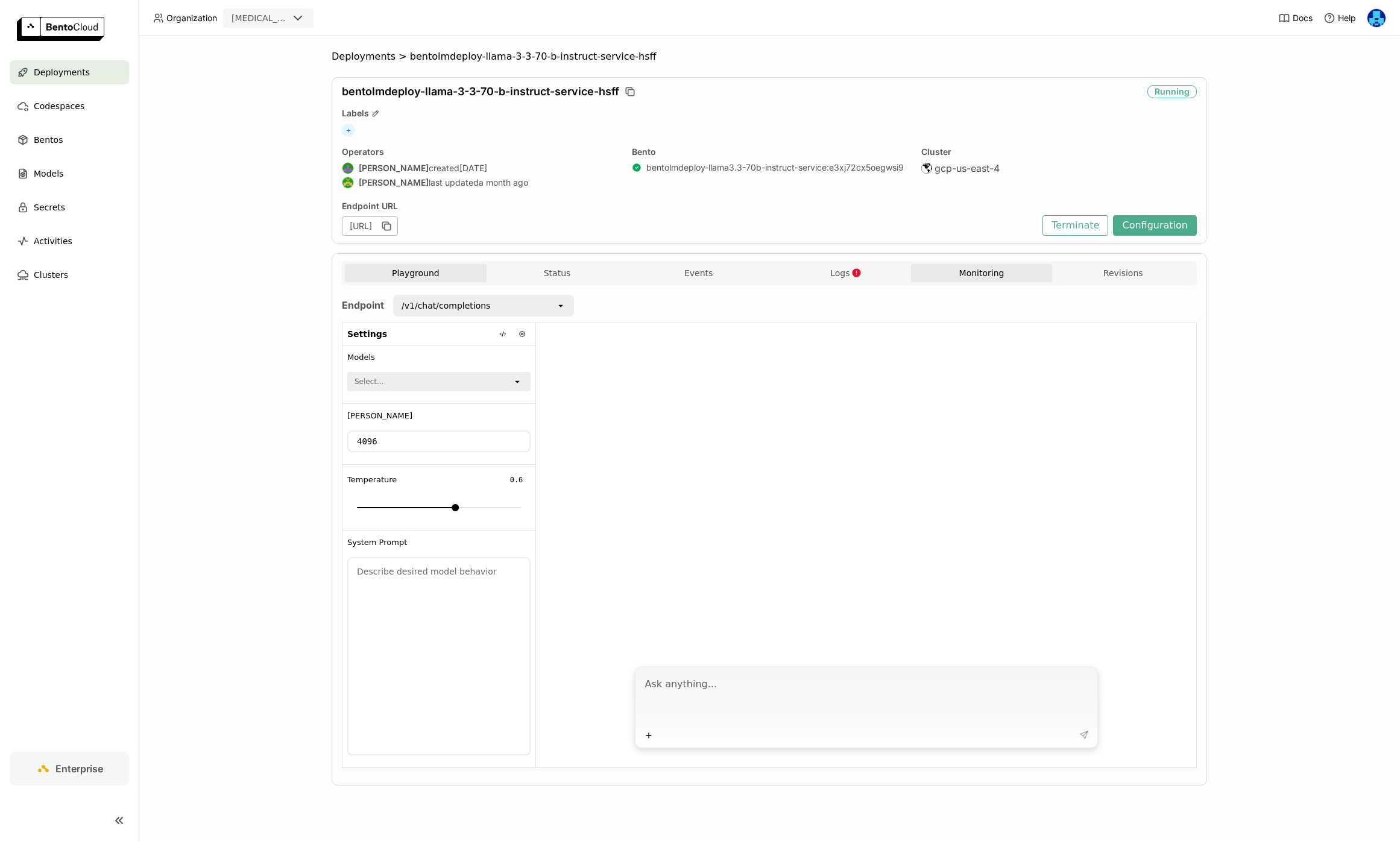
click at [984, 276] on button "Monitoring" at bounding box center [981, 273] width 141 height 18
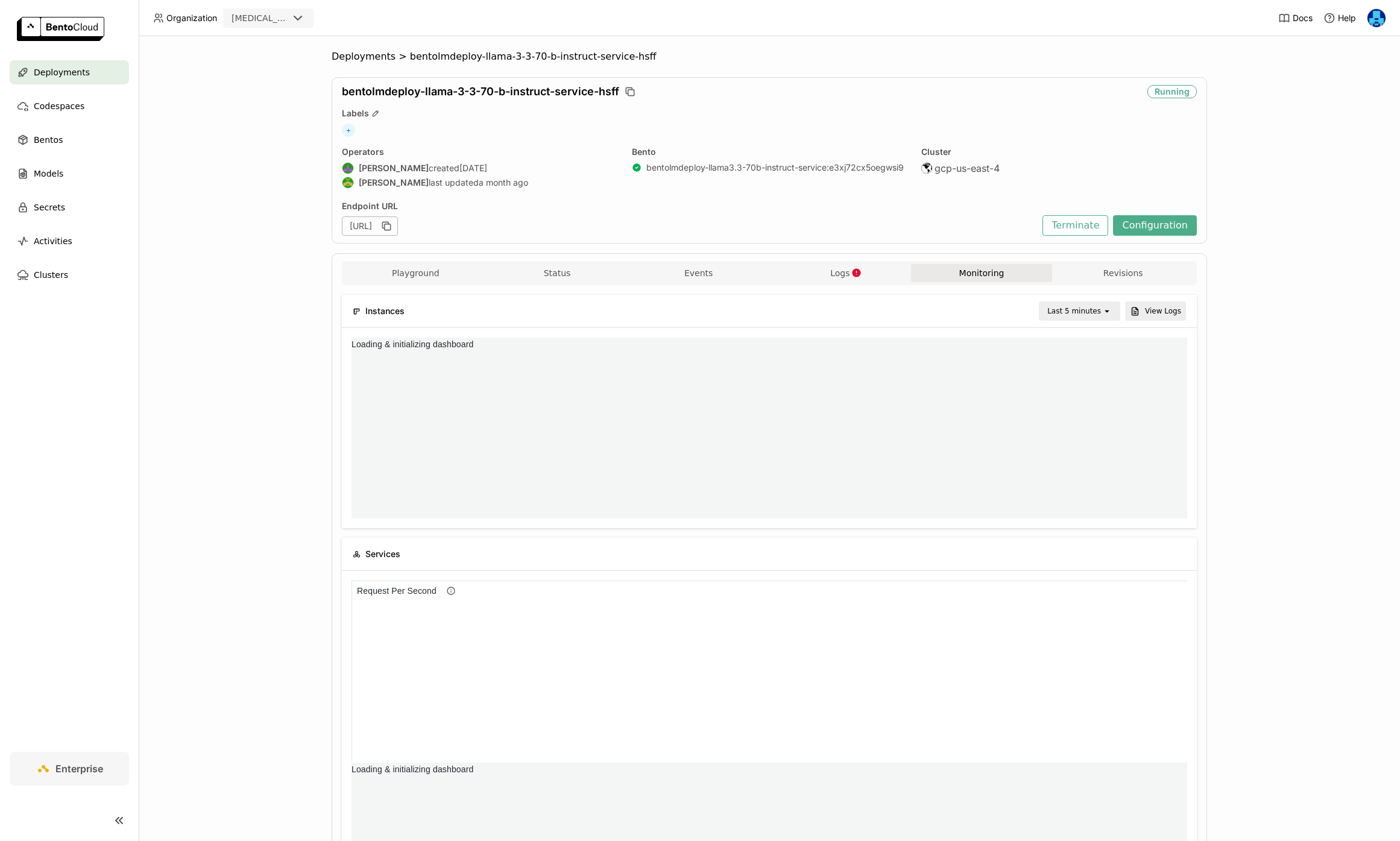
click at [1097, 315] on div "Last 5 minutes" at bounding box center [1074, 311] width 53 height 12
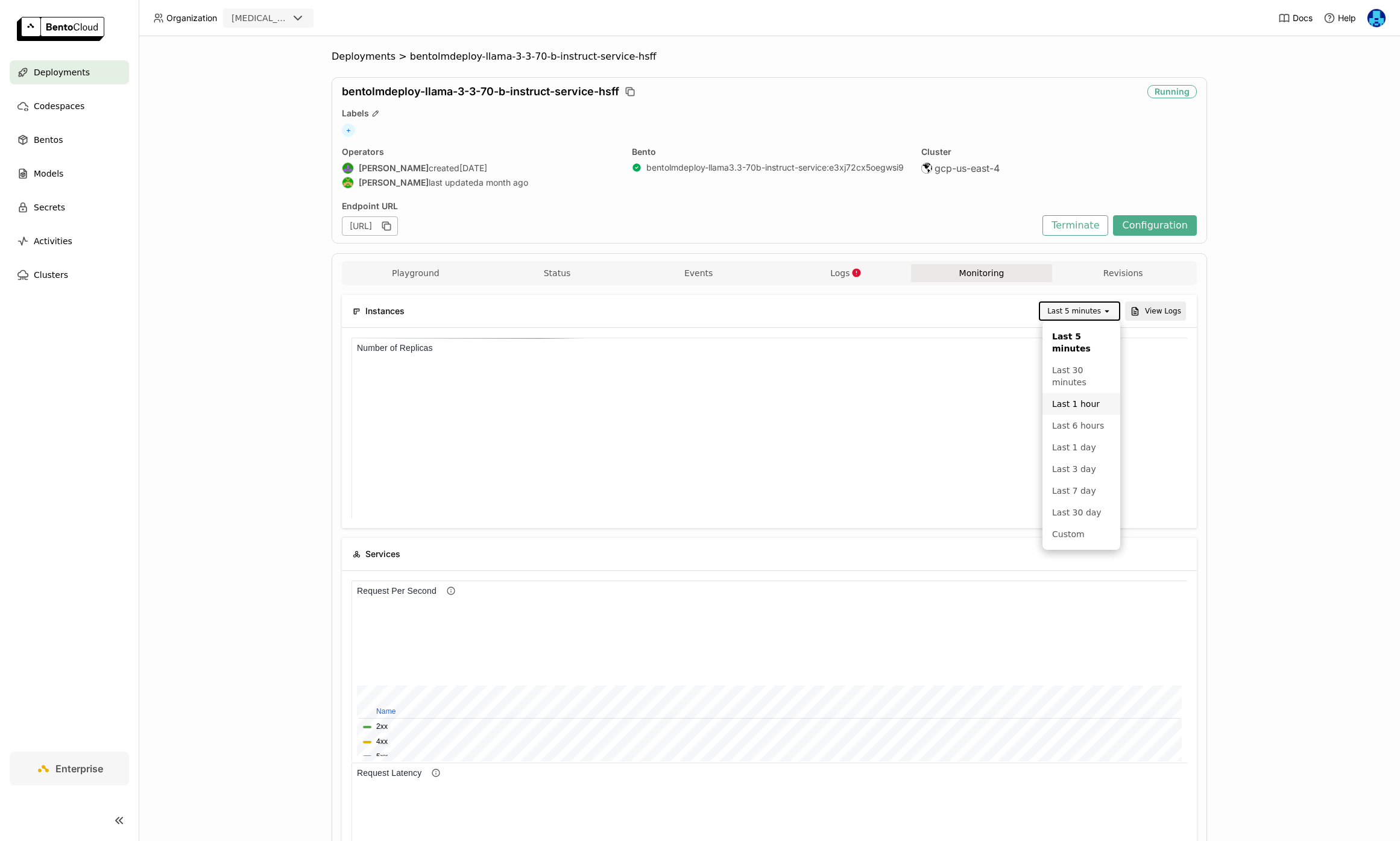
scroll to position [1, 1]
click at [1090, 465] on div "Last 3 day" at bounding box center [1081, 469] width 58 height 12
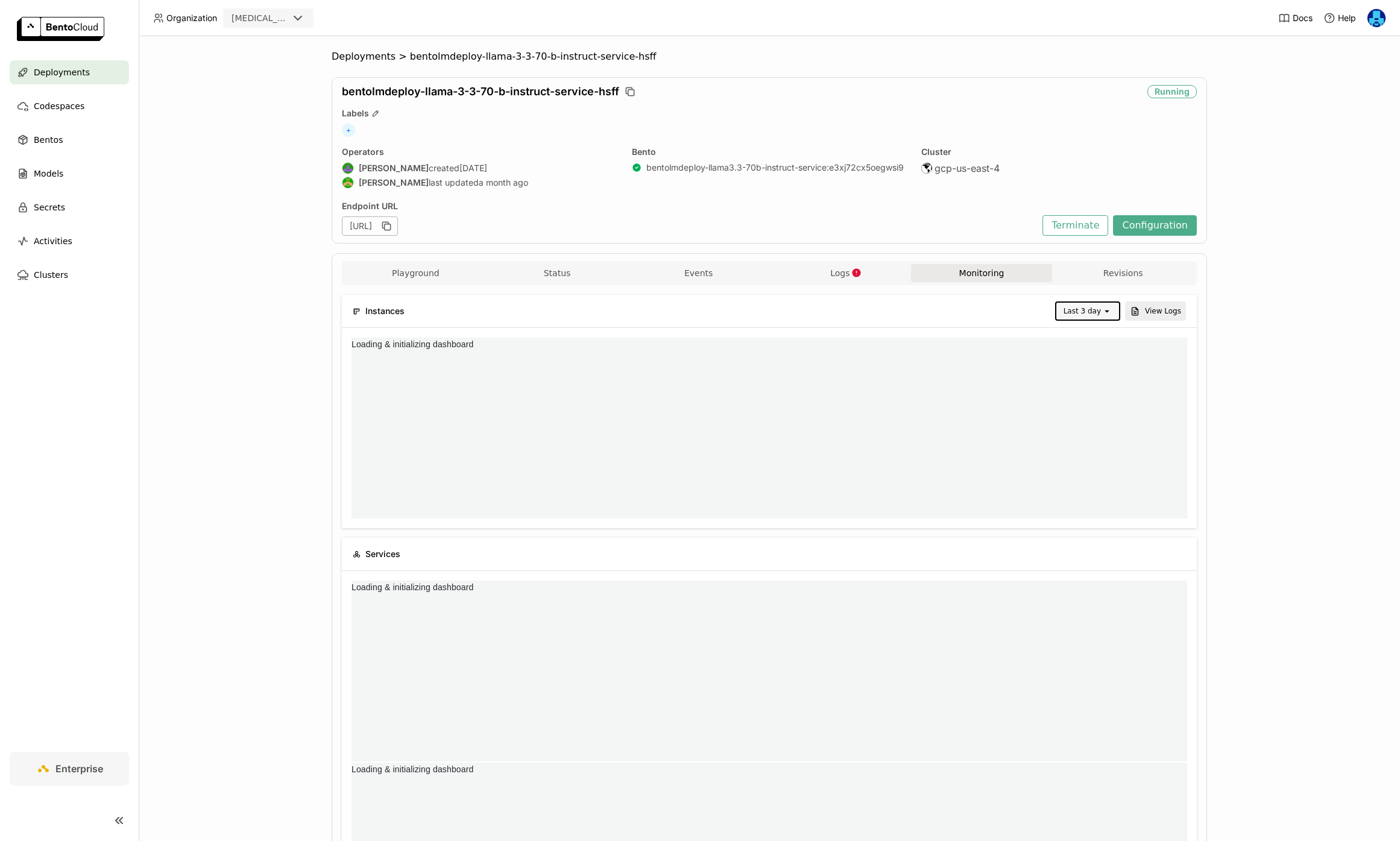
scroll to position [0, 0]
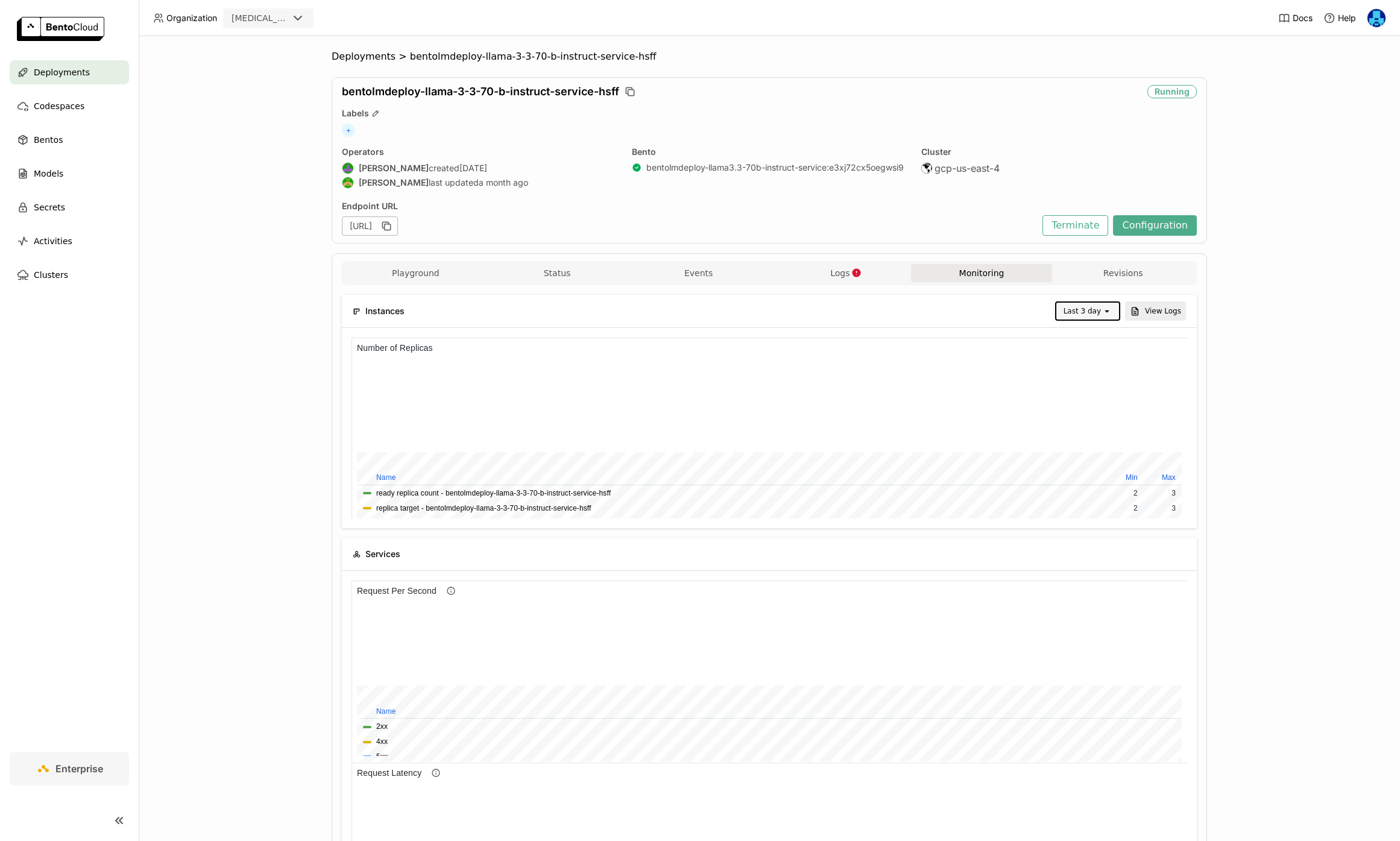
click at [1095, 299] on div "Instances Last 3 day open View Logs" at bounding box center [770, 310] width 834 height 33
click at [1095, 312] on div "Last 3 day" at bounding box center [1083, 311] width 38 height 12
click at [1094, 465] on div "Last 1 day" at bounding box center [1089, 471] width 44 height 12
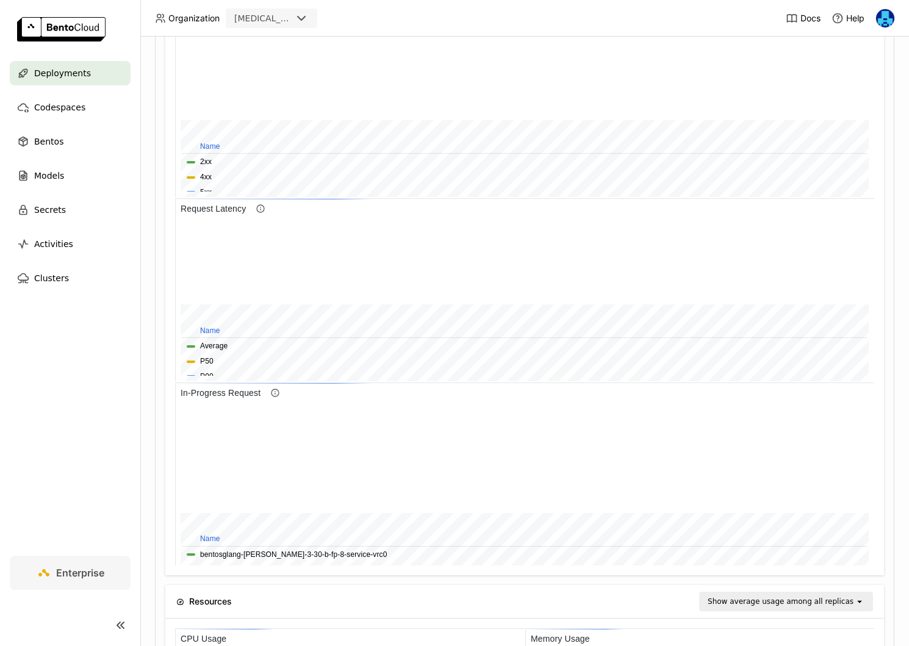
scroll to position [183, 232]
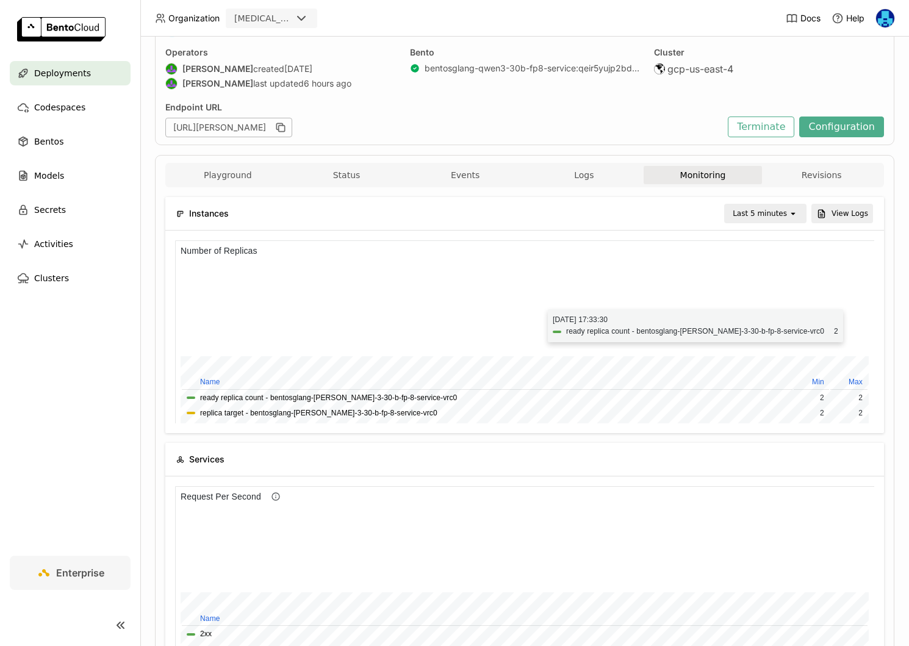
scroll to position [147, 0]
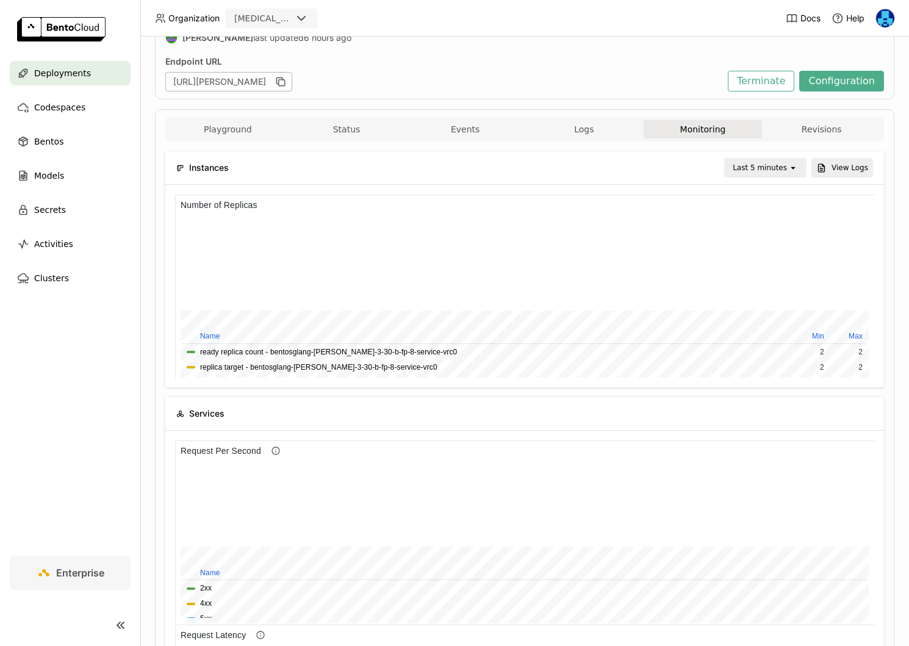
click at [787, 168] on div "Last 5 minutes" at bounding box center [760, 168] width 54 height 12
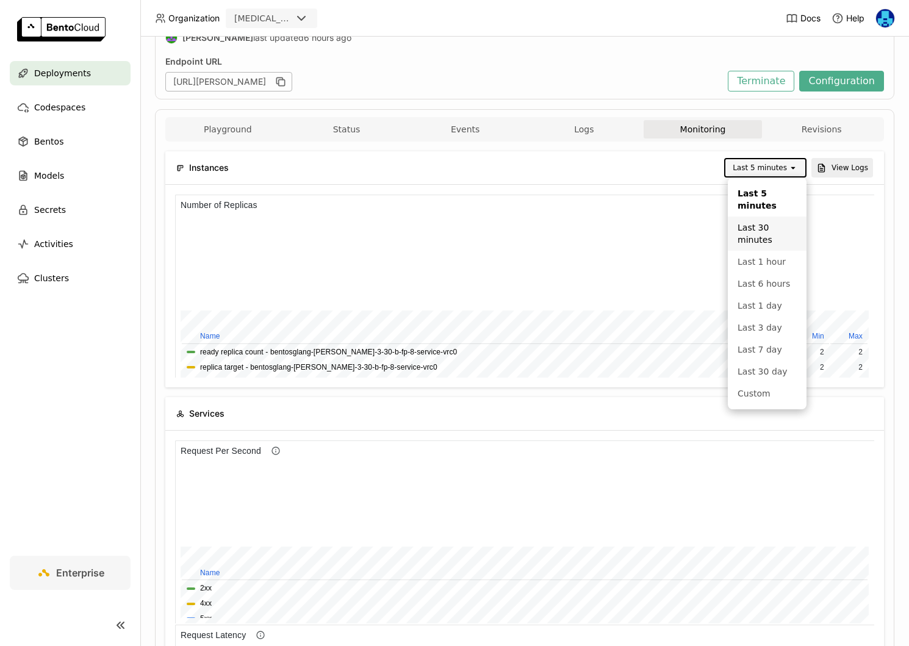
click at [768, 239] on div "Last 30 minutes" at bounding box center [767, 234] width 59 height 24
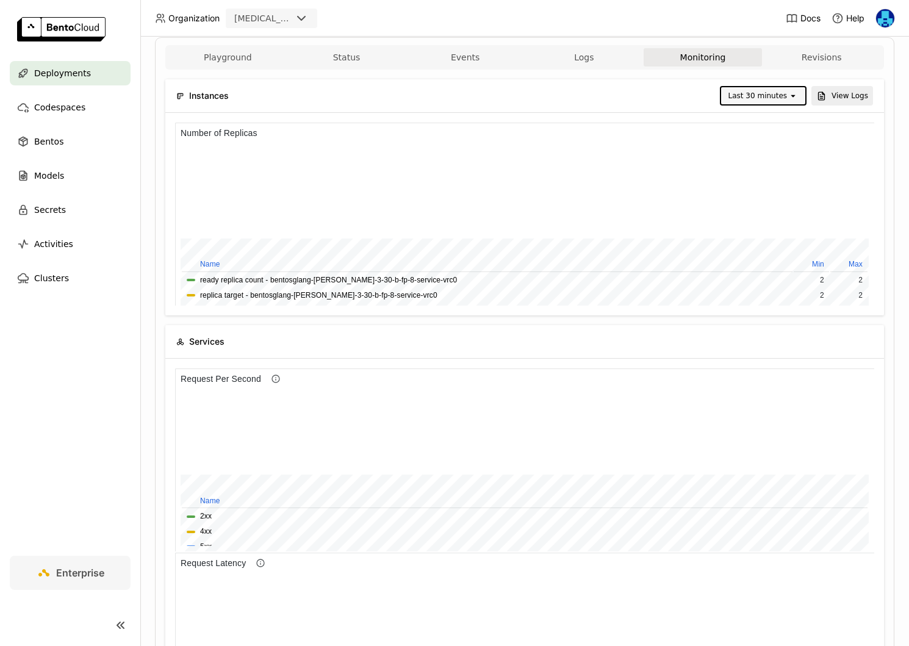
click at [789, 93] on icon "open" at bounding box center [794, 96] width 10 height 10
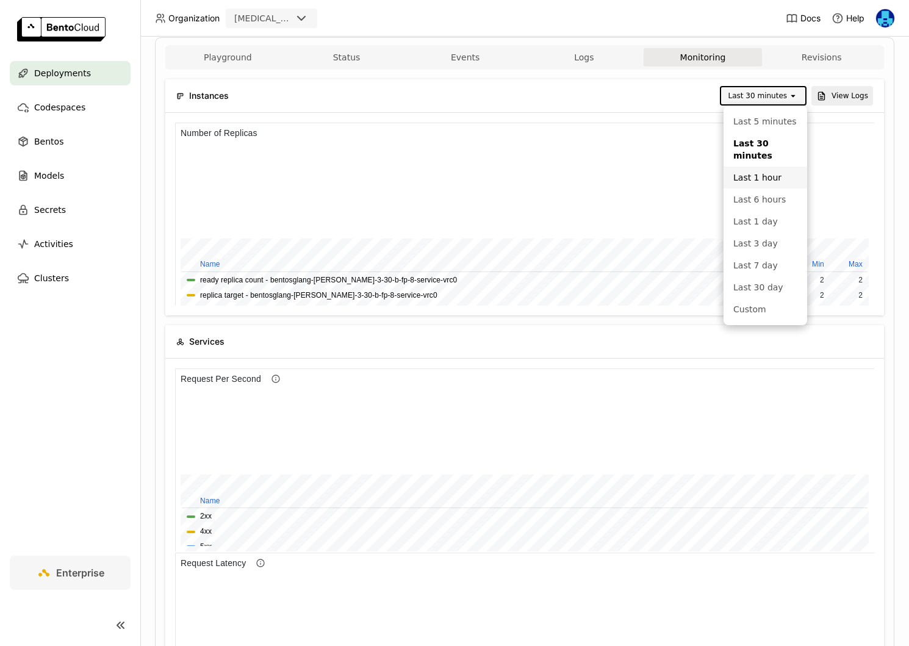
click at [774, 183] on div "Last 1 hour" at bounding box center [766, 178] width 64 height 12
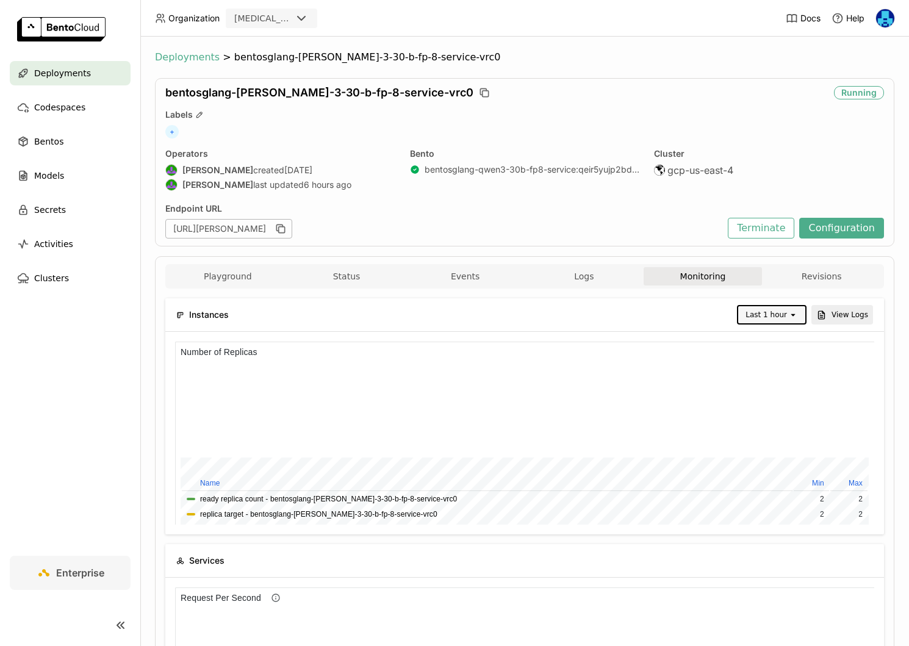
click at [199, 55] on span "Deployments" at bounding box center [187, 57] width 65 height 12
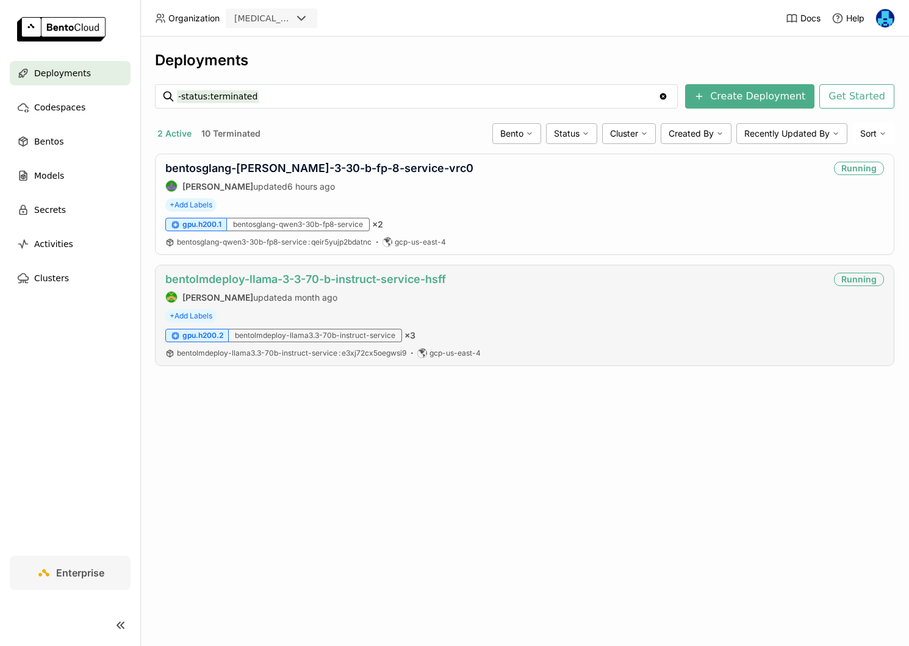
click at [376, 275] on link "bentolmdeploy-llama-3-3-70-b-instruct-service-hsff" at bounding box center [305, 279] width 281 height 13
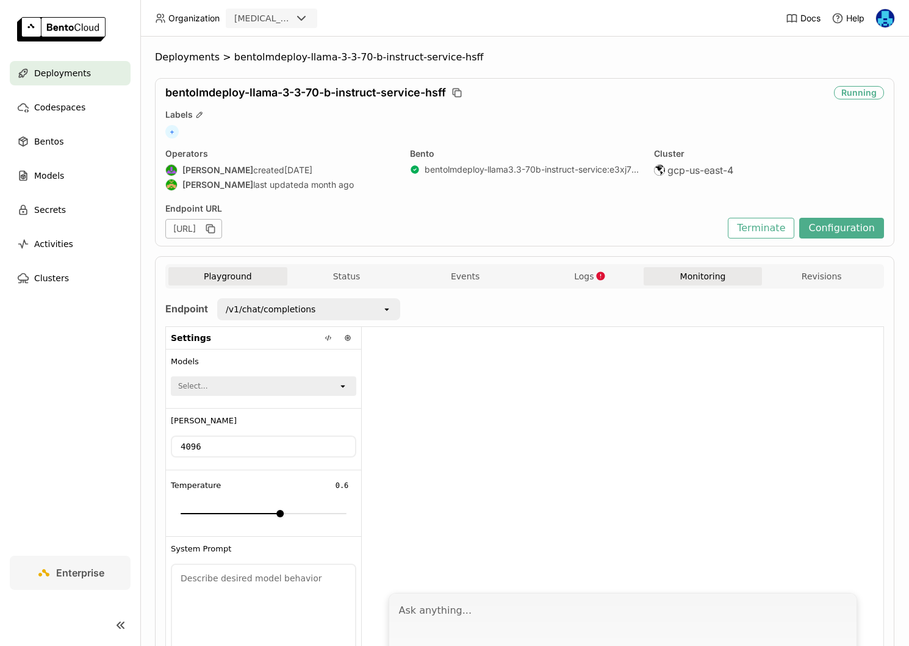
click at [709, 282] on button "Monitoring" at bounding box center [703, 276] width 119 height 18
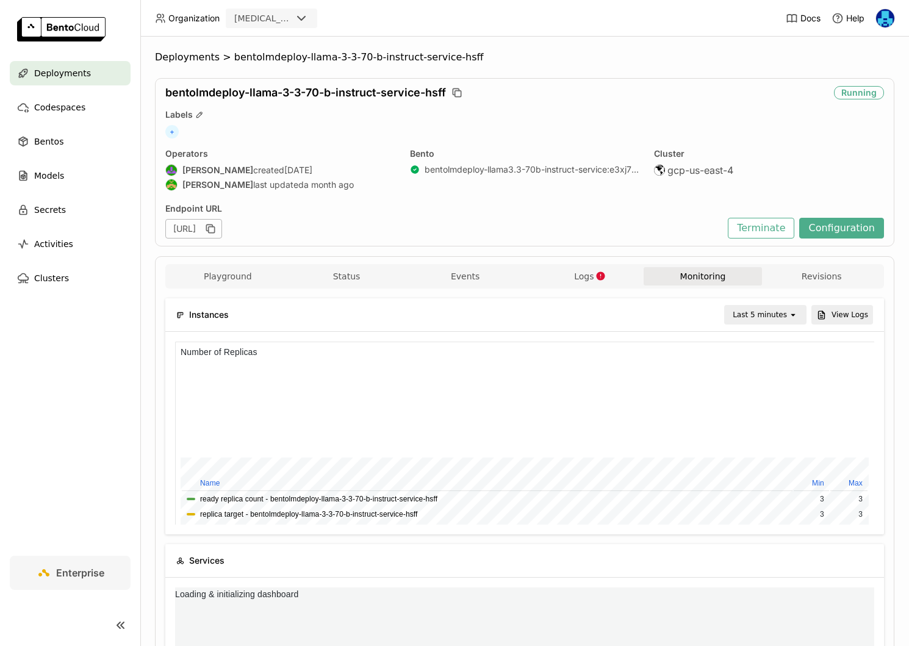
click at [776, 309] on div "Last 5 minutes" at bounding box center [760, 315] width 54 height 12
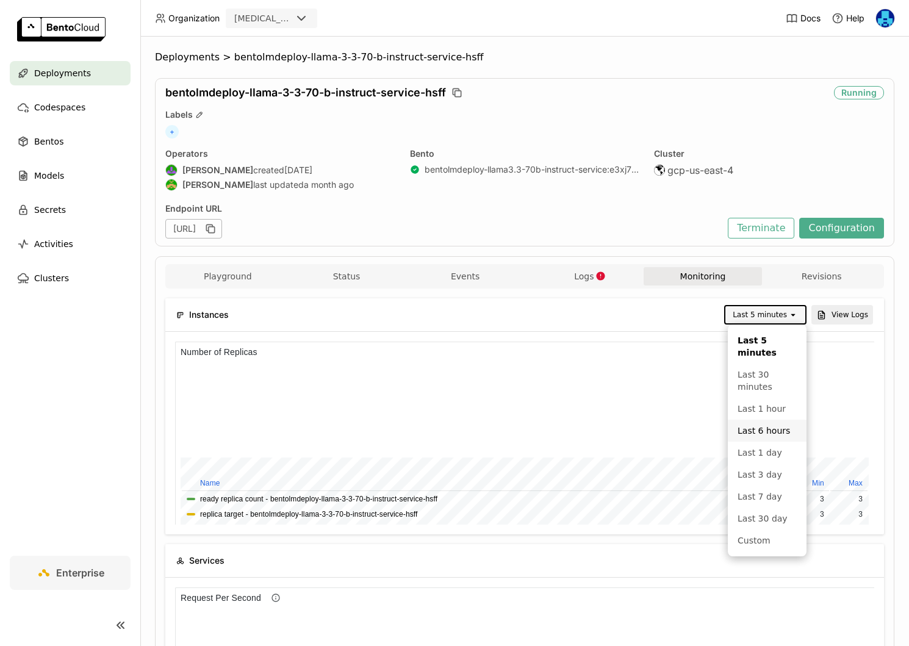
click at [768, 428] on div "Last 6 hours" at bounding box center [767, 431] width 59 height 12
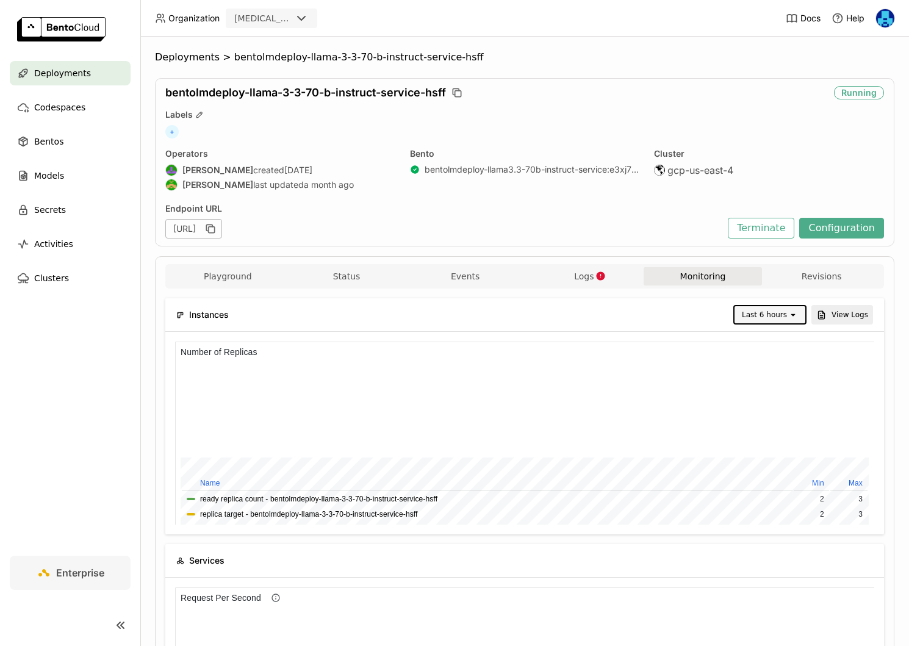
click at [782, 312] on div "Last 6 hours" at bounding box center [764, 315] width 45 height 12
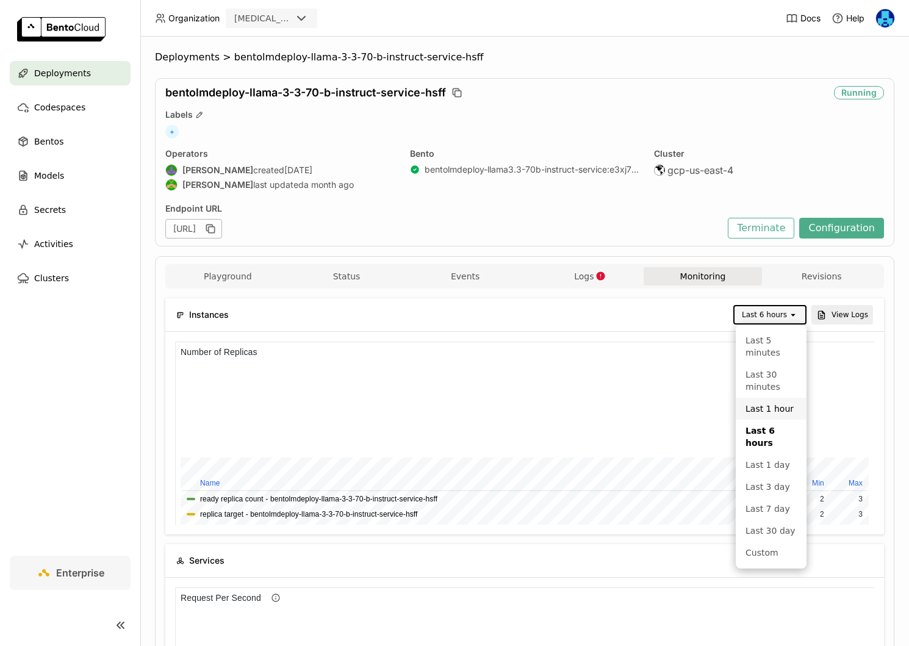
click at [768, 404] on div "Last 1 hour" at bounding box center [771, 409] width 51 height 12
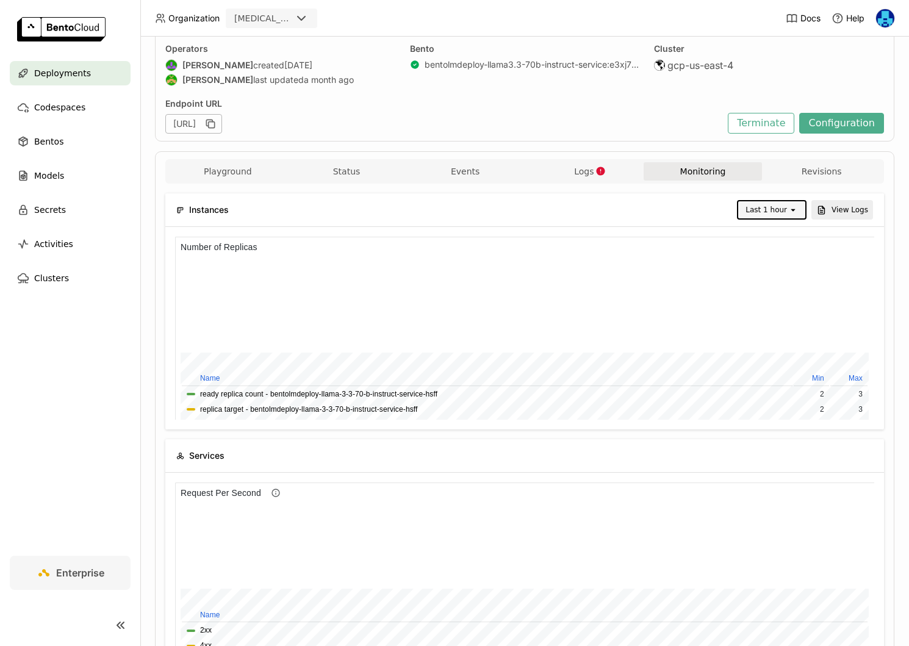
click at [792, 211] on icon "open" at bounding box center [794, 210] width 10 height 10
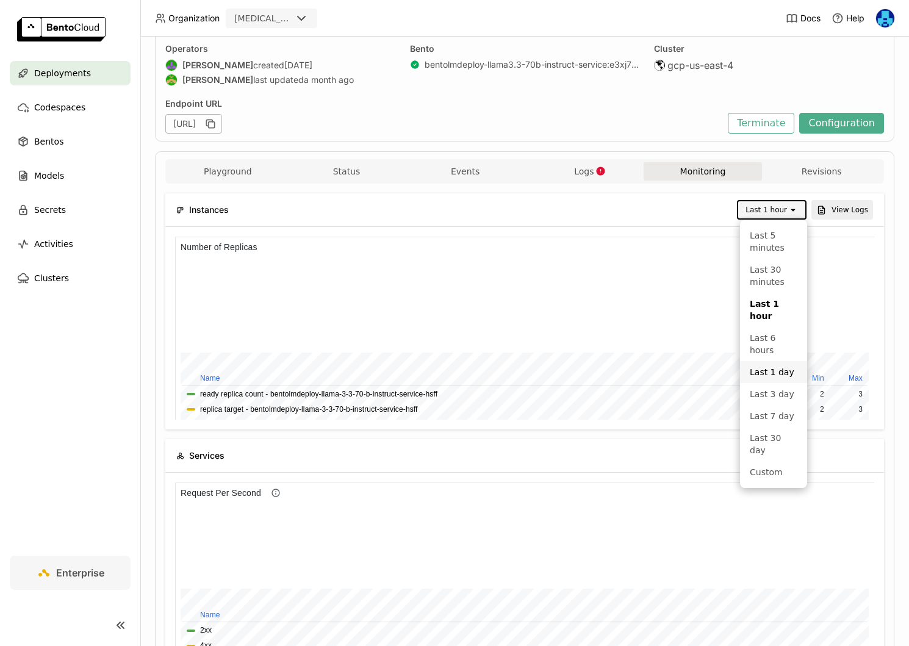
click at [772, 366] on div "Last 1 day" at bounding box center [774, 372] width 48 height 12
